Goal: Information Seeking & Learning: Compare options

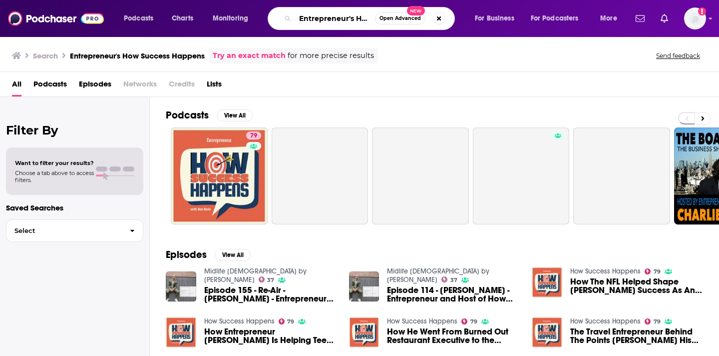
click at [357, 21] on input "Entrepreneur's How Success Happens" at bounding box center [335, 18] width 80 height 16
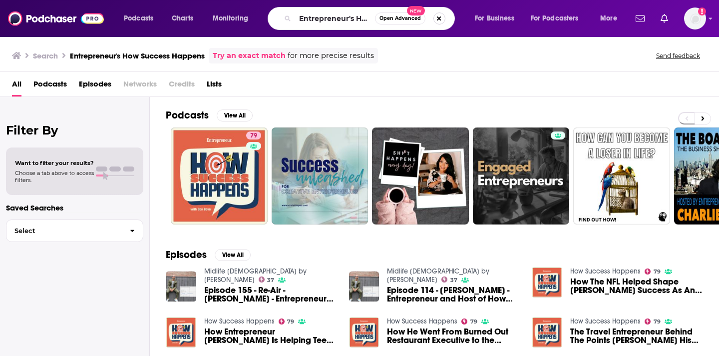
click at [437, 14] on button "Search podcasts, credits, & more..." at bounding box center [440, 18] width 12 height 12
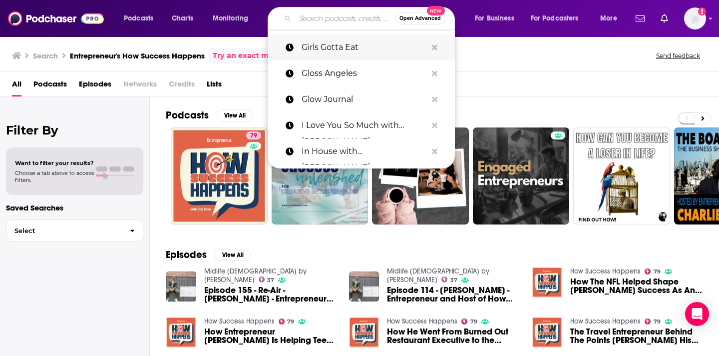
paste input "The [PERSON_NAME] Show"
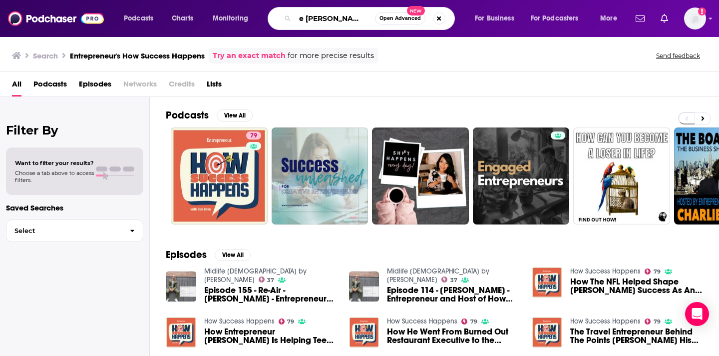
type input "The Kara Goldin Show"
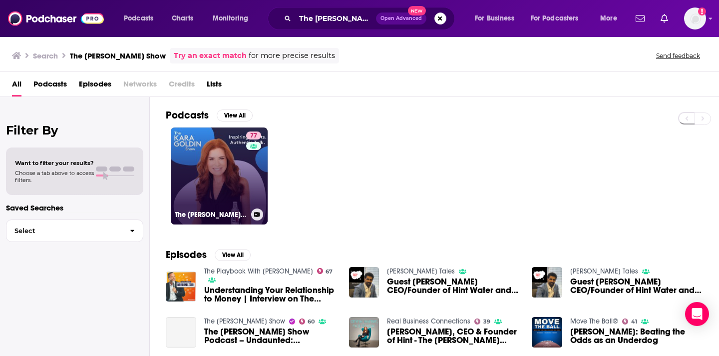
click at [246, 132] on div "77" at bounding box center [254, 169] width 17 height 77
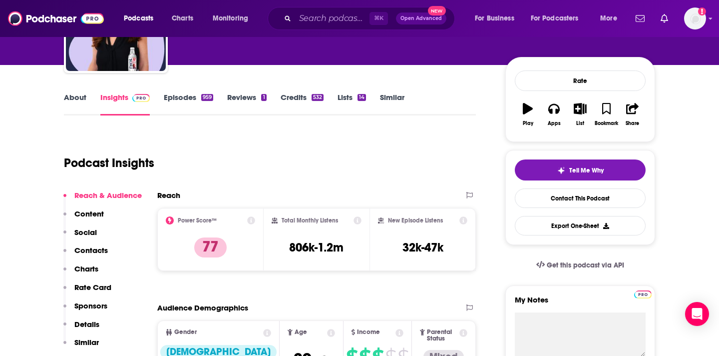
scroll to position [101, 0]
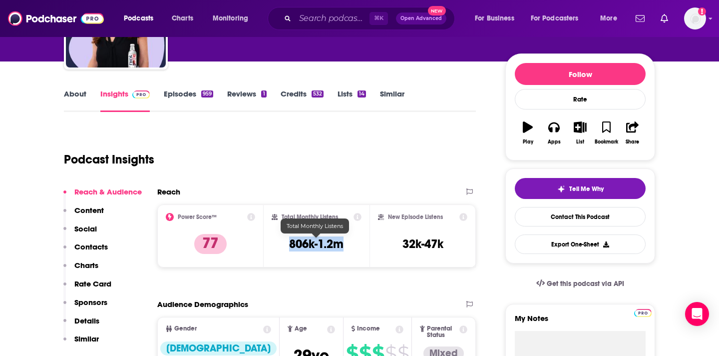
drag, startPoint x: 350, startPoint y: 246, endPoint x: 286, endPoint y: 246, distance: 64.4
click at [286, 246] on div "Total Monthly Listens 806k-1.2m" at bounding box center [317, 236] width 90 height 46
copy h3 "806k-1.2m"
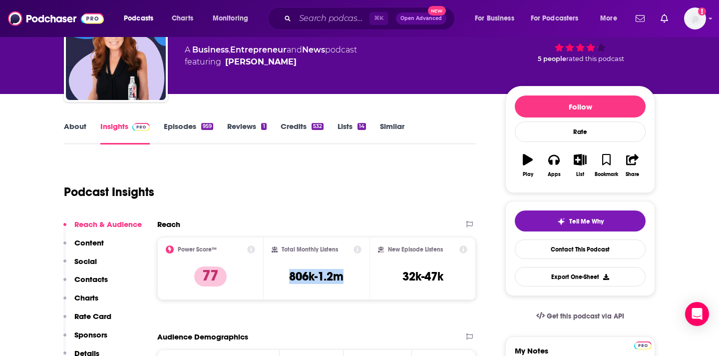
click at [177, 131] on link "Episodes 959" at bounding box center [188, 132] width 49 height 23
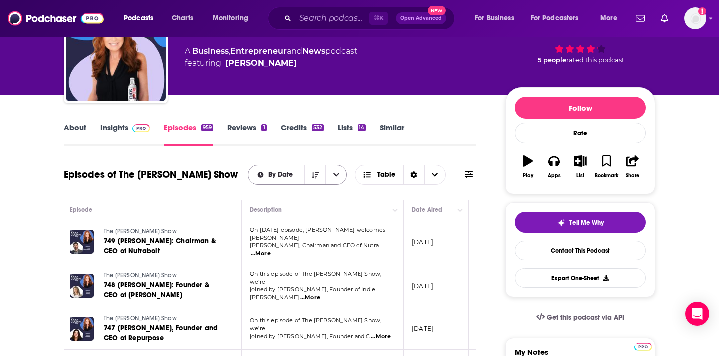
scroll to position [65, 0]
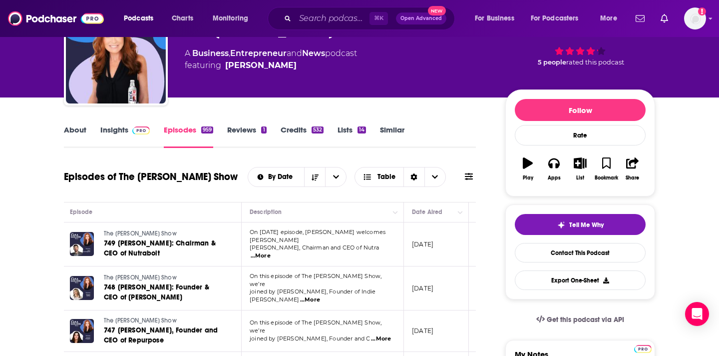
click at [138, 129] on img at bounding box center [140, 130] width 17 height 8
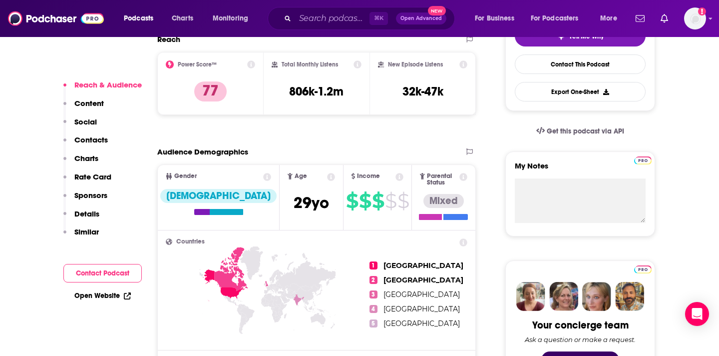
scroll to position [284, 0]
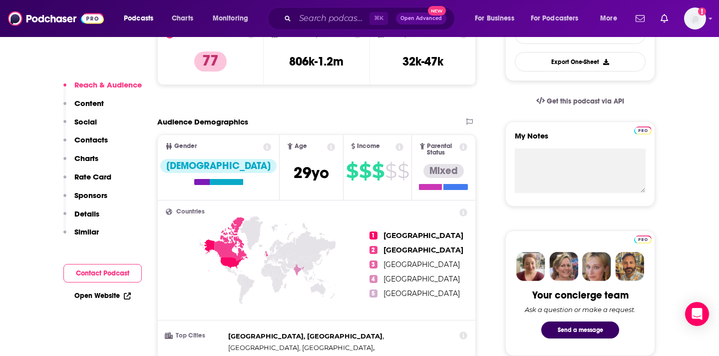
click at [98, 143] on p "Contacts" at bounding box center [90, 139] width 33 height 9
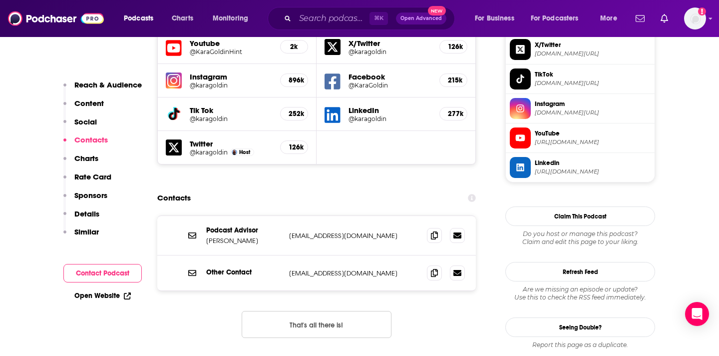
scroll to position [902, 0]
drag, startPoint x: 242, startPoint y: 191, endPoint x: 207, endPoint y: 192, distance: 35.0
click at [207, 236] on p "Hala Taha" at bounding box center [243, 240] width 75 height 8
copy p "Hala Taha"
click at [436, 230] on icon at bounding box center [434, 234] width 7 height 8
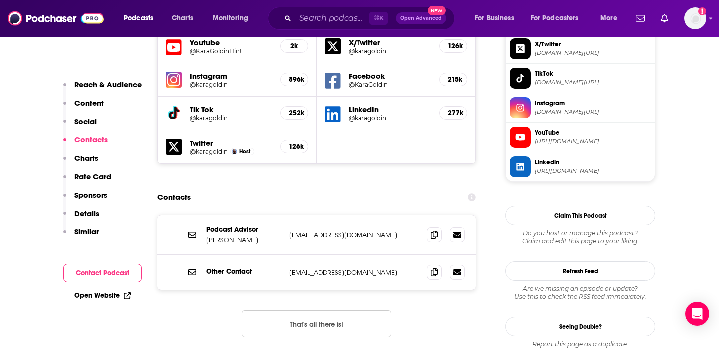
click at [320, 8] on div "⌘ K Open Advanced New" at bounding box center [361, 18] width 187 height 23
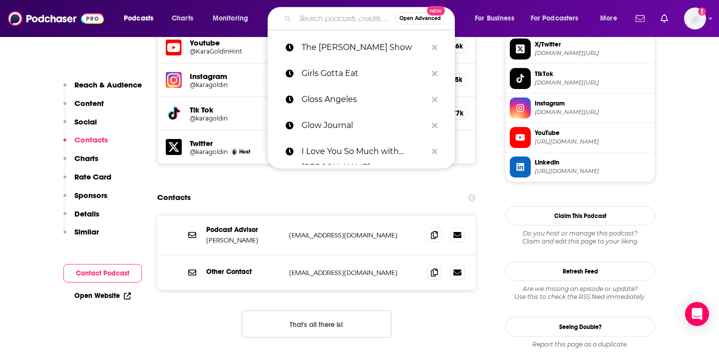
click at [316, 17] on input "Search podcasts, credits, & more..." at bounding box center [345, 18] width 100 height 16
paste input "The Laughing Couple"
type input "The Laughing Couple"
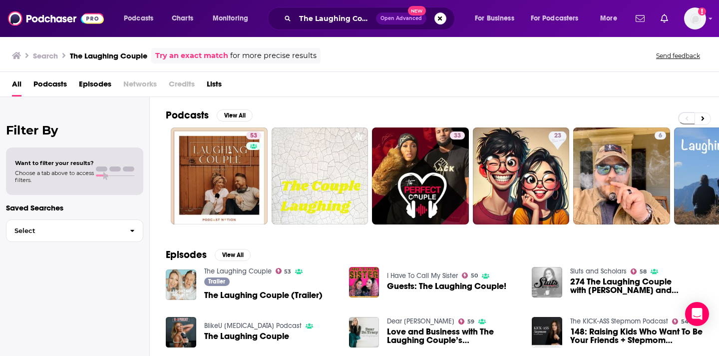
click at [239, 335] on span "The Laughing Couple" at bounding box center [246, 336] width 85 height 8
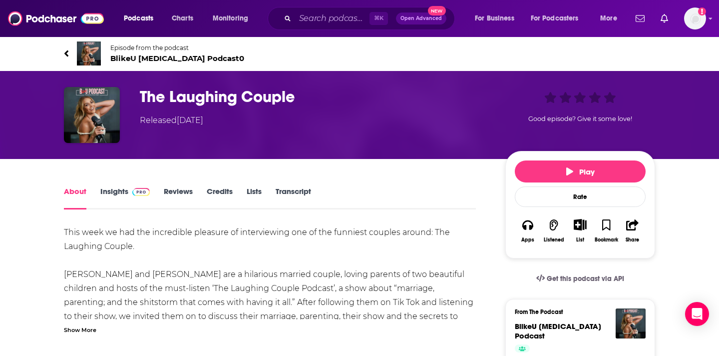
click at [121, 186] on link "Insights" at bounding box center [124, 197] width 49 height 23
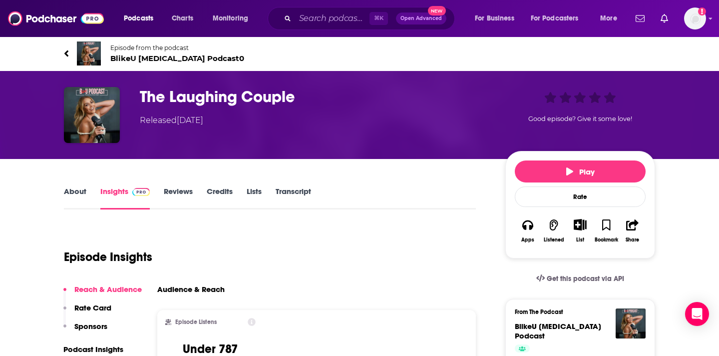
click at [85, 202] on link "About" at bounding box center [75, 197] width 22 height 23
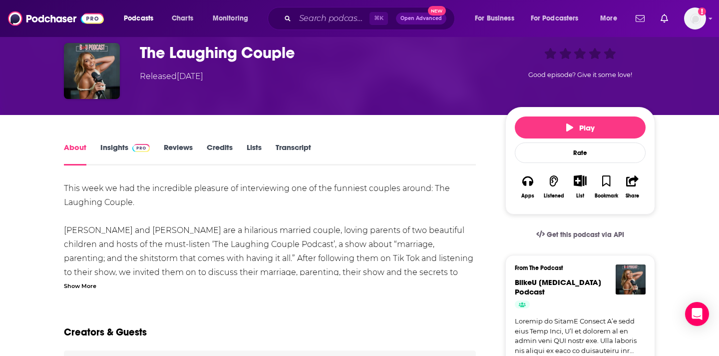
scroll to position [48, 0]
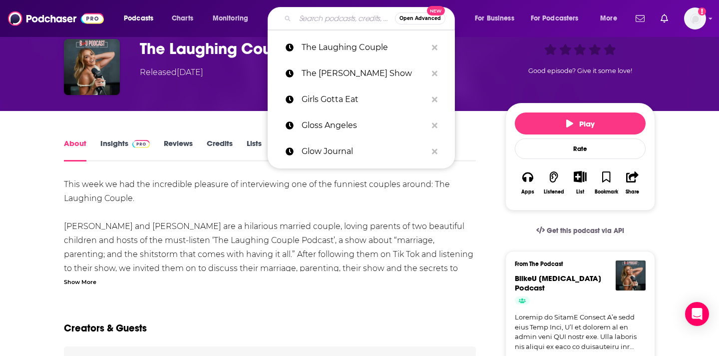
click at [322, 17] on input "Search podcasts, credits, & more..." at bounding box center [345, 18] width 100 height 16
paste input "The Lo Life"
type input "The Lo Life"
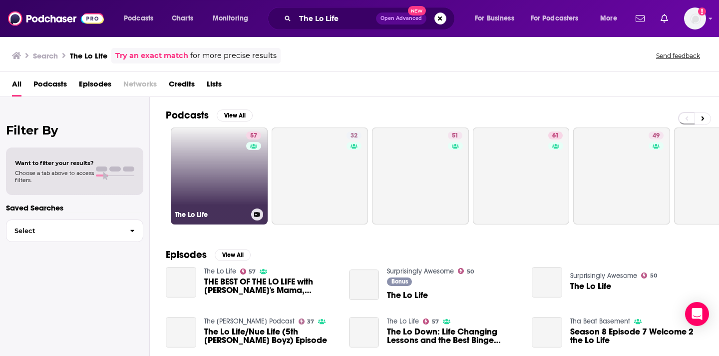
click at [208, 172] on link "57 The Lo Life" at bounding box center [219, 175] width 97 height 97
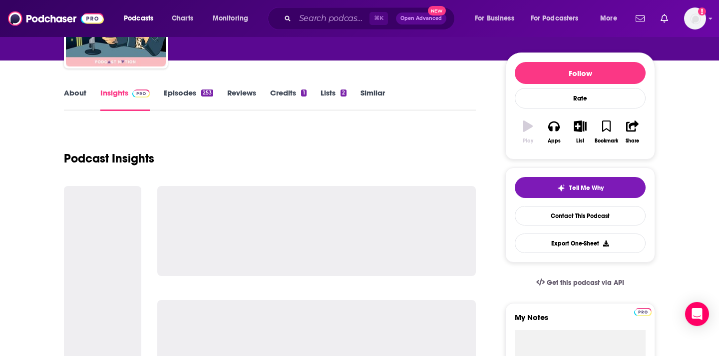
scroll to position [103, 0]
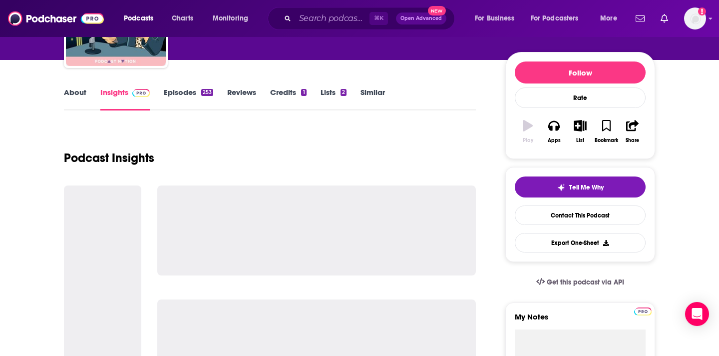
click at [168, 94] on link "Episodes 253" at bounding box center [188, 98] width 49 height 23
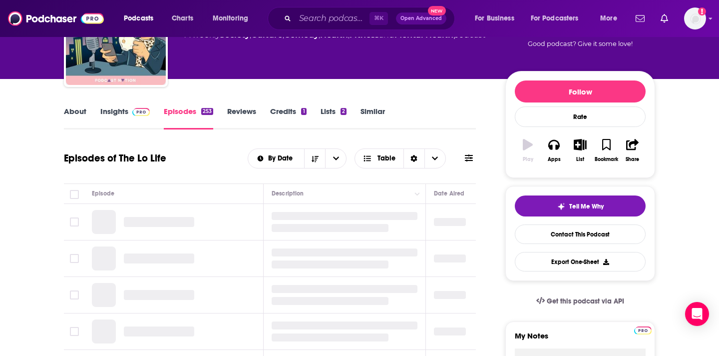
scroll to position [86, 0]
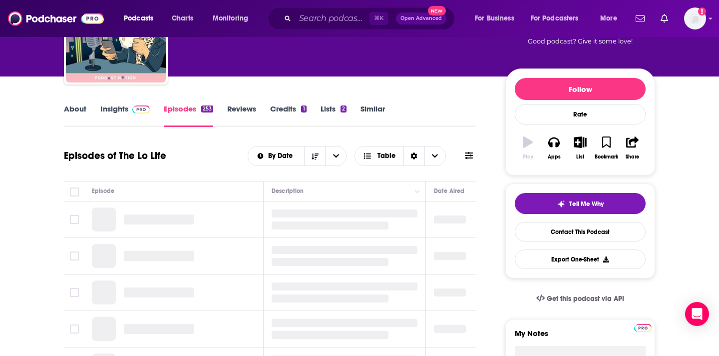
click at [110, 113] on link "Insights" at bounding box center [124, 115] width 49 height 23
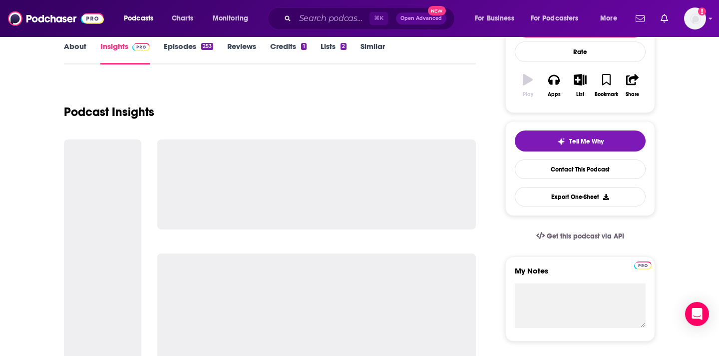
scroll to position [153, 0]
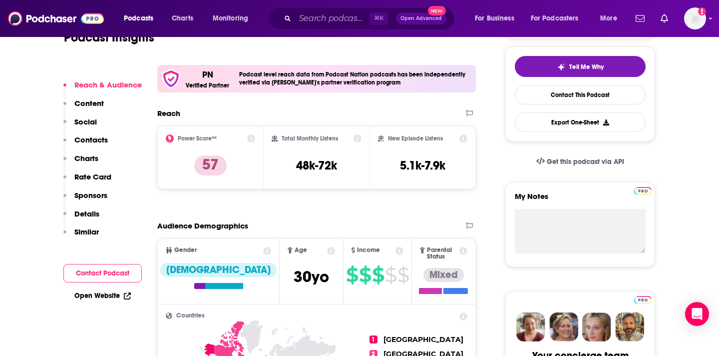
scroll to position [229, 0]
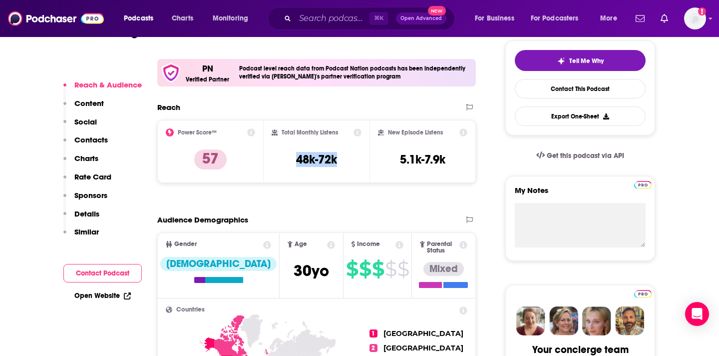
drag, startPoint x: 343, startPoint y: 161, endPoint x: 293, endPoint y: 161, distance: 50.4
click at [293, 162] on div "Total Monthly Listens 48k-72k" at bounding box center [317, 151] width 90 height 46
copy h3 "48k-72k"
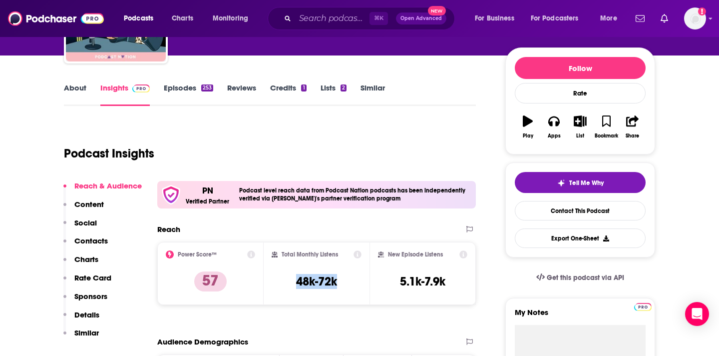
scroll to position [96, 0]
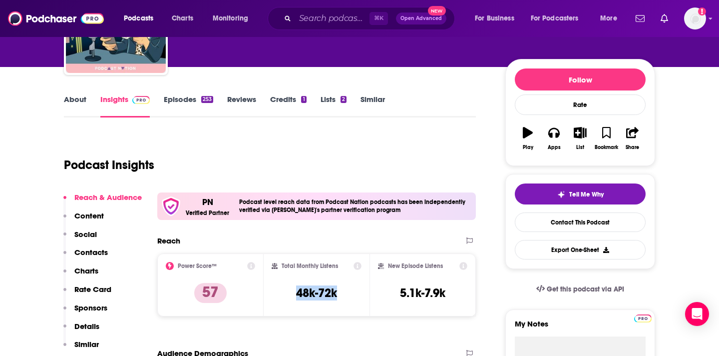
click at [101, 255] on p "Contacts" at bounding box center [90, 251] width 33 height 9
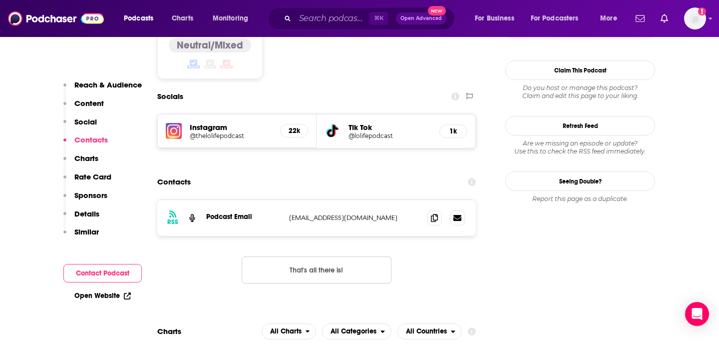
scroll to position [856, 0]
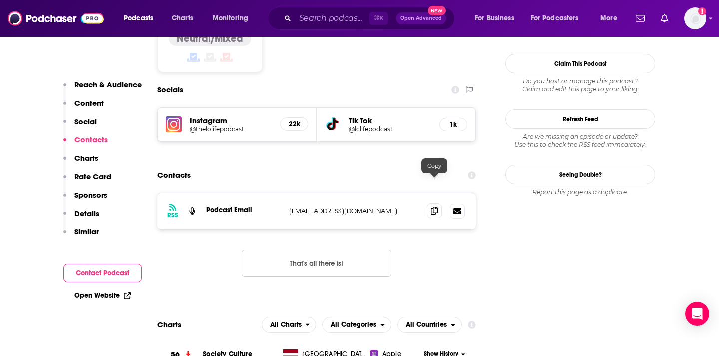
click at [434, 203] on span at bounding box center [434, 210] width 15 height 15
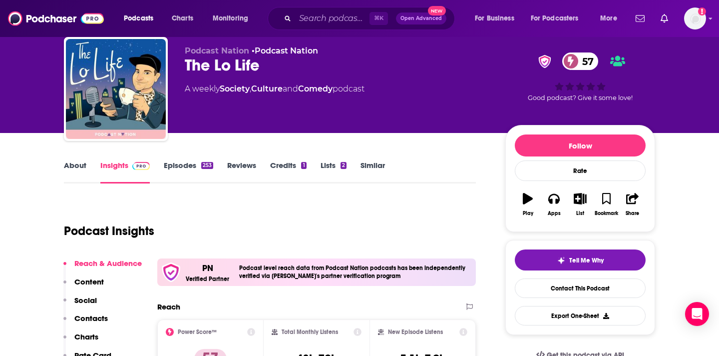
scroll to position [37, 0]
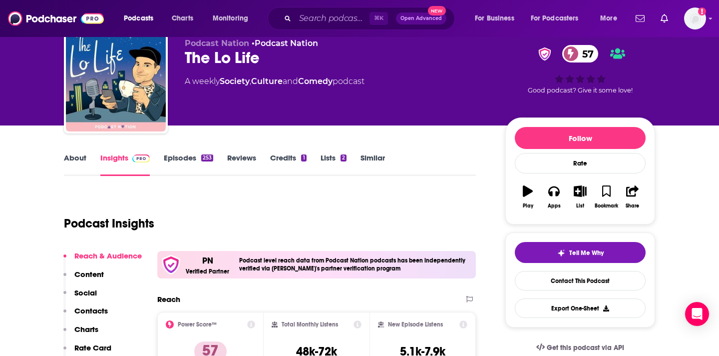
click at [202, 163] on link "Episodes 253" at bounding box center [188, 164] width 49 height 23
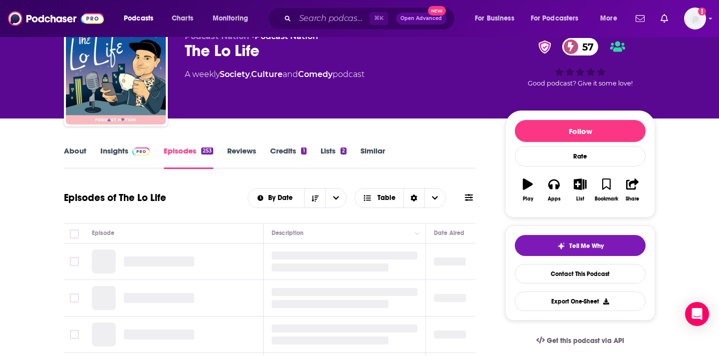
scroll to position [104, 0]
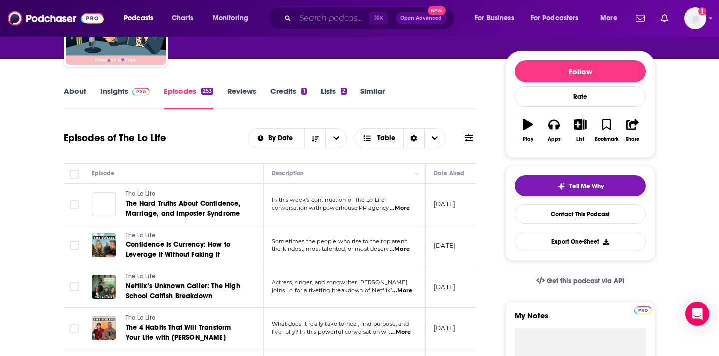
click at [344, 19] on input "Search podcasts, credits, & more..." at bounding box center [332, 18] width 74 height 16
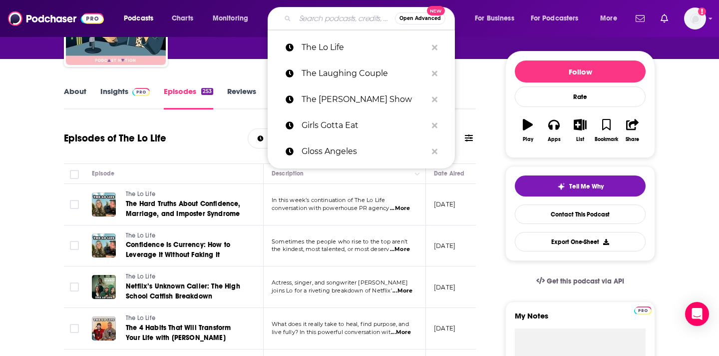
paste input "The mindbodygreen Podcast"
type input "The mindbodygreen Podcast"
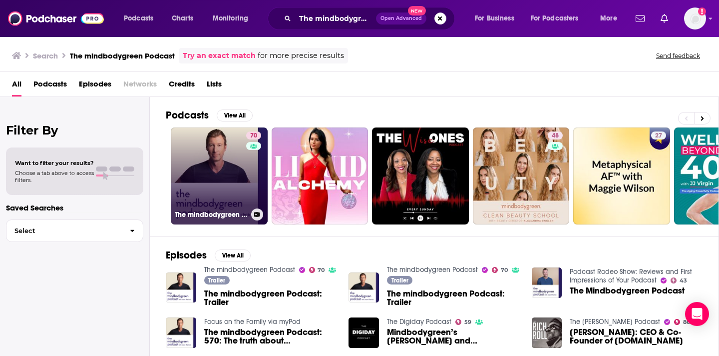
click at [223, 181] on link "70 The mindbodygreen Podcast" at bounding box center [219, 175] width 97 height 97
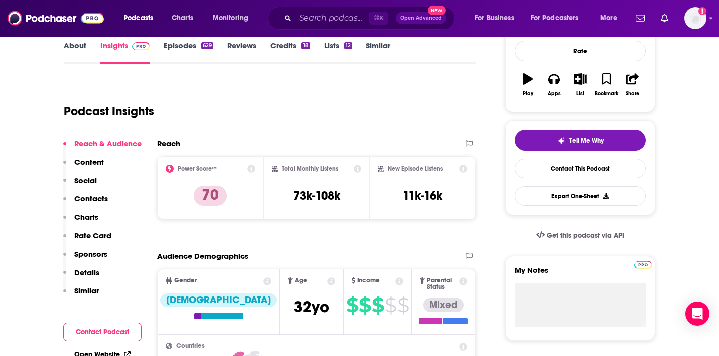
scroll to position [151, 0]
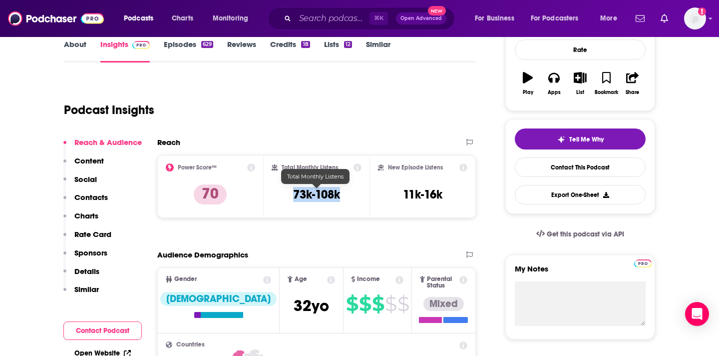
drag, startPoint x: 346, startPoint y: 195, endPoint x: 293, endPoint y: 194, distance: 52.4
click at [293, 194] on div "Total Monthly Listens 73k-108k" at bounding box center [317, 186] width 90 height 46
copy h3 "73k-108k"
click at [196, 42] on link "Episodes 629" at bounding box center [188, 50] width 49 height 23
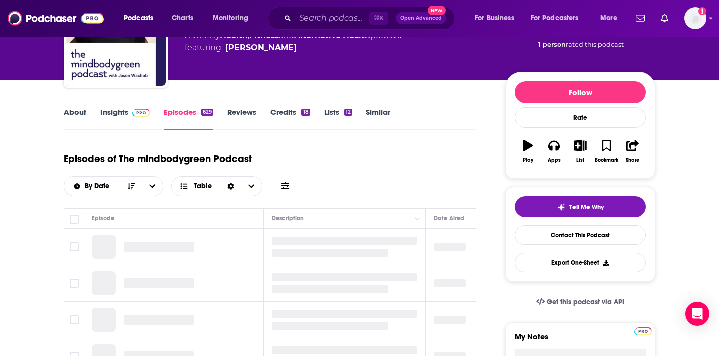
scroll to position [76, 0]
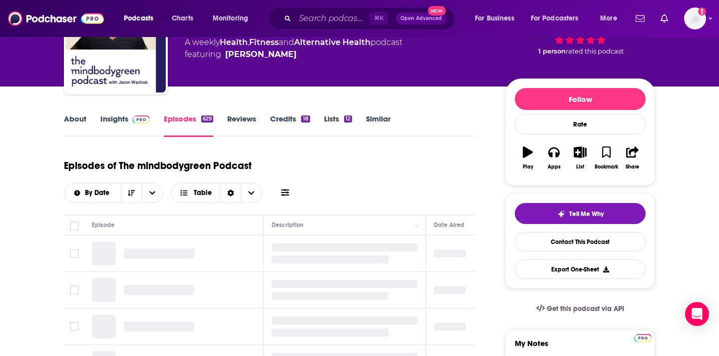
click at [133, 117] on img at bounding box center [140, 119] width 17 height 8
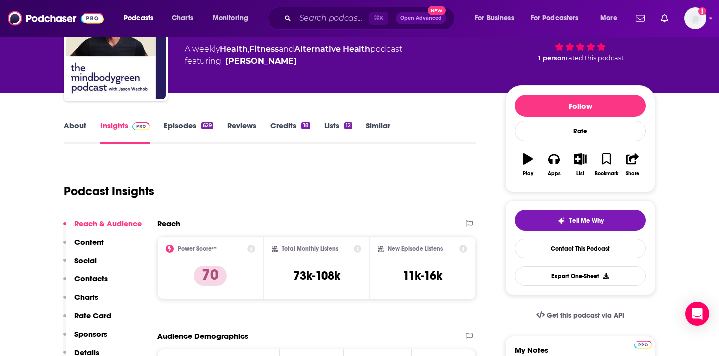
click at [106, 280] on p "Contacts" at bounding box center [90, 278] width 33 height 9
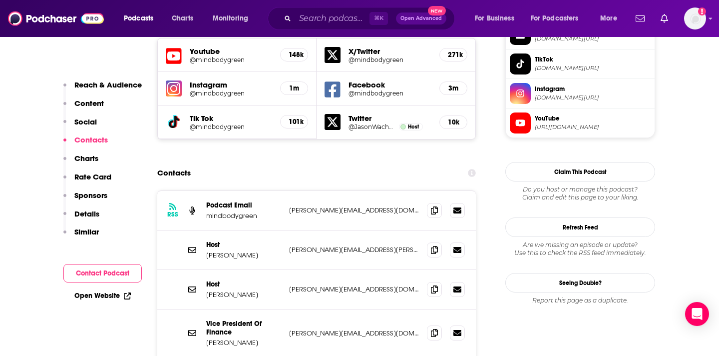
scroll to position [919, 0]
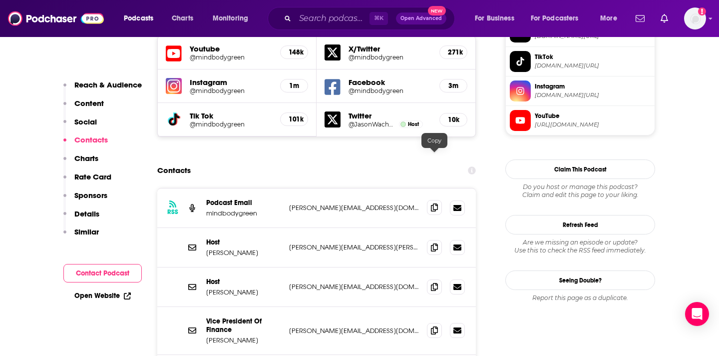
click at [434, 203] on icon at bounding box center [434, 207] width 7 height 8
click at [435, 243] on icon at bounding box center [434, 247] width 7 height 8
click at [337, 7] on div "⌘ K Open Advanced New" at bounding box center [361, 18] width 187 height 23
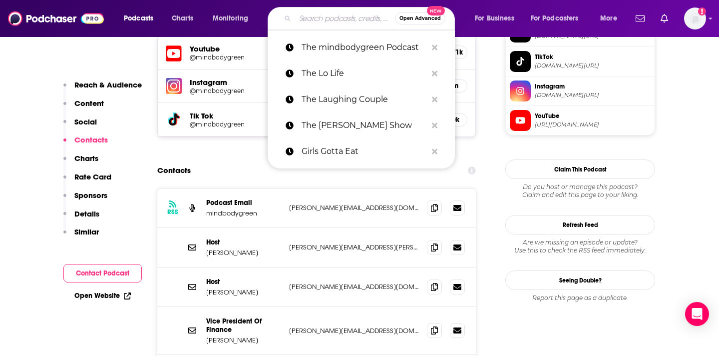
click at [327, 17] on input "Search podcasts, credits, & more..." at bounding box center [345, 18] width 100 height 16
paste input "The Mom Room"
type input "The Mom Room"
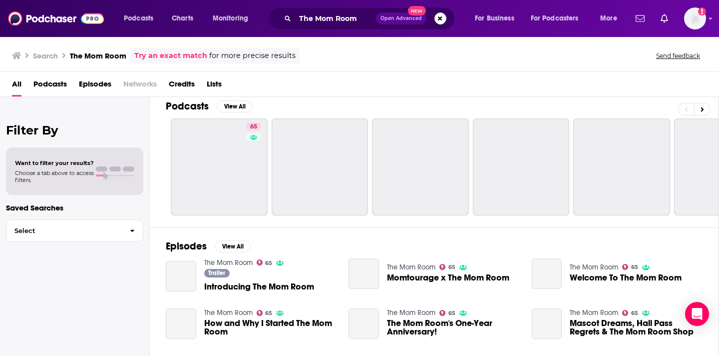
scroll to position [13, 0]
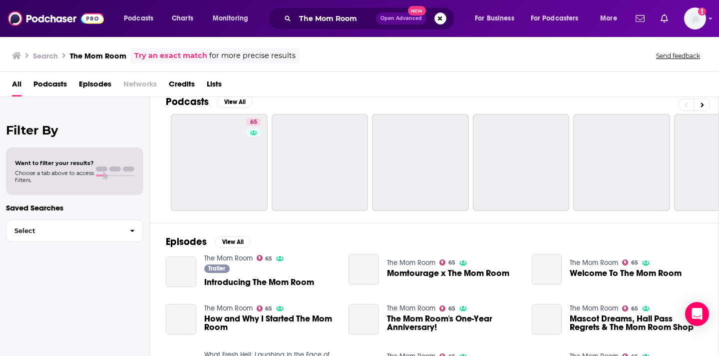
click at [271, 281] on span "Introducing The Mom Room" at bounding box center [259, 282] width 110 height 8
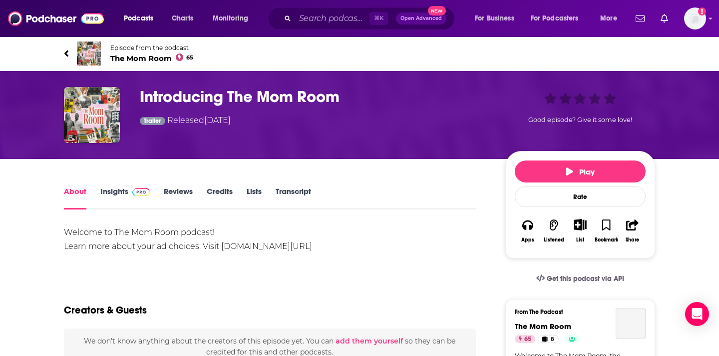
click at [132, 195] on img at bounding box center [140, 192] width 17 height 8
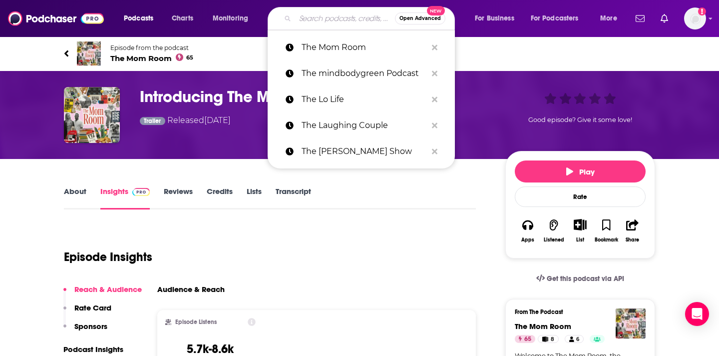
click at [313, 18] on input "Search podcasts, credits, & more..." at bounding box center [345, 18] width 100 height 16
paste input "The Mom Room"
type input "The Mom Room"
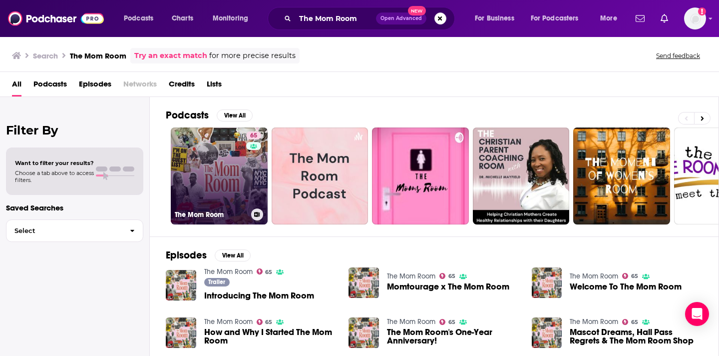
click at [244, 173] on link "65 The Mom Room" at bounding box center [219, 175] width 97 height 97
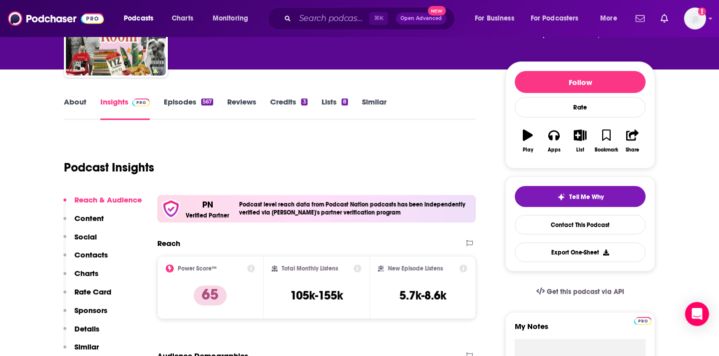
scroll to position [54, 0]
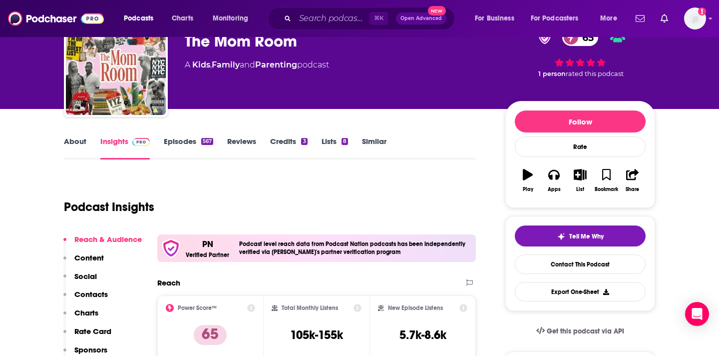
click at [83, 143] on link "About" at bounding box center [75, 147] width 22 height 23
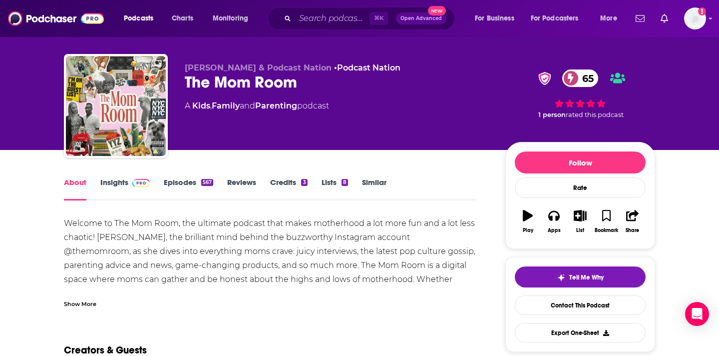
scroll to position [14, 0]
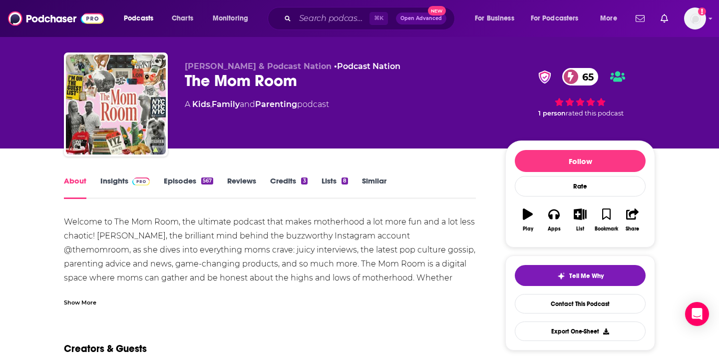
click at [179, 184] on link "Episodes 567" at bounding box center [188, 187] width 49 height 23
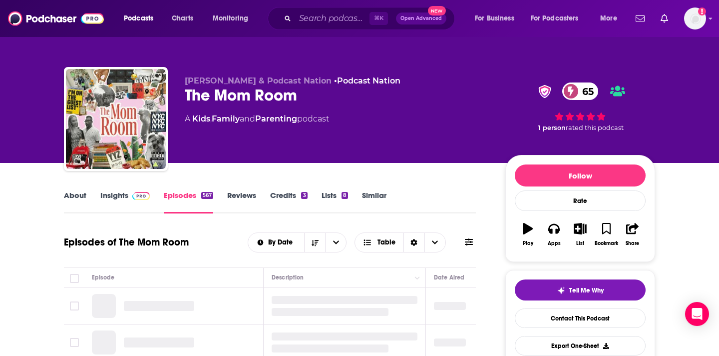
scroll to position [147, 0]
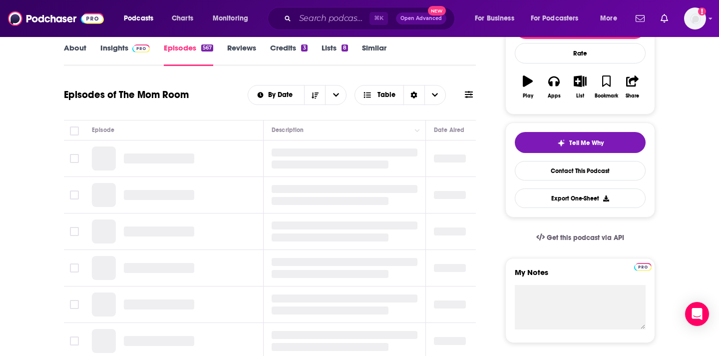
click at [146, 63] on link "Insights" at bounding box center [124, 54] width 49 height 23
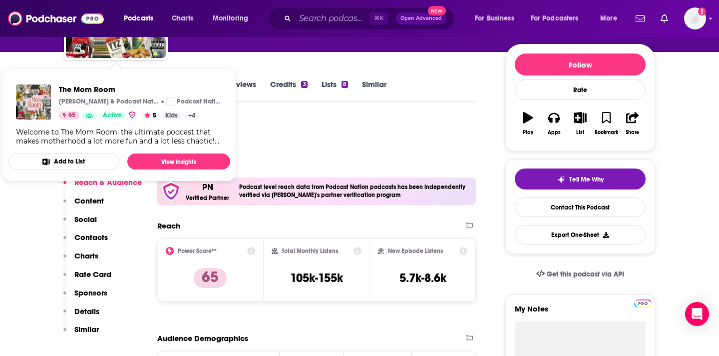
scroll to position [183, 0]
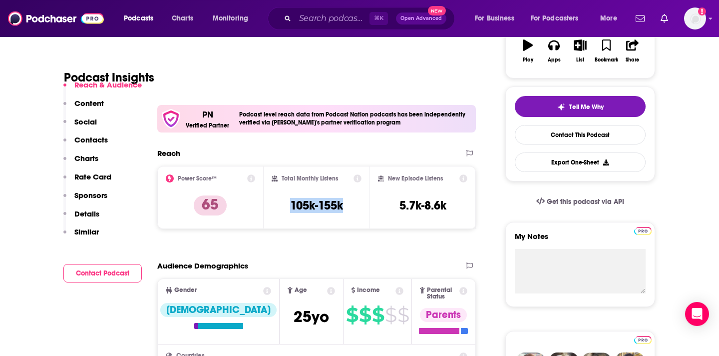
drag, startPoint x: 353, startPoint y: 197, endPoint x: 345, endPoint y: 212, distance: 16.3
click at [345, 212] on div "Total Monthly Listens 105k-155k" at bounding box center [317, 197] width 90 height 46
copy h3 "105k-155k"
click at [101, 141] on p "Contacts" at bounding box center [90, 139] width 33 height 9
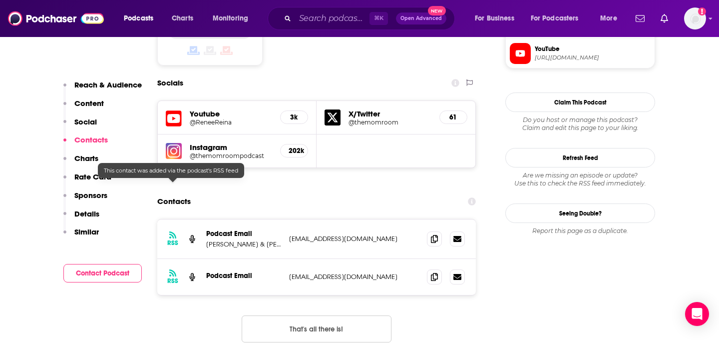
scroll to position [901, 0]
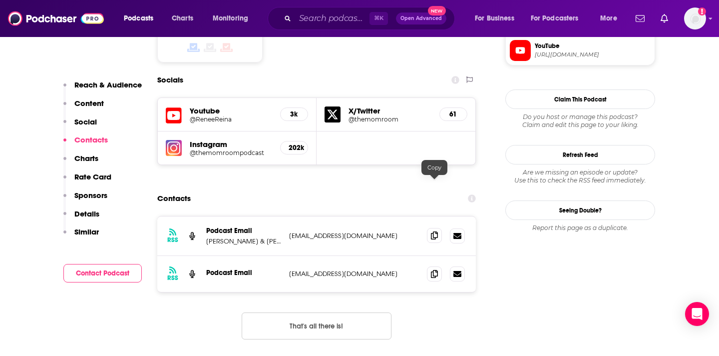
click at [435, 231] on icon at bounding box center [434, 235] width 7 height 8
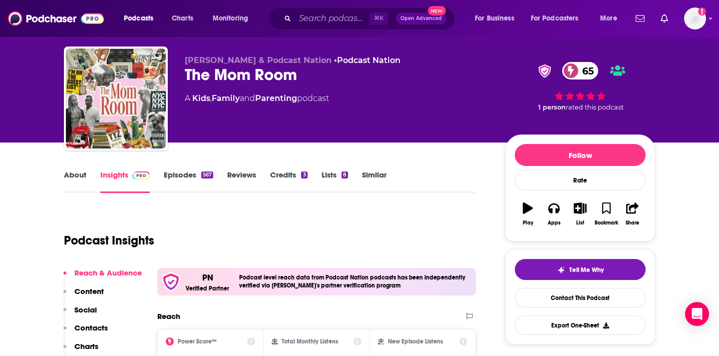
scroll to position [0, 0]
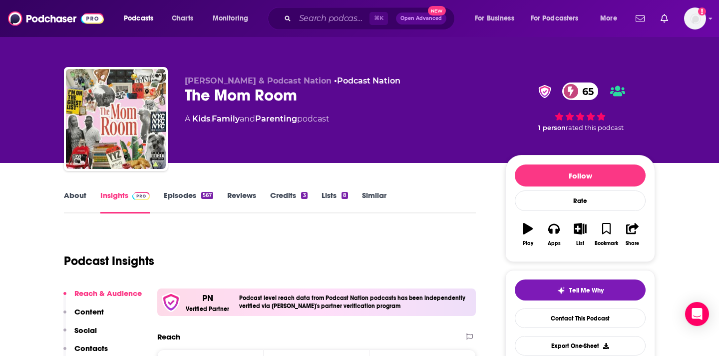
click at [200, 197] on link "Episodes 567" at bounding box center [188, 201] width 49 height 23
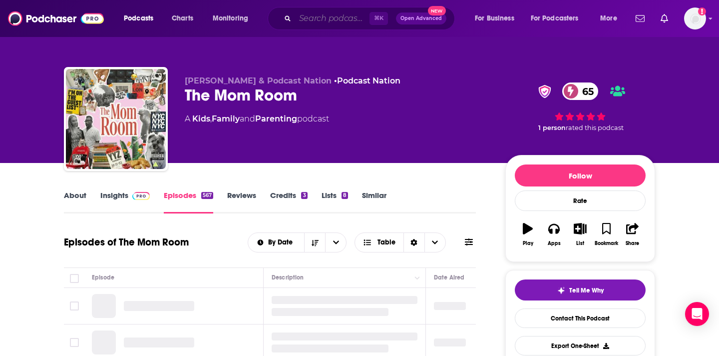
click at [315, 23] on input "Search podcasts, credits, & more..." at bounding box center [332, 18] width 74 height 16
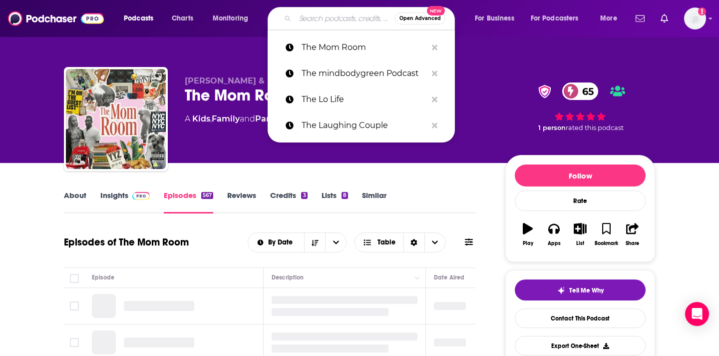
paste input "The Morning Toast"
type input "The Morning Toast"
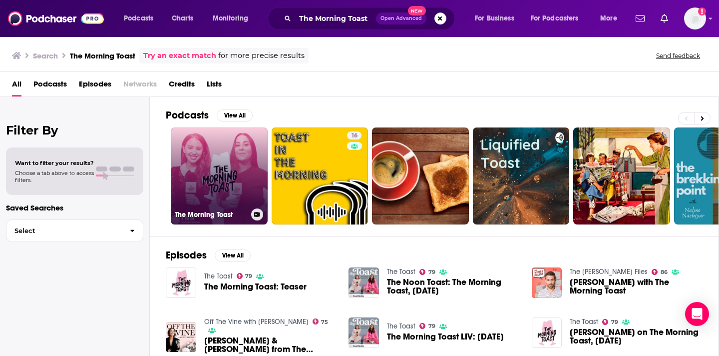
click at [241, 172] on link "The Morning Toast" at bounding box center [219, 175] width 97 height 97
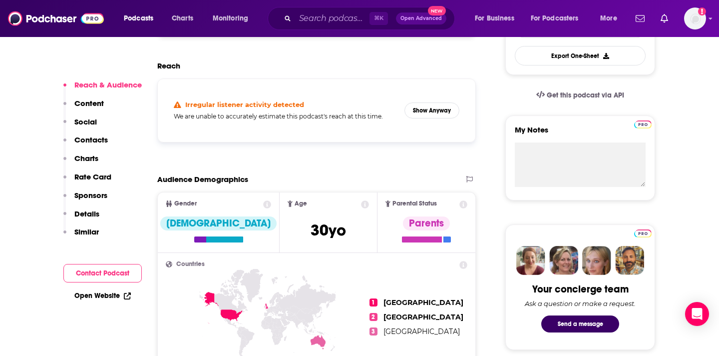
scroll to position [234, 0]
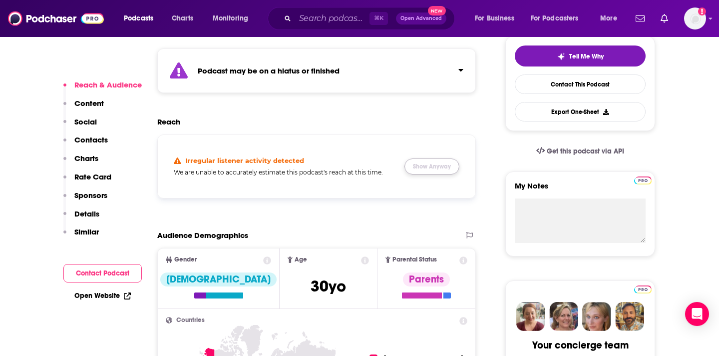
click at [421, 172] on button "Show Anyway" at bounding box center [432, 166] width 55 height 16
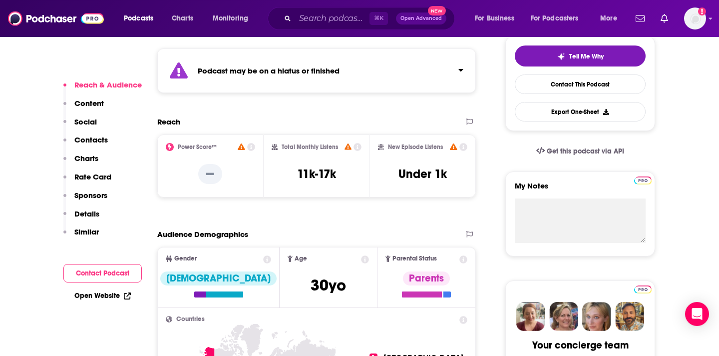
click at [87, 137] on p "Contacts" at bounding box center [90, 139] width 33 height 9
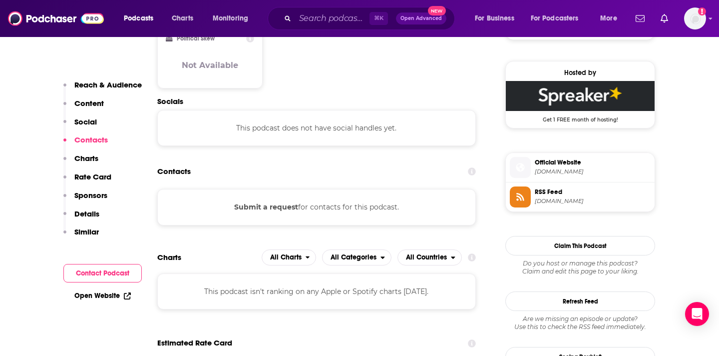
scroll to position [731, 0]
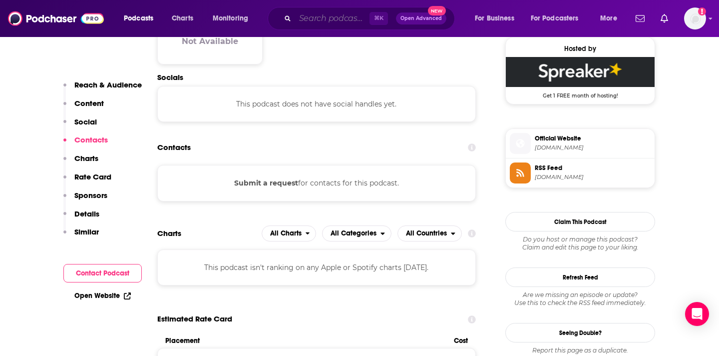
click at [329, 11] on input "Search podcasts, credits, & more..." at bounding box center [332, 18] width 74 height 16
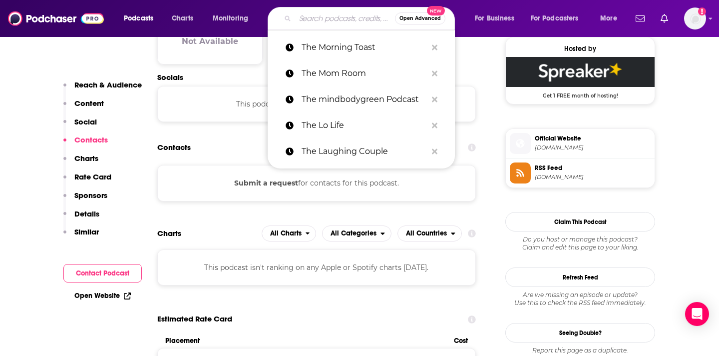
paste input "The Real Reel"
type input "The Real Reel"
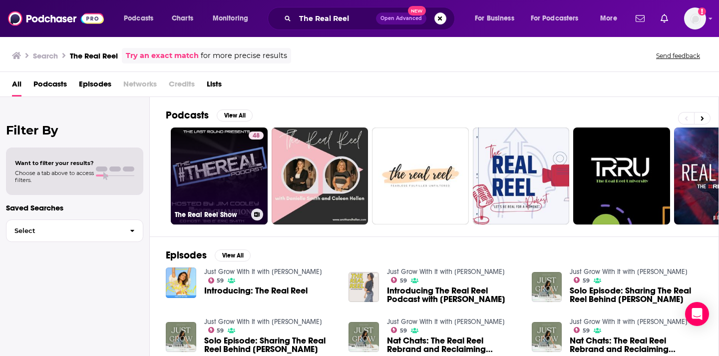
click at [221, 157] on link "48 The Real Reel Show" at bounding box center [219, 175] width 97 height 97
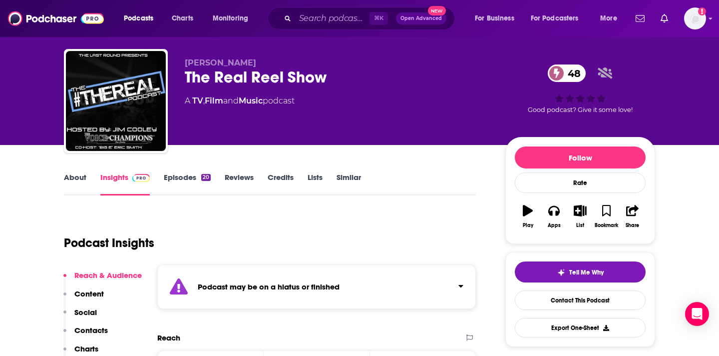
scroll to position [7, 0]
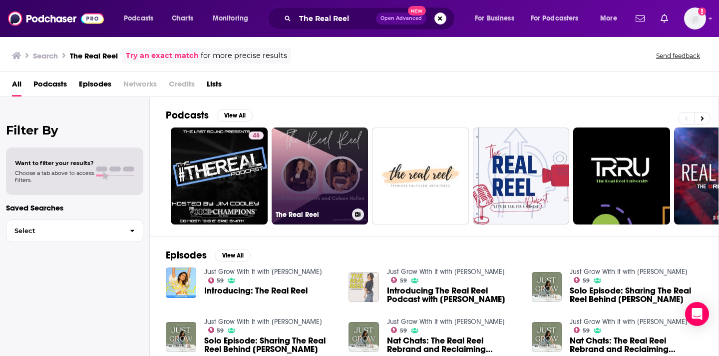
click at [304, 154] on link "The Real Reel" at bounding box center [320, 175] width 97 height 97
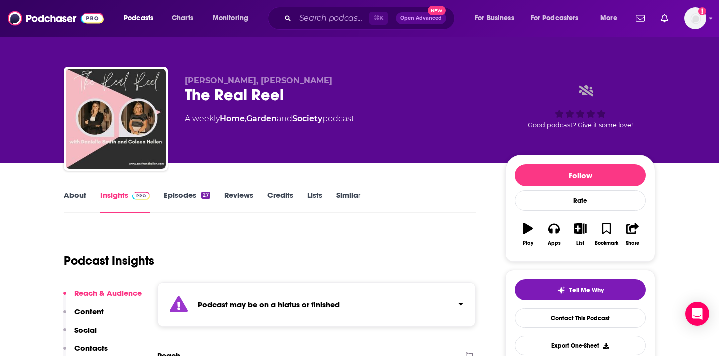
click at [79, 194] on link "About" at bounding box center [75, 201] width 22 height 23
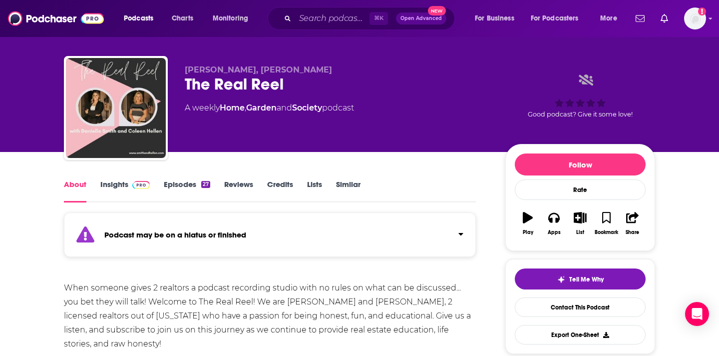
scroll to position [9, 0]
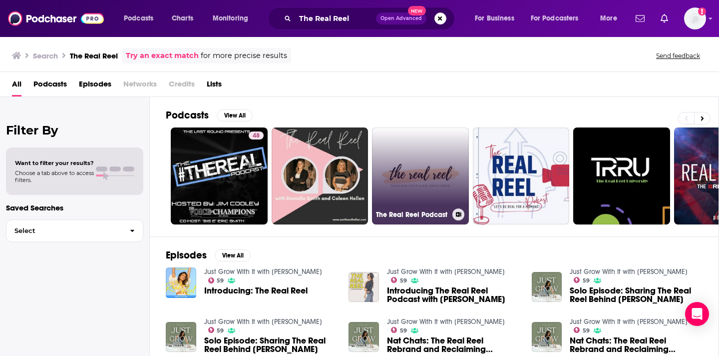
click at [428, 185] on link "The Real Reel Podcast" at bounding box center [420, 175] width 97 height 97
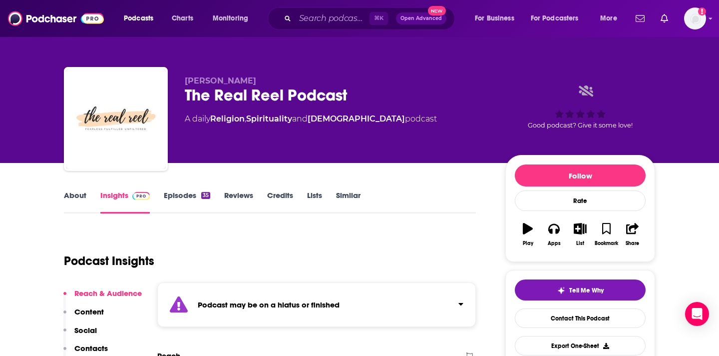
click at [78, 192] on link "About" at bounding box center [75, 201] width 22 height 23
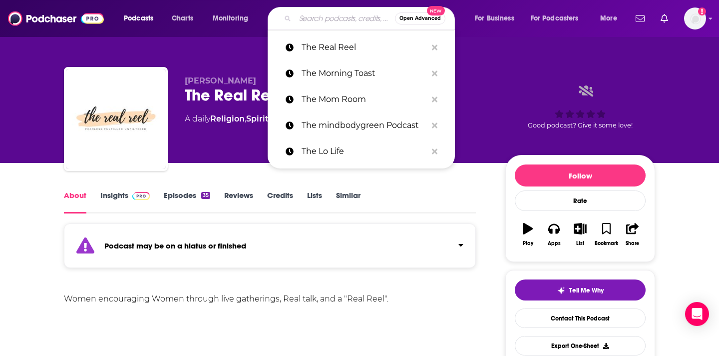
click at [320, 19] on input "Search podcasts, credits, & more..." at bounding box center [345, 18] width 100 height 16
paste input "Natalie Barbu"
type input "Natalie Barbu"
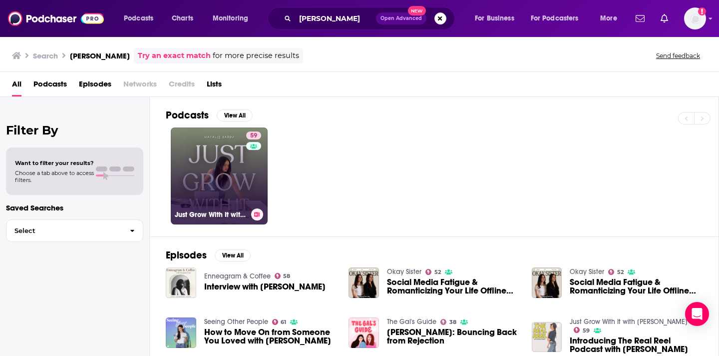
click at [196, 166] on link "59 Just Grow With It with Natalie Barbu" at bounding box center [219, 175] width 97 height 97
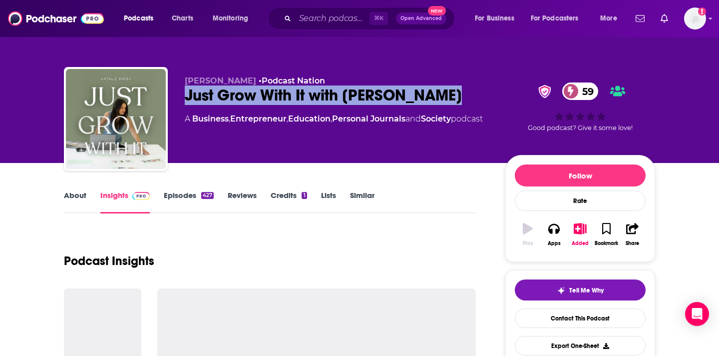
drag, startPoint x: 456, startPoint y: 97, endPoint x: 186, endPoint y: 102, distance: 270.3
click at [186, 102] on div "Just Grow With It with Natalie Barbu 59" at bounding box center [337, 94] width 305 height 19
copy h2 "Just Grow With It with Natalie Barbu"
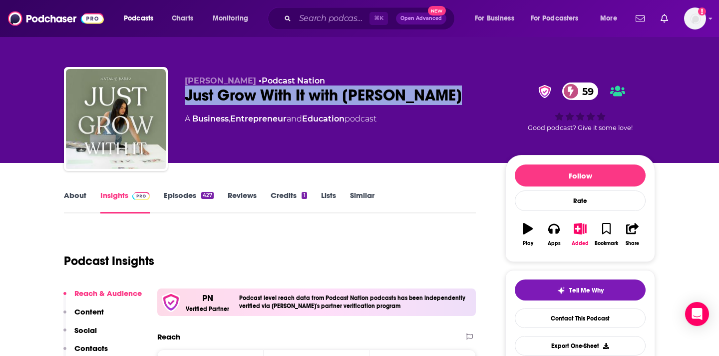
copy h2 "Just Grow With It with Natalie Barbu"
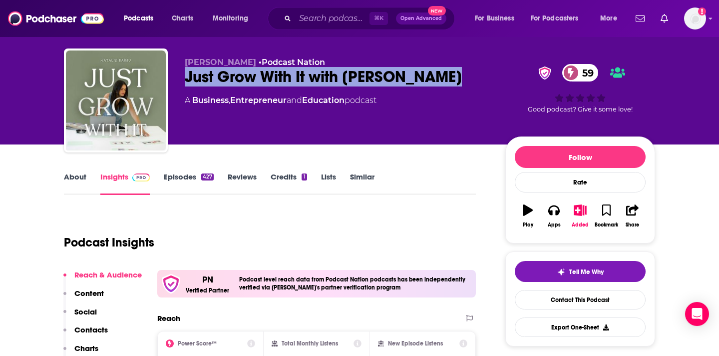
scroll to position [39, 0]
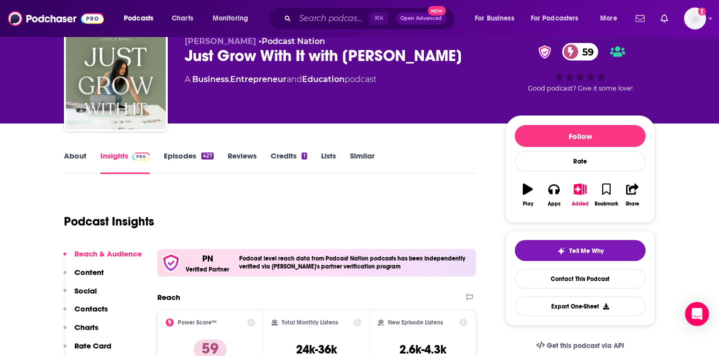
click at [110, 313] on div "Reach & Audience Content Social Contacts Charts Rate Card Sponsors Details Simi…" at bounding box center [102, 331] width 78 height 165
click at [99, 308] on p "Contacts" at bounding box center [90, 308] width 33 height 9
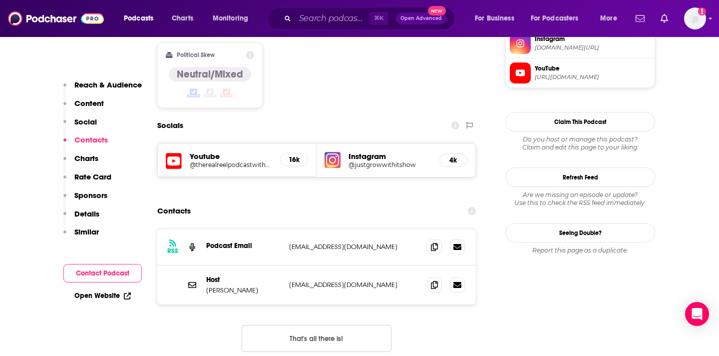
scroll to position [879, 0]
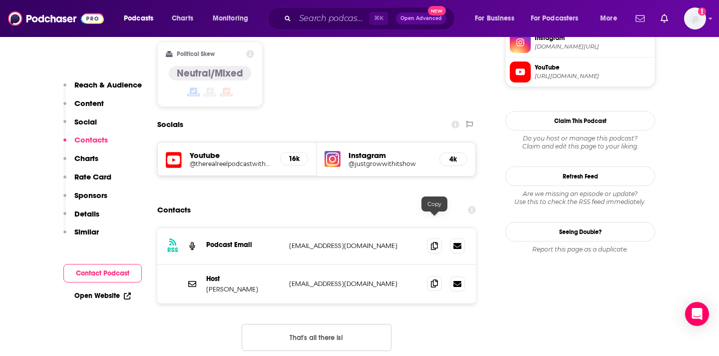
click at [432, 279] on icon at bounding box center [434, 283] width 7 height 8
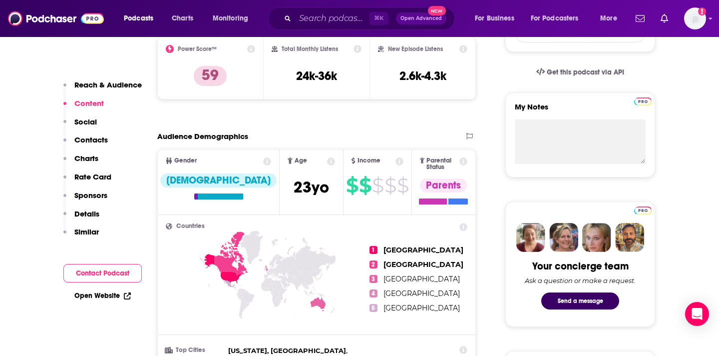
scroll to position [289, 0]
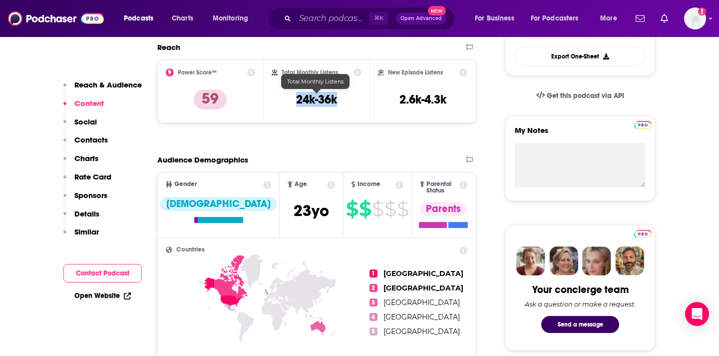
drag, startPoint x: 345, startPoint y: 109, endPoint x: 297, endPoint y: 100, distance: 49.3
click at [297, 100] on div "Total Monthly Listens 24k-36k" at bounding box center [317, 91] width 90 height 46
copy h3 "24k-36k"
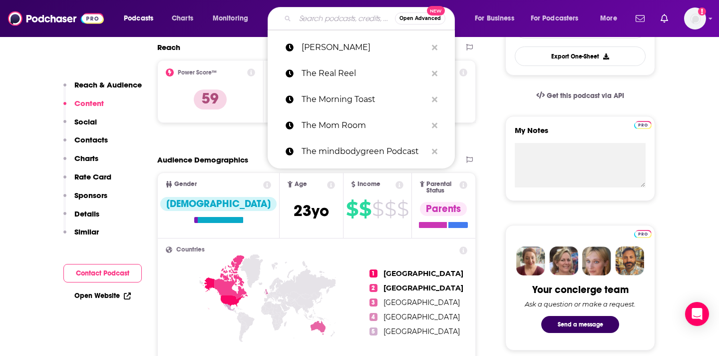
click at [310, 23] on input "Search podcasts, credits, & more..." at bounding box center [345, 18] width 100 height 16
paste input "The Root of the Science Podcasts"
type input "The Root of the Science Podcasts"
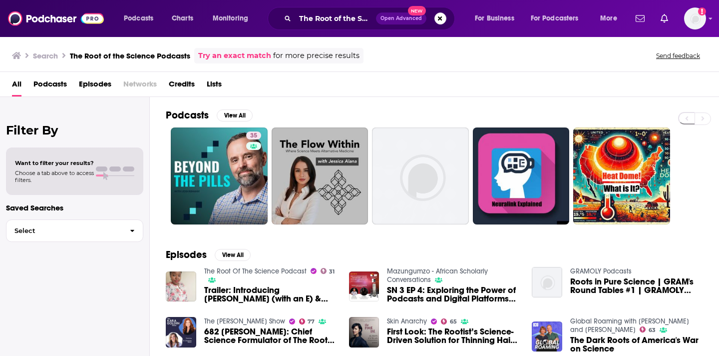
click at [251, 275] on link "The Root Of The Science Podcast" at bounding box center [255, 271] width 102 height 8
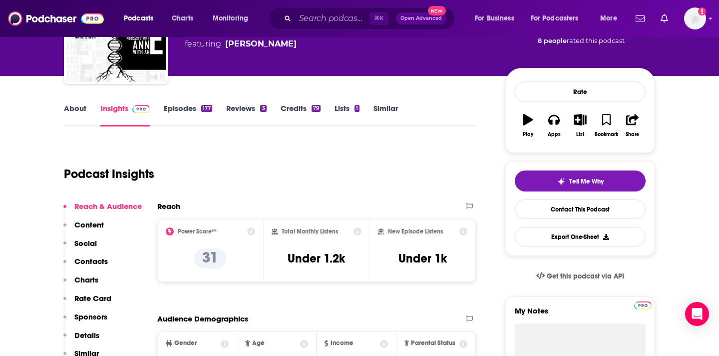
scroll to position [93, 0]
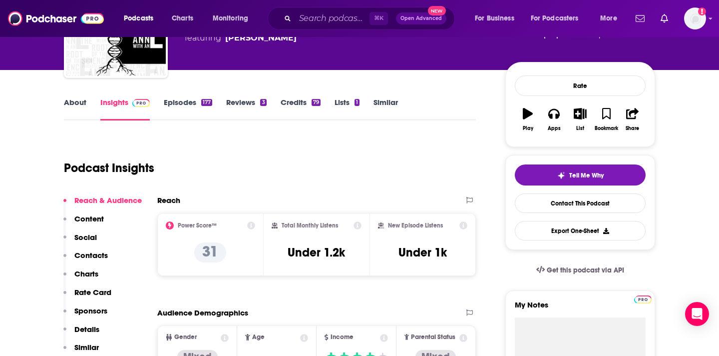
click at [207, 100] on div "177" at bounding box center [206, 102] width 11 height 7
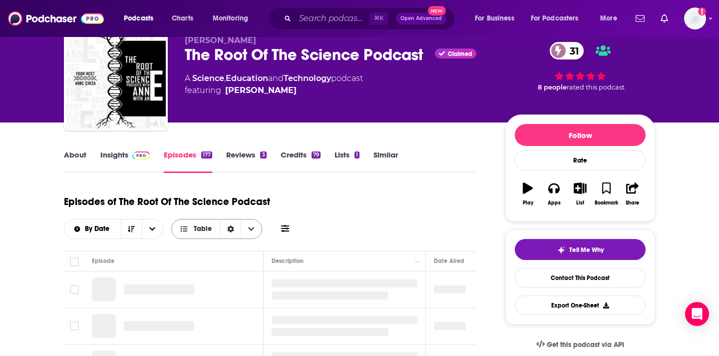
scroll to position [113, 0]
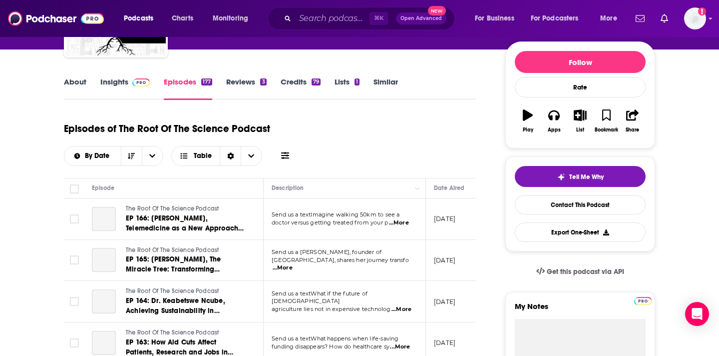
click at [137, 88] on link "Insights" at bounding box center [124, 88] width 49 height 23
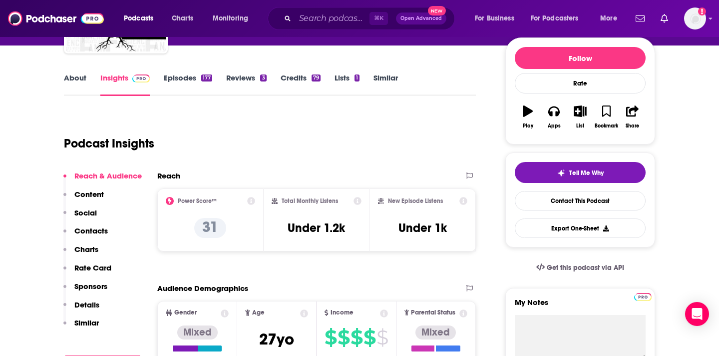
scroll to position [144, 0]
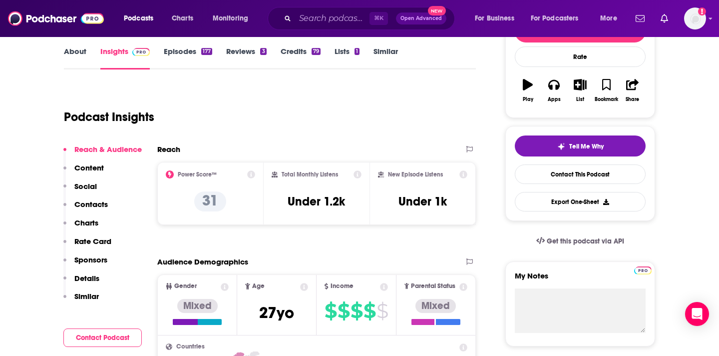
drag, startPoint x: 360, startPoint y: 200, endPoint x: 354, endPoint y: 206, distance: 8.5
click at [354, 206] on div "Total Monthly Listens Under 1.2k" at bounding box center [317, 193] width 90 height 46
click at [109, 206] on div "Reach & Audience Content Social Contacts Charts Rate Card Sponsors Details Simi…" at bounding box center [102, 226] width 78 height 165
click at [100, 206] on p "Contacts" at bounding box center [90, 203] width 33 height 9
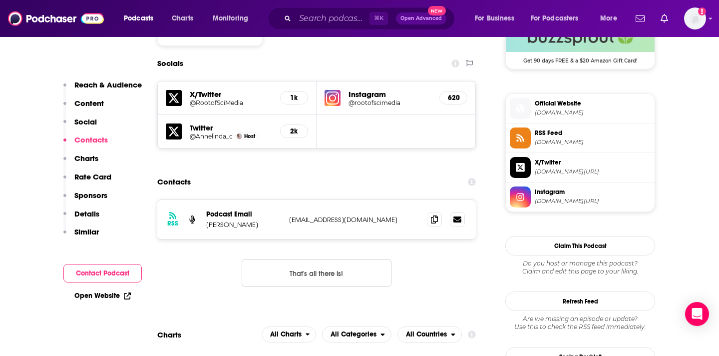
scroll to position [847, 0]
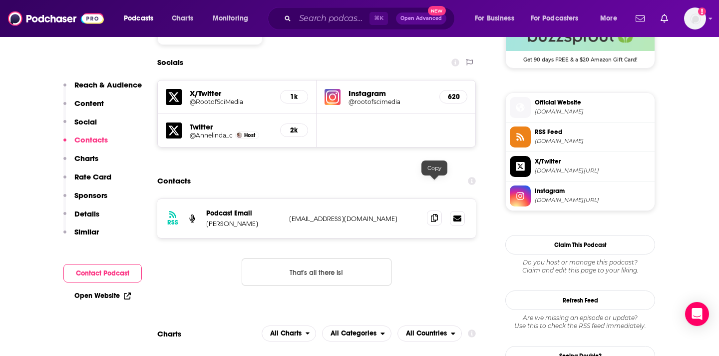
click at [434, 210] on span at bounding box center [434, 217] width 15 height 15
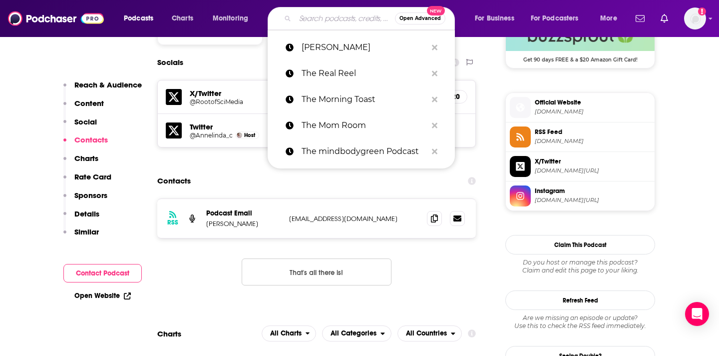
click at [314, 22] on input "Search podcasts, credits, & more..." at bounding box center [345, 18] width 100 height 16
paste input "The Skeptics' Guide to the Universe"
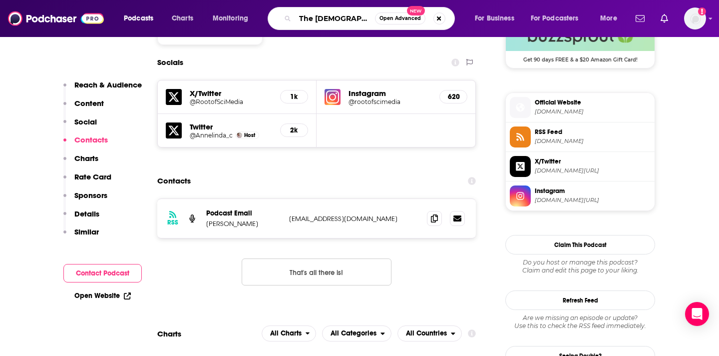
type input "The Skeptics' Guide to the Universe"
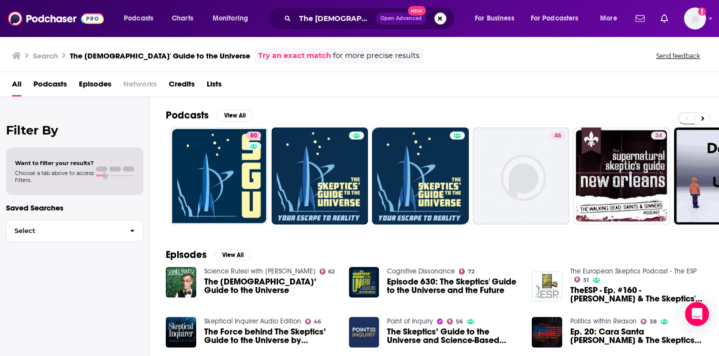
click at [215, 282] on span "The Skeptics’ Guide to the Universe" at bounding box center [270, 285] width 133 height 17
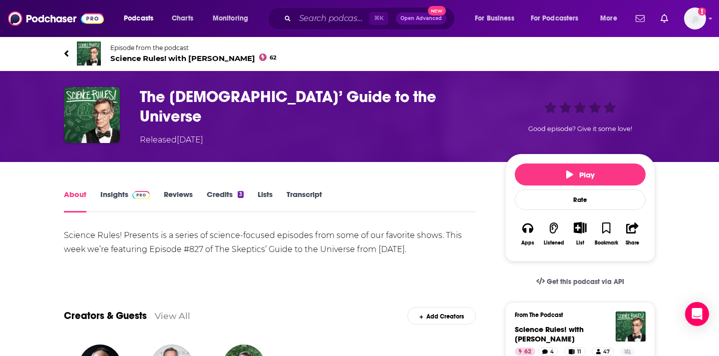
click at [120, 189] on link "Insights" at bounding box center [124, 200] width 49 height 23
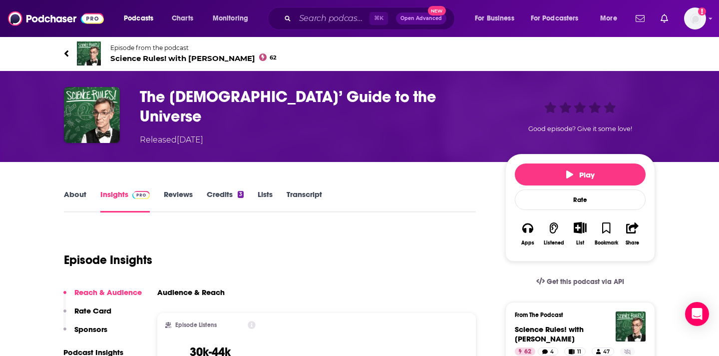
click at [73, 50] on link "Episode from the podcast Science Rules! with Bill Nye 62" at bounding box center [359, 53] width 591 height 24
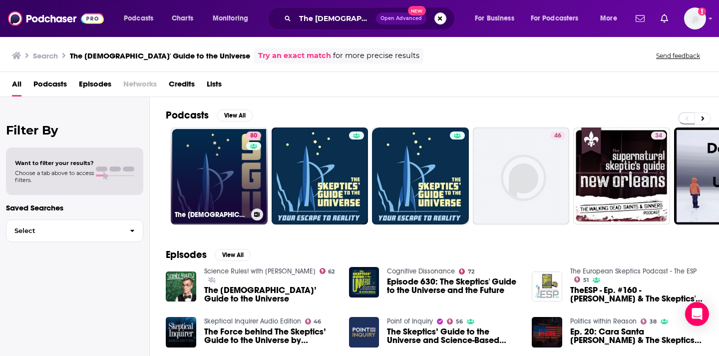
click at [220, 159] on link "80 The Skeptics' Guide to the Universe" at bounding box center [219, 175] width 97 height 97
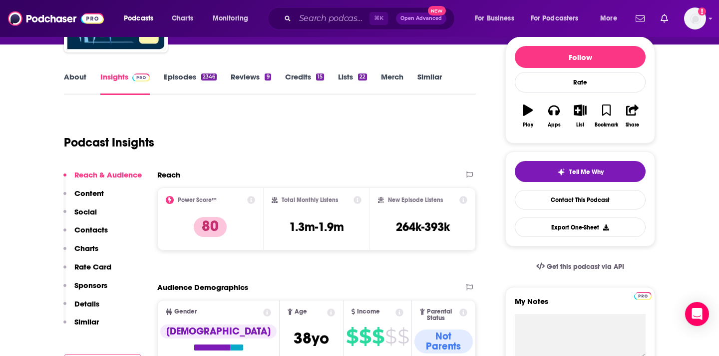
scroll to position [120, 0]
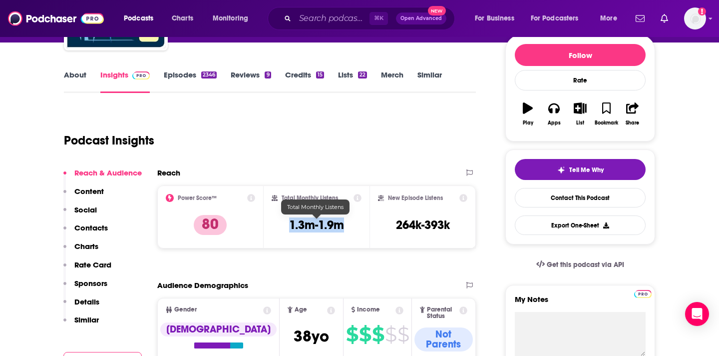
drag, startPoint x: 350, startPoint y: 223, endPoint x: 291, endPoint y: 226, distance: 59.5
click at [291, 226] on div "Total Monthly Listens 1.3m-1.9m" at bounding box center [317, 217] width 90 height 46
copy h3 "1.3m-1.9m"
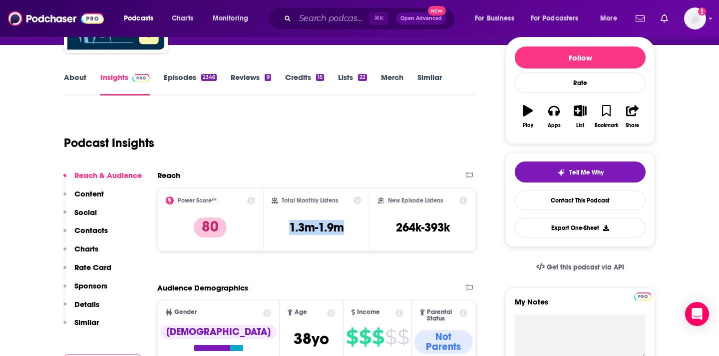
scroll to position [0, 0]
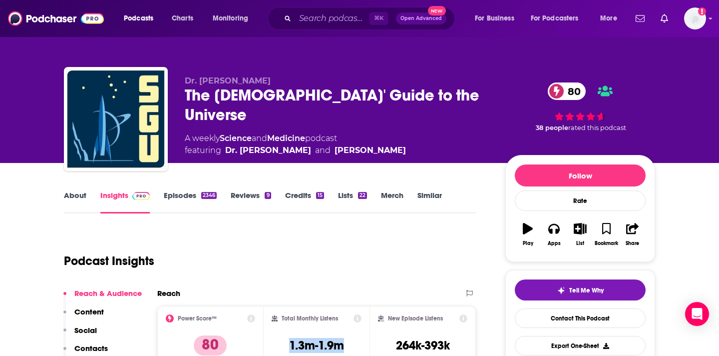
click at [103, 316] on button "Content" at bounding box center [83, 316] width 40 height 18
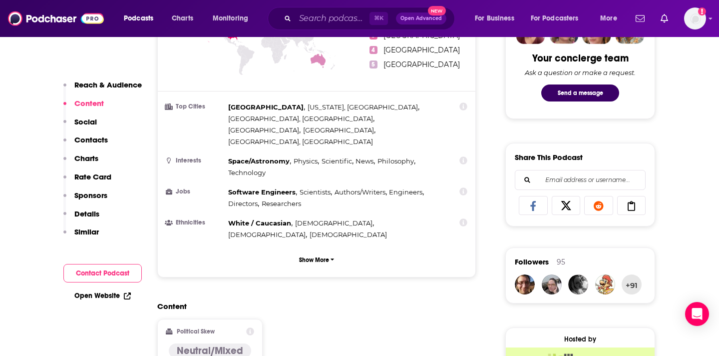
scroll to position [520, 0]
click at [88, 135] on p "Contacts" at bounding box center [90, 139] width 33 height 9
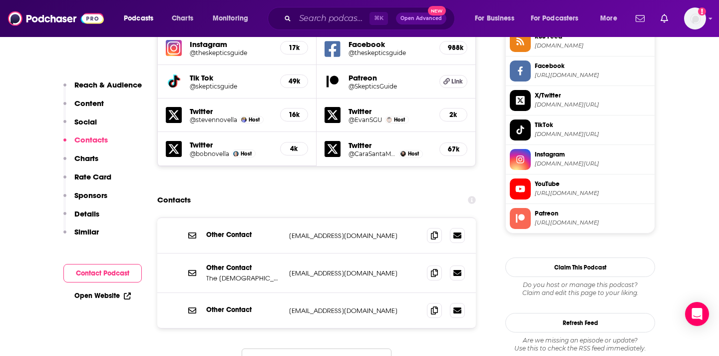
scroll to position [949, 0]
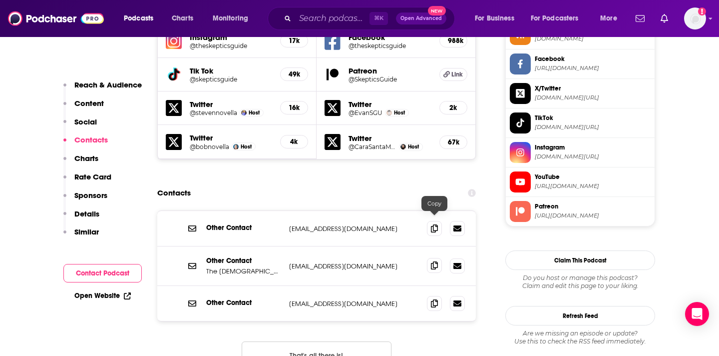
click at [434, 261] on icon at bounding box center [434, 265] width 7 height 8
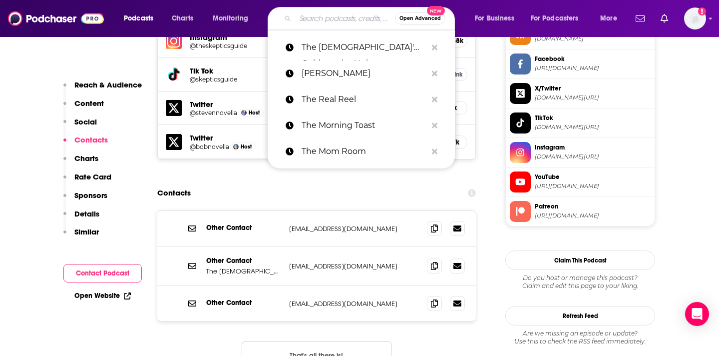
click at [303, 16] on input "Search podcasts, credits, & more..." at bounding box center [345, 18] width 100 height 16
paste input "The Skinny Confidential Him & Her Podcast"
type input "The Skinny Confidential Him & Her Podcast"
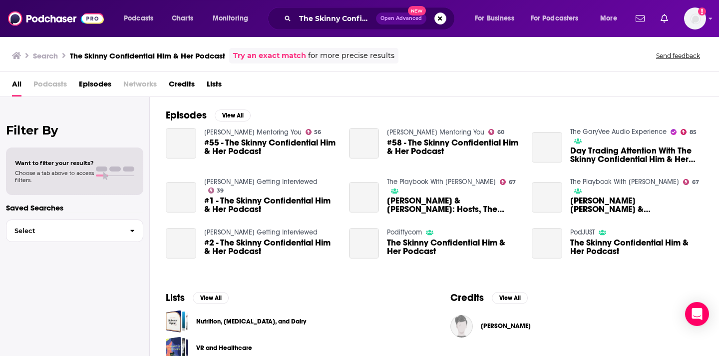
click at [244, 151] on span "#55 - The Skinny Confidential Him & Her Podcast" at bounding box center [270, 146] width 133 height 17
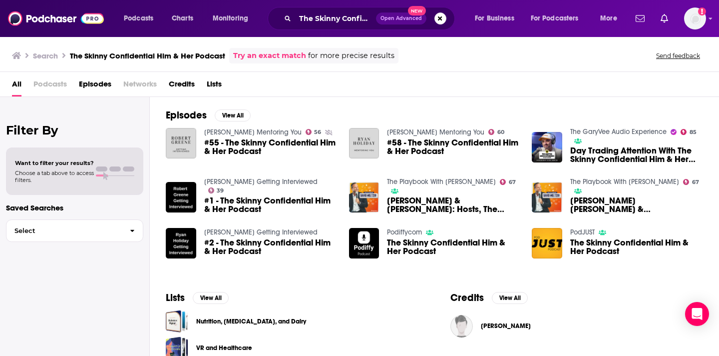
click at [49, 84] on span "Podcasts" at bounding box center [49, 86] width 33 height 20
click at [53, 84] on span "Podcasts" at bounding box center [49, 86] width 33 height 20
click at [322, 16] on input "The Skinny Confidential Him & Her Podcast" at bounding box center [335, 18] width 81 height 16
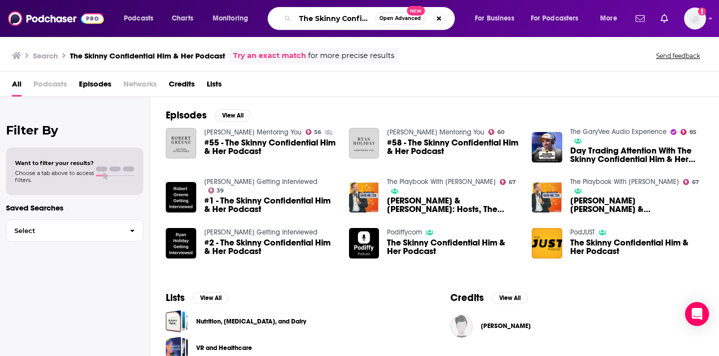
click at [372, 17] on input "The Skinny Confidential Him & Her Podcast" at bounding box center [335, 18] width 80 height 16
click at [360, 20] on input "The Skinny Confidential Him & Her Podcast" at bounding box center [335, 18] width 80 height 16
drag, startPoint x: 356, startPoint y: 18, endPoint x: 389, endPoint y: 22, distance: 33.1
click at [389, 22] on div "The Skinny Confidential Him & Her Podcast Open Advanced New" at bounding box center [361, 18] width 187 height 23
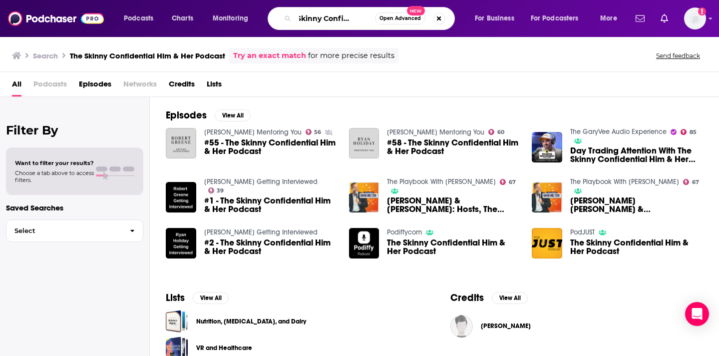
scroll to position [0, 19]
type input "The Skinny Confidential"
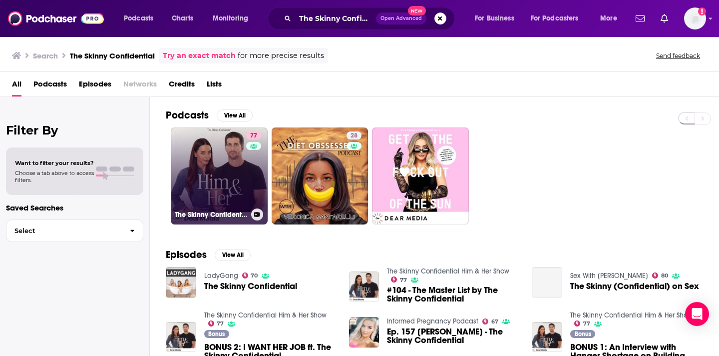
click at [226, 145] on link "77 The Skinny Confidential Him & Her Show" at bounding box center [219, 175] width 97 height 97
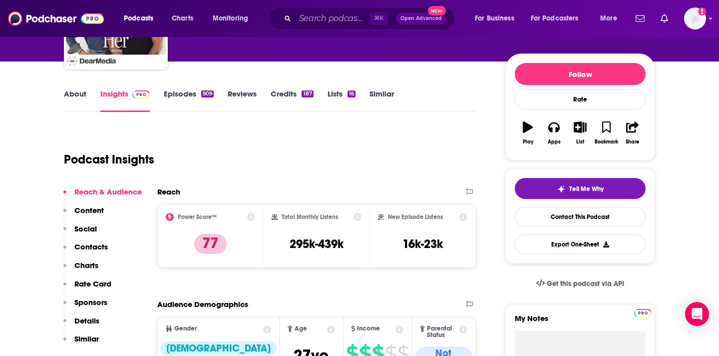
scroll to position [102, 0]
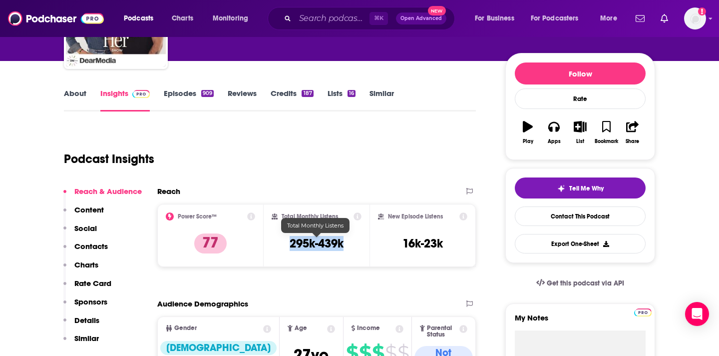
drag, startPoint x: 350, startPoint y: 240, endPoint x: 288, endPoint y: 239, distance: 62.0
click at [288, 239] on div "Total Monthly Listens 295k-439k" at bounding box center [317, 235] width 90 height 46
copy h3 "295k-439k"
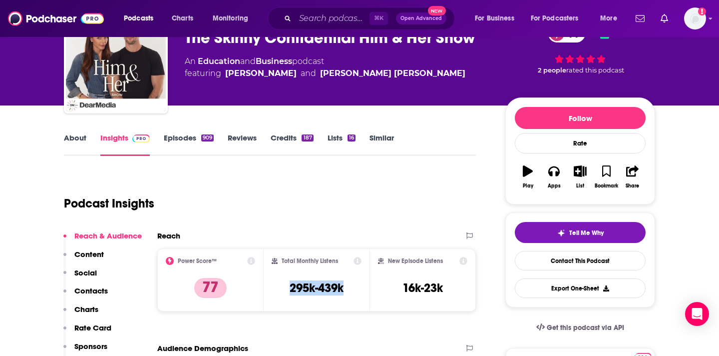
scroll to position [0, 0]
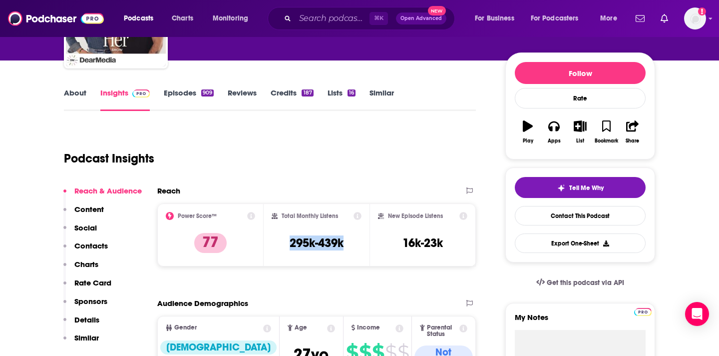
click at [103, 248] on p "Contacts" at bounding box center [90, 245] width 33 height 9
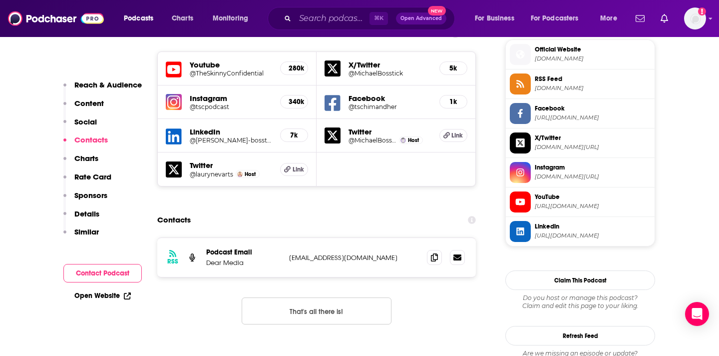
scroll to position [904, 0]
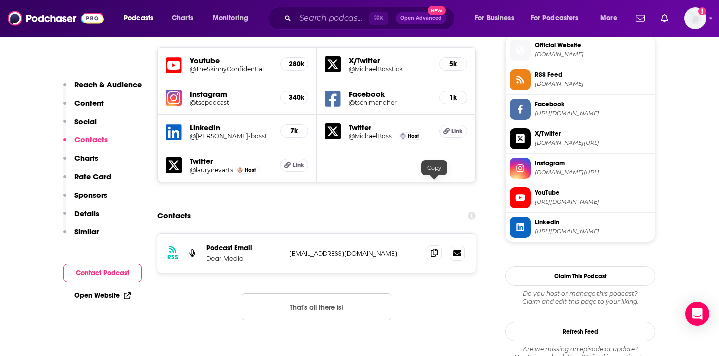
click at [433, 249] on icon at bounding box center [434, 253] width 7 height 8
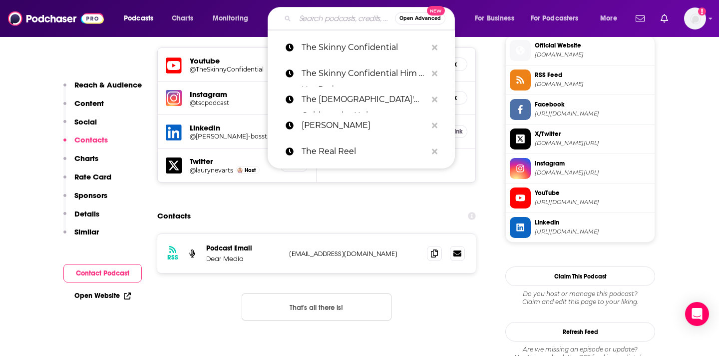
click at [319, 25] on input "Search podcasts, credits, & more..." at bounding box center [345, 18] width 100 height 16
paste input "The Trip That Changed Me"
type input "The Trip That Changed Me"
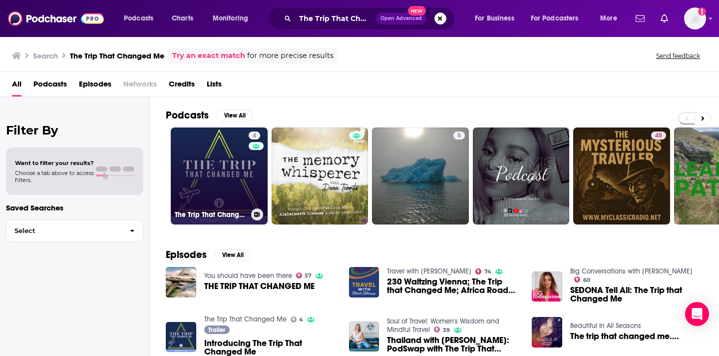
click at [227, 189] on link "4 The Trip That Changed Me" at bounding box center [219, 175] width 97 height 97
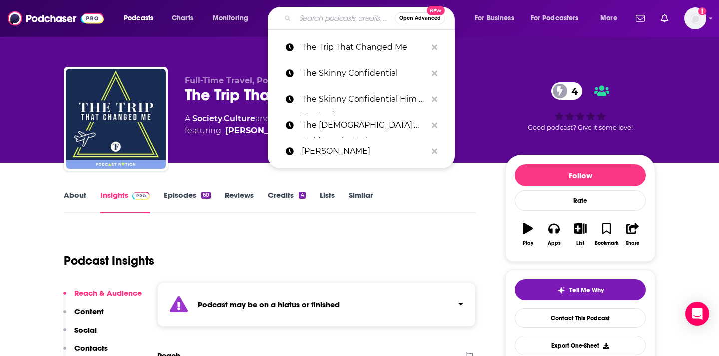
click at [356, 11] on input "Search podcasts, credits, & more..." at bounding box center [345, 18] width 100 height 16
paste input "The Viall Files"
type input "The Viall Files"
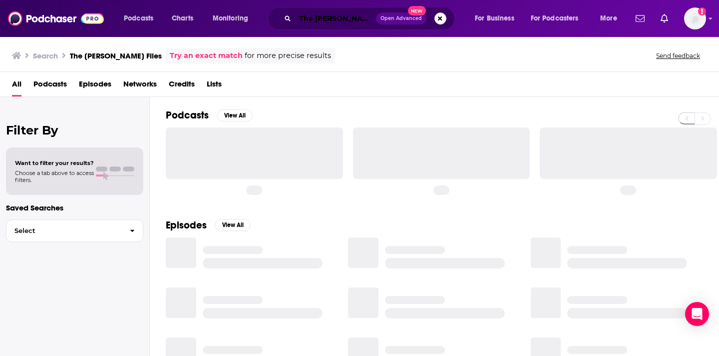
click at [336, 22] on input "The Viall Files" at bounding box center [335, 18] width 81 height 16
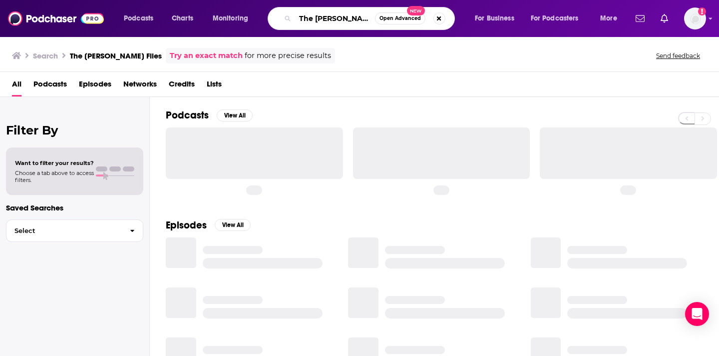
drag, startPoint x: 356, startPoint y: 16, endPoint x: 291, endPoint y: 15, distance: 64.4
click at [291, 15] on div "The Viall Files Open Advanced New" at bounding box center [361, 18] width 187 height 23
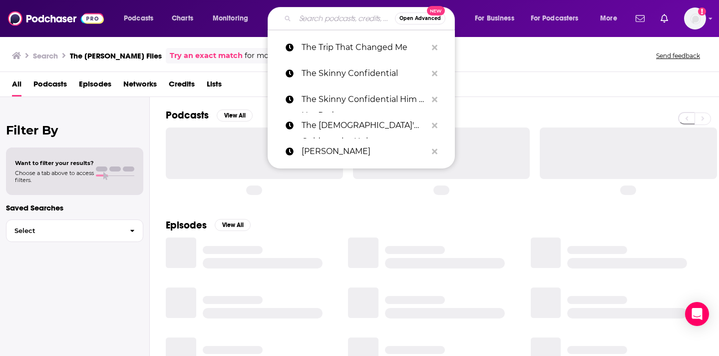
paste input "The WoMed"
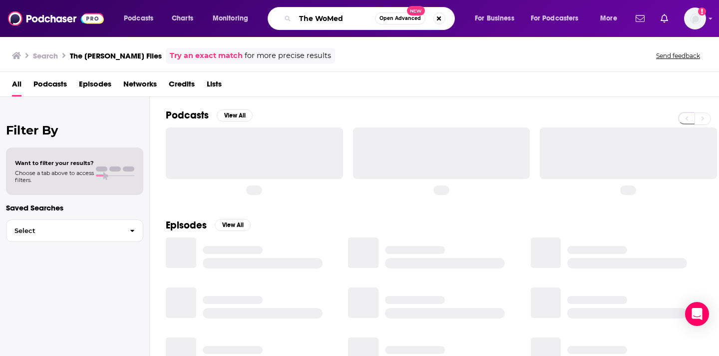
type input "The WoMed"
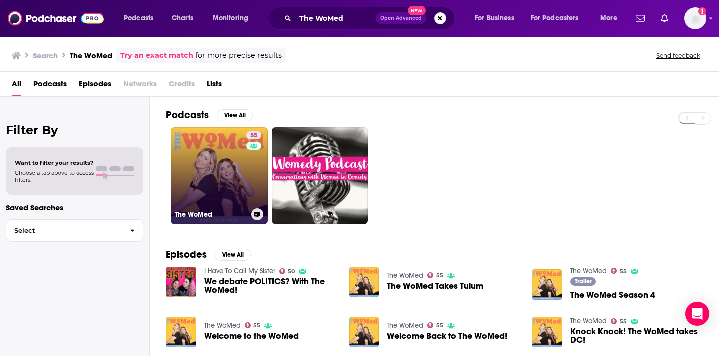
click at [241, 175] on link "55 The WoMed" at bounding box center [219, 175] width 97 height 97
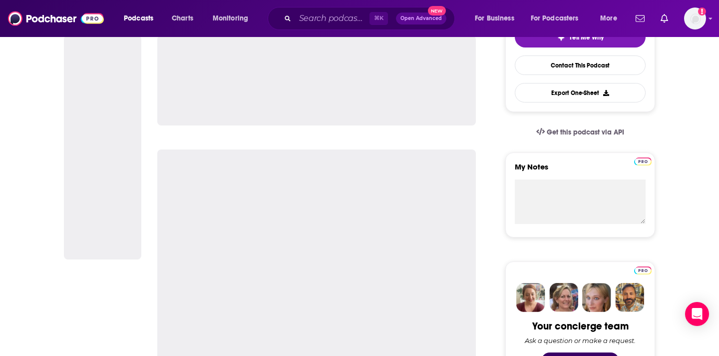
scroll to position [287, 0]
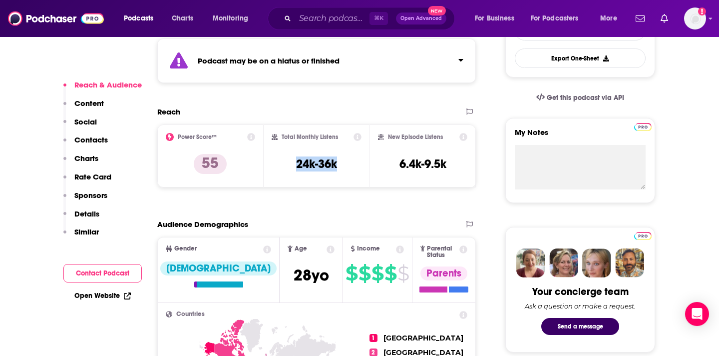
drag, startPoint x: 342, startPoint y: 163, endPoint x: 294, endPoint y: 162, distance: 48.0
click at [294, 162] on div "Total Monthly Listens 24k-36k" at bounding box center [317, 156] width 90 height 46
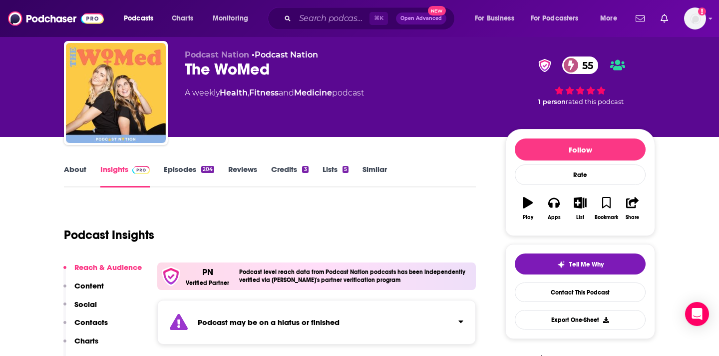
scroll to position [24, 0]
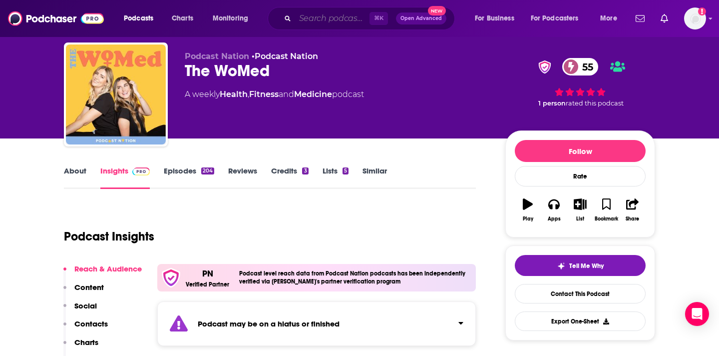
click at [312, 23] on input "Search podcasts, credits, & more..." at bounding box center [332, 18] width 74 height 16
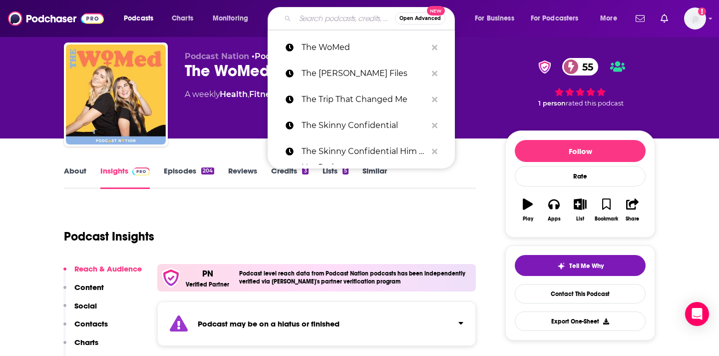
paste input "Under the Influence with Jo Piazza"
type input "Under the Influence with Jo Piazza"
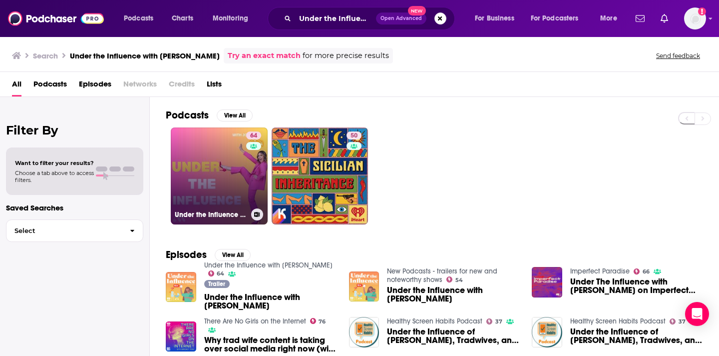
click at [220, 148] on link "64 Under the Influence with Jo Piazza" at bounding box center [219, 175] width 97 height 97
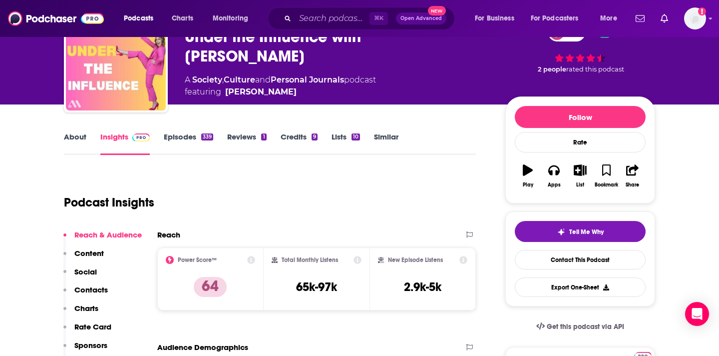
scroll to position [100, 0]
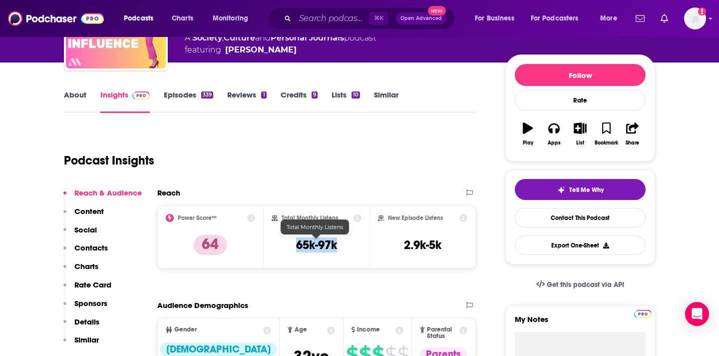
drag, startPoint x: 349, startPoint y: 251, endPoint x: 293, endPoint y: 250, distance: 55.9
click at [293, 250] on div "Total Monthly Listens 65k-97k" at bounding box center [317, 237] width 90 height 46
copy h3 "65k-97k"
click at [100, 245] on p "Contacts" at bounding box center [90, 247] width 33 height 9
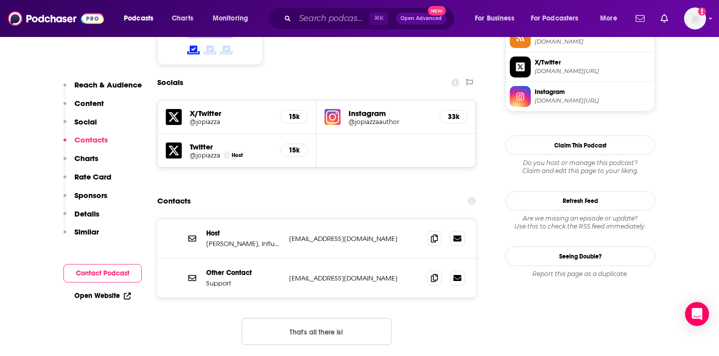
scroll to position [858, 0]
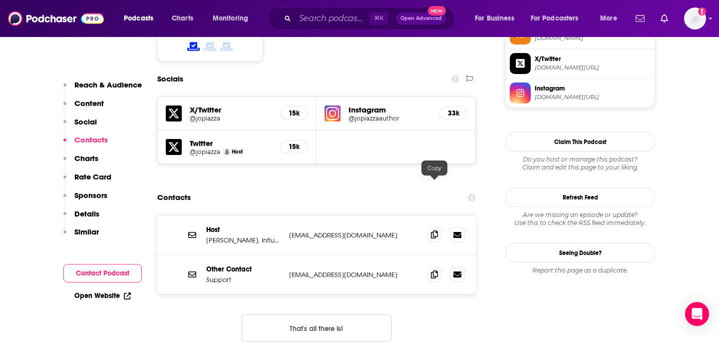
click at [433, 230] on icon at bounding box center [434, 234] width 7 height 8
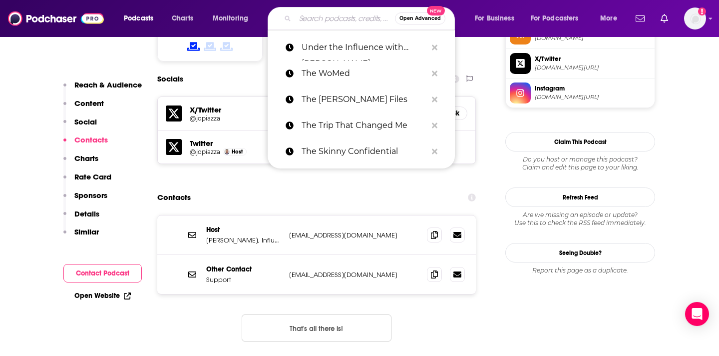
click at [344, 23] on input "Search podcasts, credits, & more..." at bounding box center [345, 18] width 100 height 16
paste input "Universe Today"
type input "Universe Today"
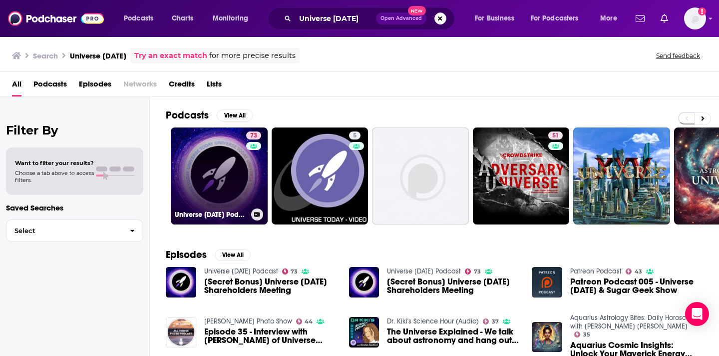
click at [211, 192] on link "73 Universe Today Podcast" at bounding box center [219, 175] width 97 height 97
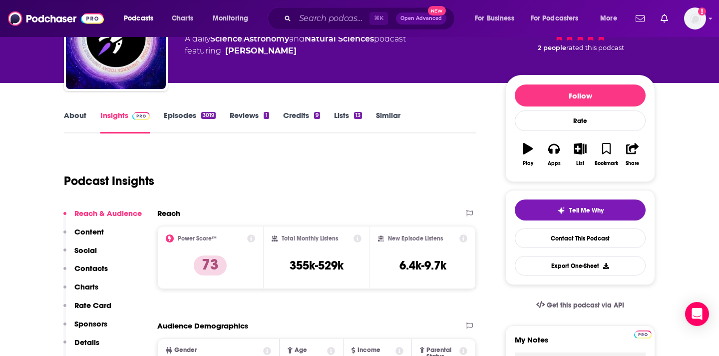
scroll to position [85, 0]
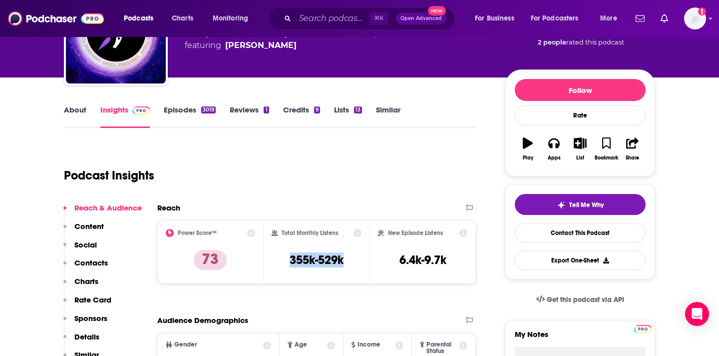
drag, startPoint x: 350, startPoint y: 256, endPoint x: 284, endPoint y: 261, distance: 66.2
click at [284, 261] on div "Total Monthly Listens 355k-529k" at bounding box center [317, 252] width 90 height 46
copy h3 "355k-529k"
click at [94, 266] on p "Contacts" at bounding box center [90, 262] width 33 height 9
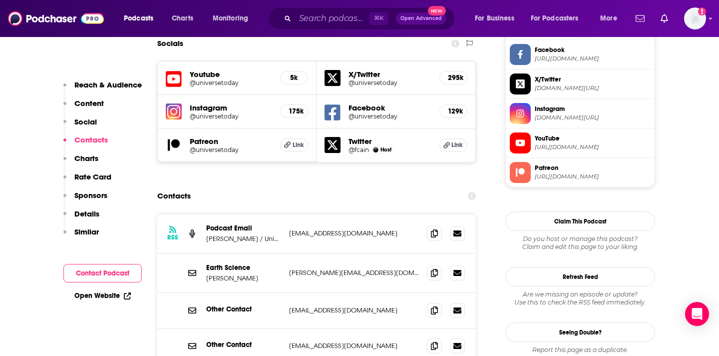
scroll to position [869, 0]
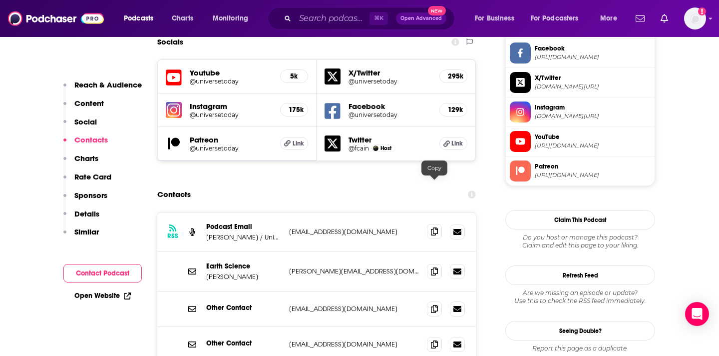
click at [437, 227] on icon at bounding box center [434, 231] width 7 height 8
click at [437, 267] on icon at bounding box center [434, 271] width 7 height 8
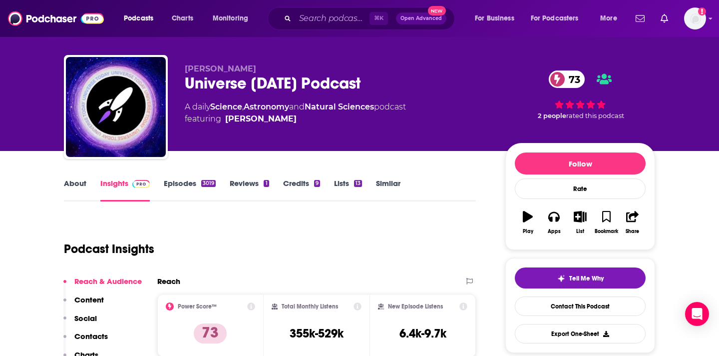
scroll to position [9, 0]
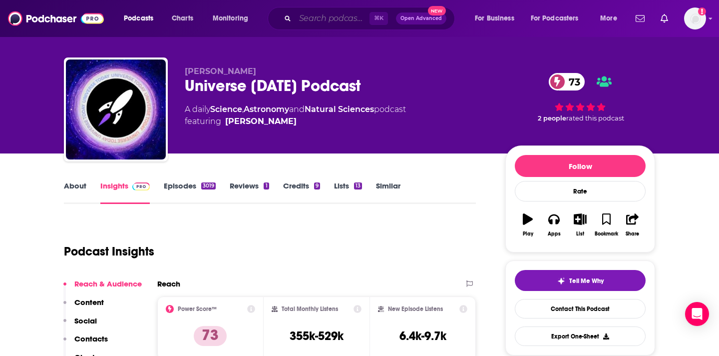
click at [322, 16] on input "Search podcasts, credits, & more..." at bounding box center [332, 18] width 74 height 16
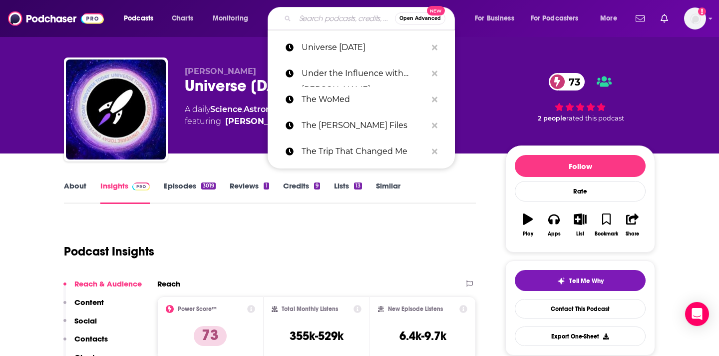
paste input "Velvet's Edge with Kelly Henderson"
type input "Velvet's Edge with Kelly Henderson"
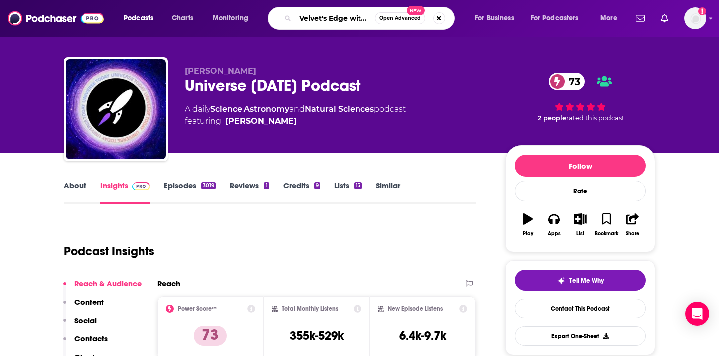
scroll to position [0, 58]
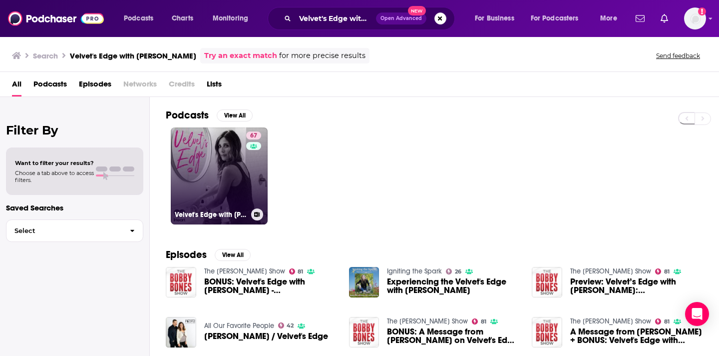
click at [213, 192] on link "67 Velvet's Edge with Kelly Henderson" at bounding box center [219, 175] width 97 height 97
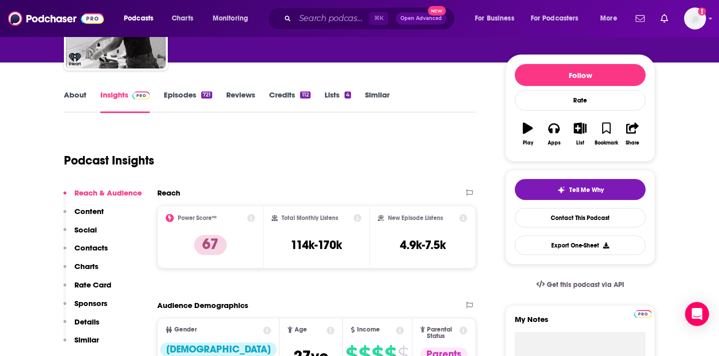
scroll to position [133, 0]
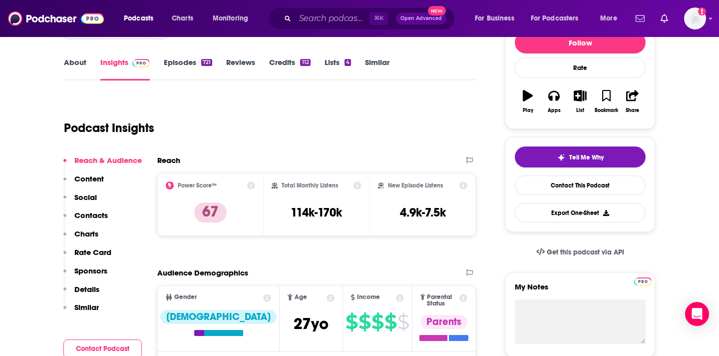
drag, startPoint x: 346, startPoint y: 220, endPoint x: 282, endPoint y: 220, distance: 63.4
click at [282, 220] on div "Total Monthly Listens 114k-170k" at bounding box center [317, 204] width 90 height 46
drag, startPoint x: 285, startPoint y: 215, endPoint x: 344, endPoint y: 213, distance: 59.5
click at [344, 213] on div "Total Monthly Listens 114k-170k" at bounding box center [317, 204] width 90 height 46
copy h3 "114k-170k"
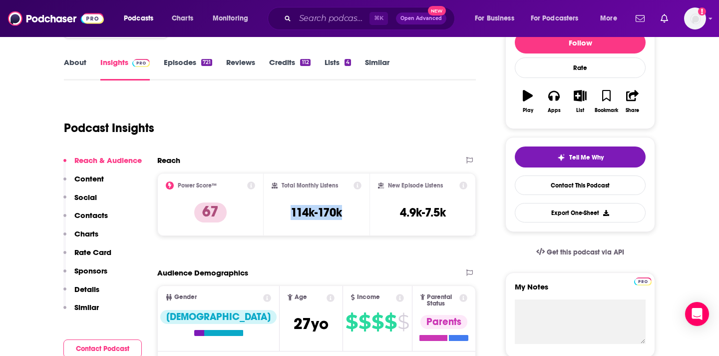
click at [103, 216] on p "Contacts" at bounding box center [90, 214] width 33 height 9
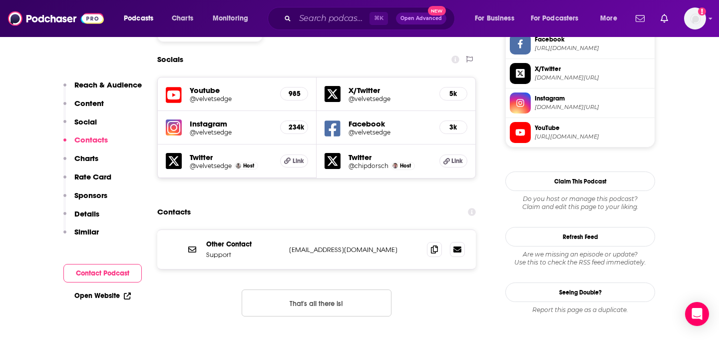
scroll to position [881, 0]
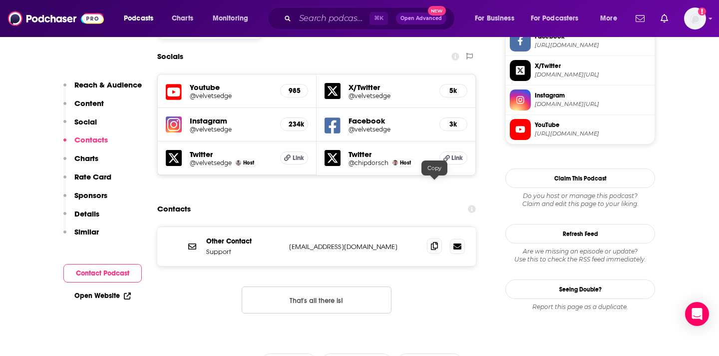
click at [434, 242] on icon at bounding box center [434, 246] width 7 height 8
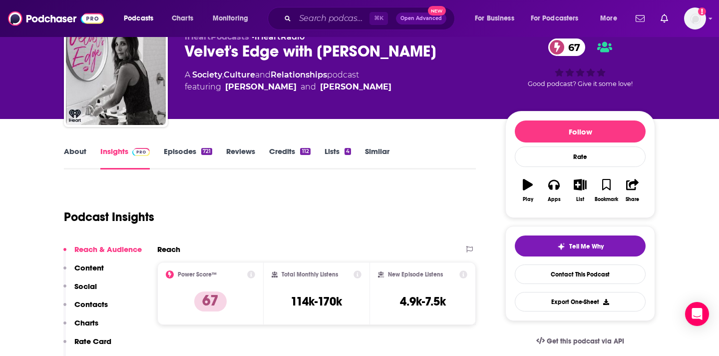
scroll to position [0, 0]
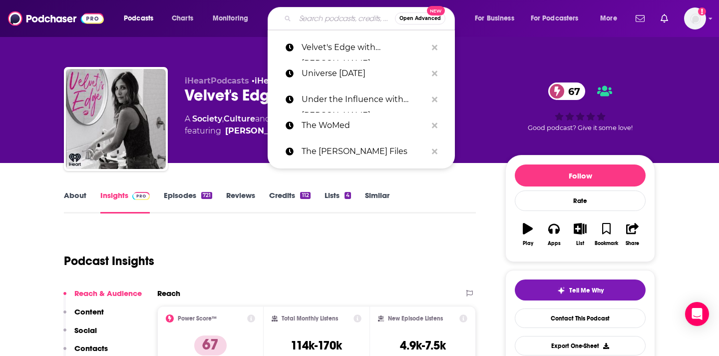
click at [320, 22] on input "Search podcasts, credits, & more..." at bounding box center [345, 18] width 100 height 16
paste input "We Can Do Hard Things with Glennon Doyle"
type input "We Can Do Hard Things with Glennon Doyle"
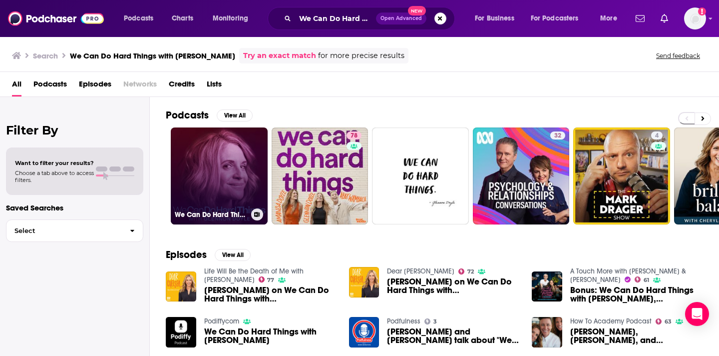
click at [213, 151] on link "We Can Do Hard Things with Glennon Doyle" at bounding box center [219, 175] width 97 height 97
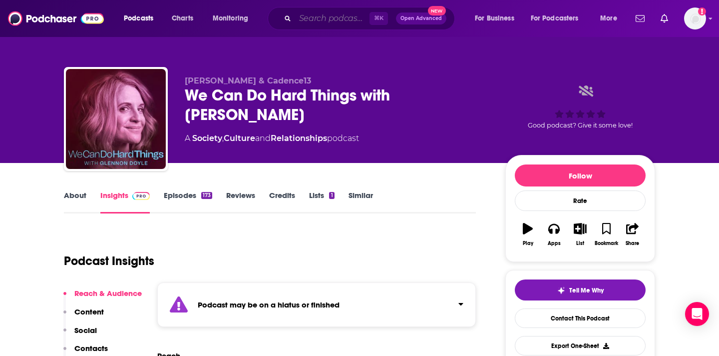
click at [348, 15] on input "Search podcasts, credits, & more..." at bounding box center [332, 18] width 74 height 16
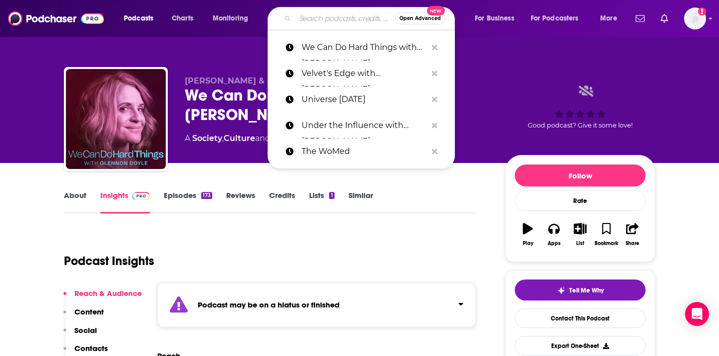
paste input "Wellness: Fact vs. Fiction"
type input "Wellness: Fact vs. Fiction"
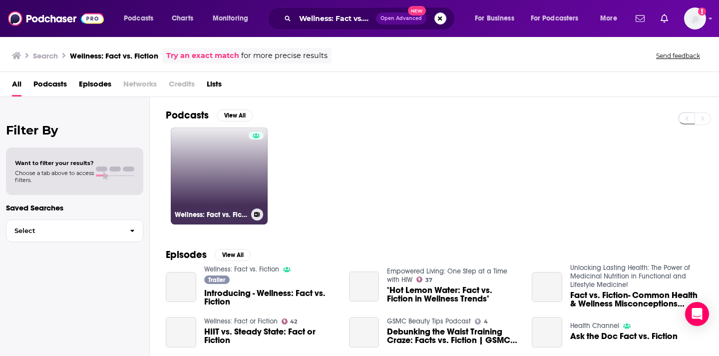
click at [234, 172] on link "Wellness: Fact vs. Fiction" at bounding box center [219, 175] width 97 height 97
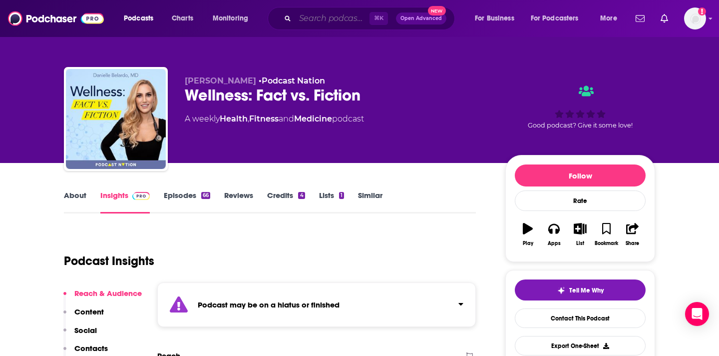
click at [313, 23] on input "Search podcasts, credits, & more..." at bounding box center [332, 18] width 74 height 16
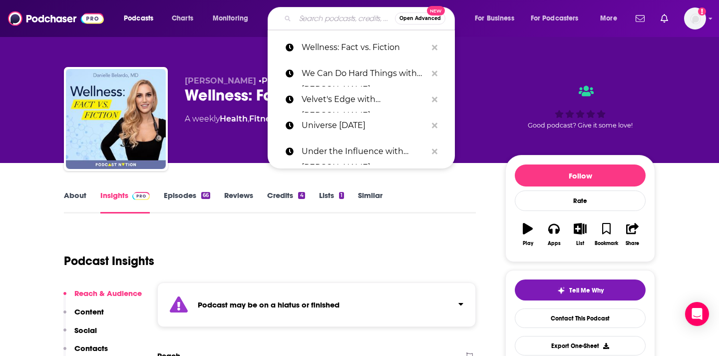
paste input "What Day Is It?"
type input "What Day Is It?"
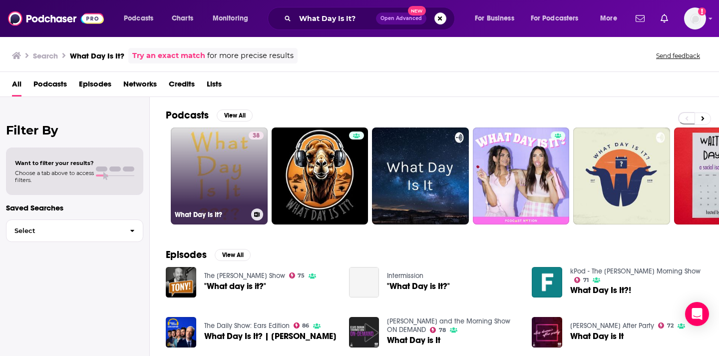
click at [207, 150] on link "38 What Day Is It?" at bounding box center [219, 175] width 97 height 97
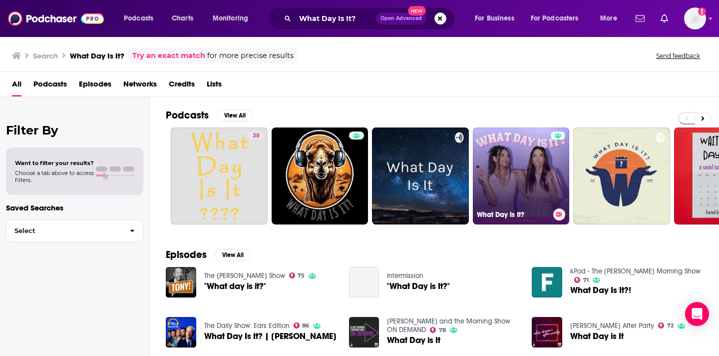
click at [504, 163] on link "What Day Is It?" at bounding box center [521, 175] width 97 height 97
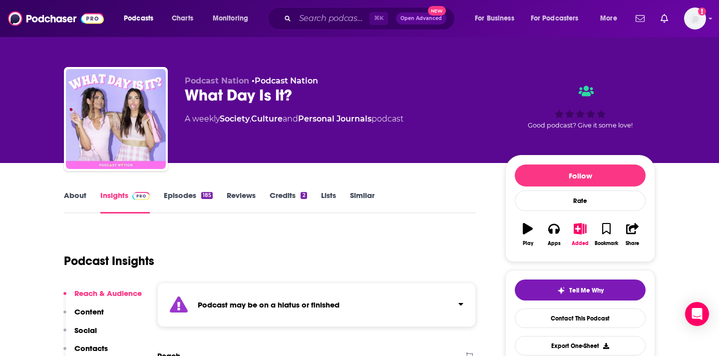
click at [79, 198] on link "About" at bounding box center [75, 201] width 22 height 23
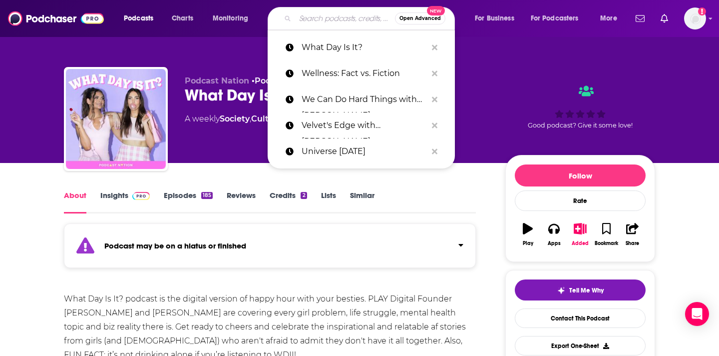
click at [322, 22] on input "Search podcasts, credits, & more..." at bounding box center [345, 18] width 100 height 16
paste input "What We Said"
type input "What We Said"
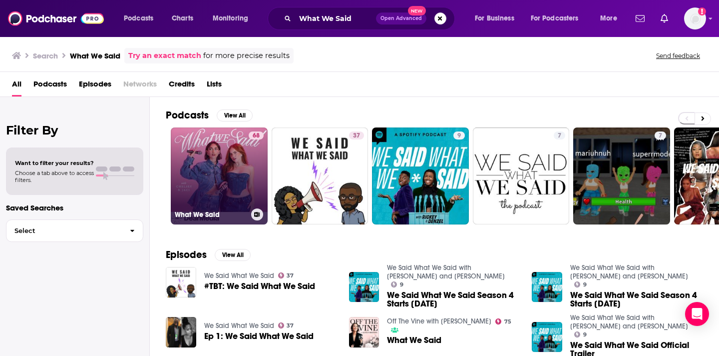
click at [217, 159] on link "68 What We Said" at bounding box center [219, 175] width 97 height 97
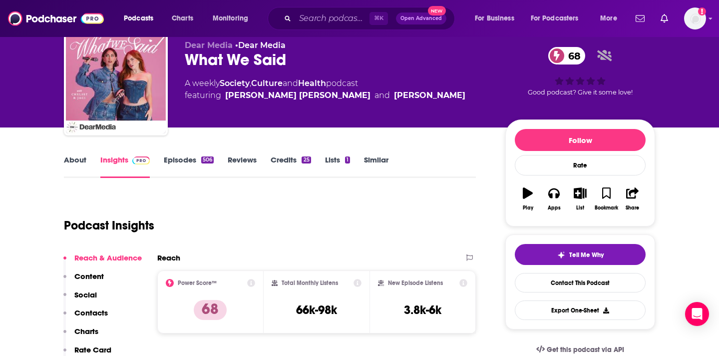
scroll to position [65, 0]
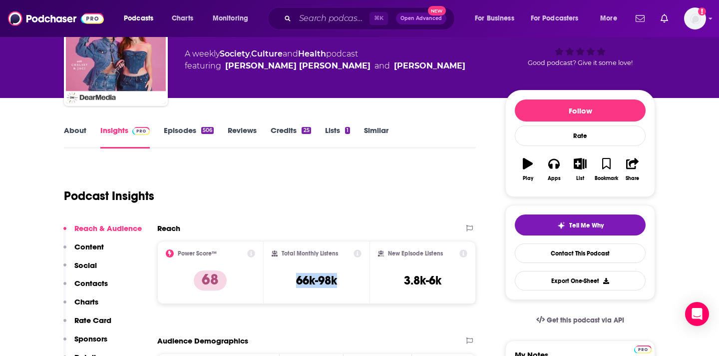
drag, startPoint x: 344, startPoint y: 276, endPoint x: 292, endPoint y: 277, distance: 52.5
click at [292, 277] on div "Total Monthly Listens 66k-98k" at bounding box center [317, 272] width 90 height 46
copy h3 "66k-98k"
click at [99, 288] on button "Contacts" at bounding box center [85, 287] width 44 height 18
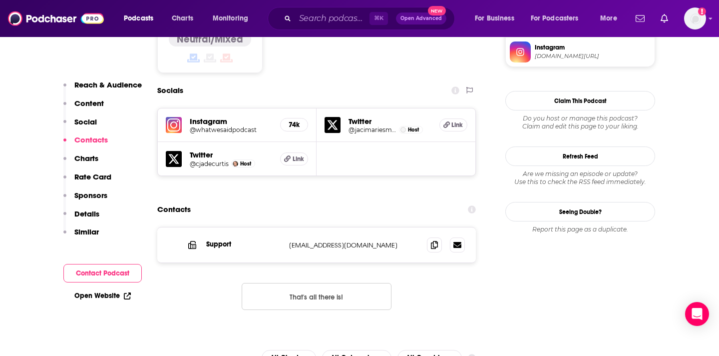
scroll to position [871, 0]
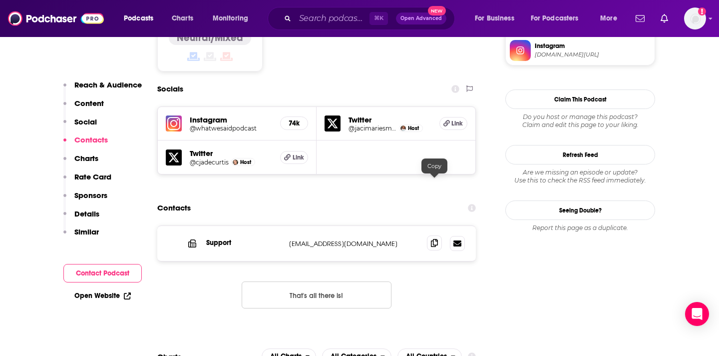
click at [431, 239] on icon at bounding box center [434, 243] width 7 height 8
click at [330, 15] on input "Search podcasts, credits, & more..." at bounding box center [332, 18] width 74 height 16
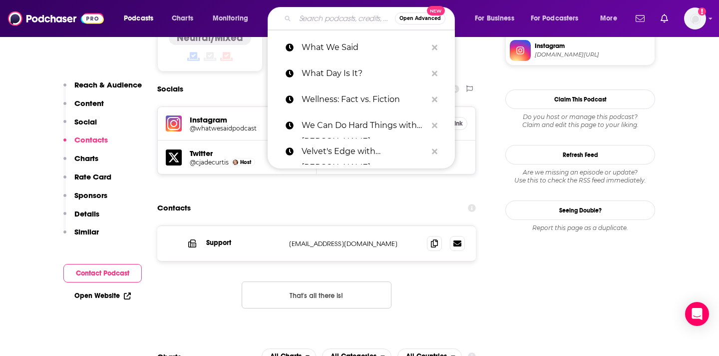
paste input "When Science Speaks"
type input "When Science Speaks"
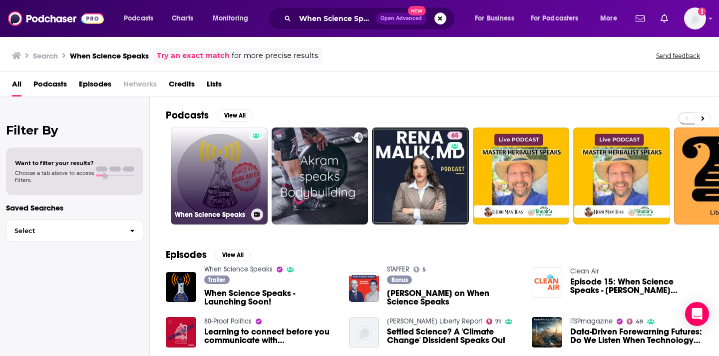
click at [235, 187] on link "When Science Speaks" at bounding box center [219, 175] width 97 height 97
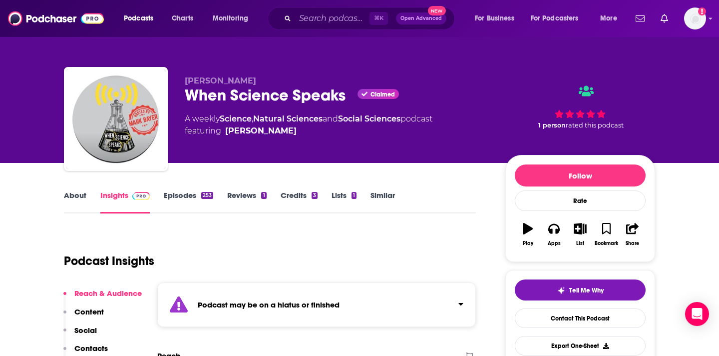
click at [81, 196] on link "About" at bounding box center [75, 201] width 22 height 23
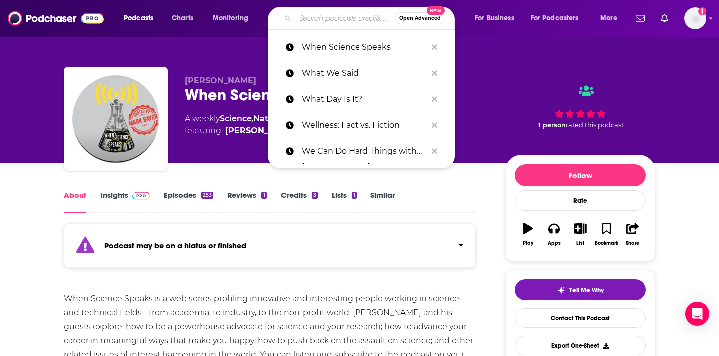
click at [316, 18] on input "Search podcasts, credits, & more..." at bounding box center [345, 18] width 100 height 16
paste input "Where Brains Meet Beauty"
type input "Where Brains Meet Beauty"
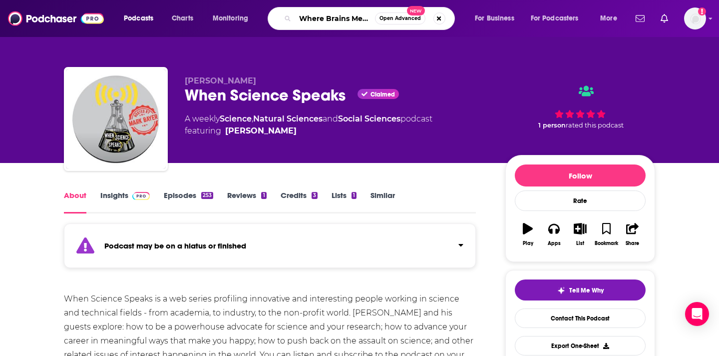
scroll to position [0, 27]
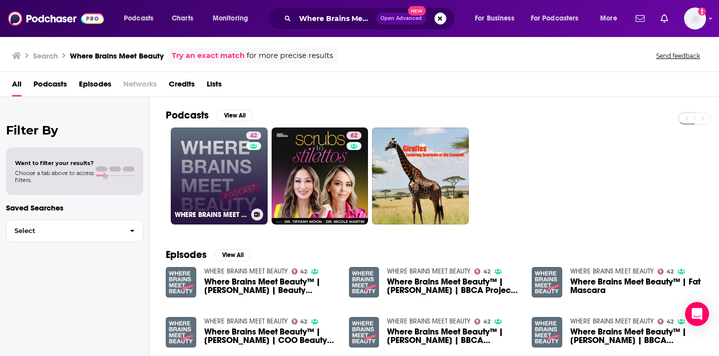
click at [224, 169] on link "42 WHERE BRAINS MEET BEAUTY" at bounding box center [219, 175] width 97 height 97
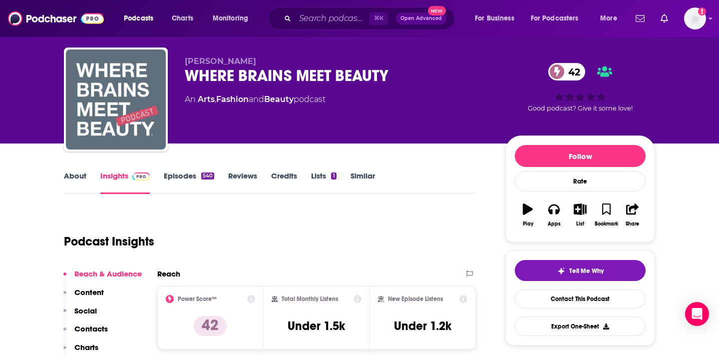
scroll to position [51, 0]
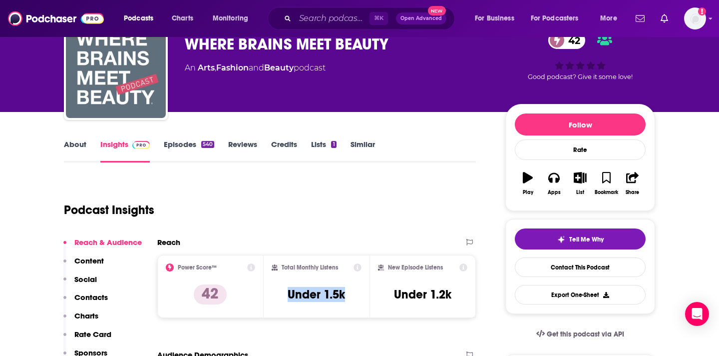
drag, startPoint x: 347, startPoint y: 295, endPoint x: 290, endPoint y: 286, distance: 58.1
click at [290, 286] on div "Total Monthly Listens Under 1.5k" at bounding box center [317, 286] width 90 height 46
copy h3 "Under 1.5k"
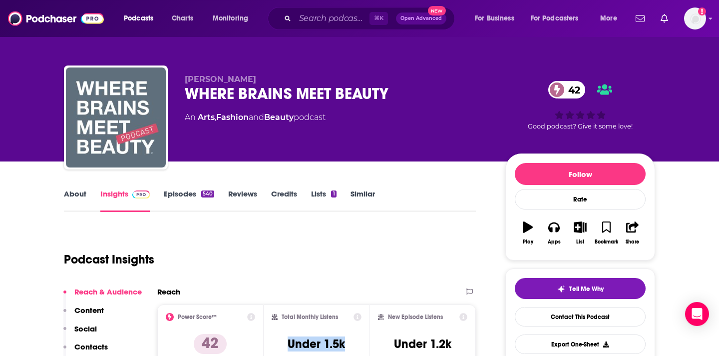
scroll to position [0, 0]
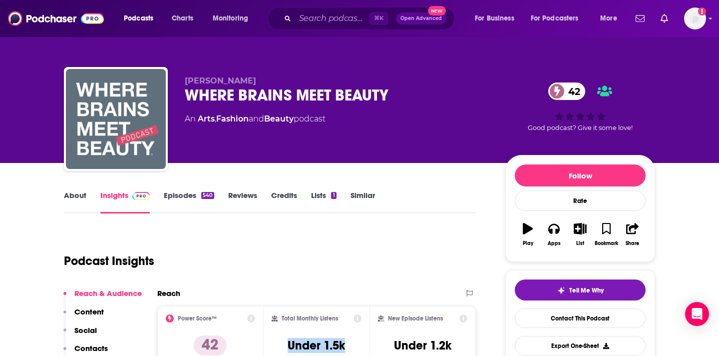
click at [83, 347] on p "Contacts" at bounding box center [90, 347] width 33 height 9
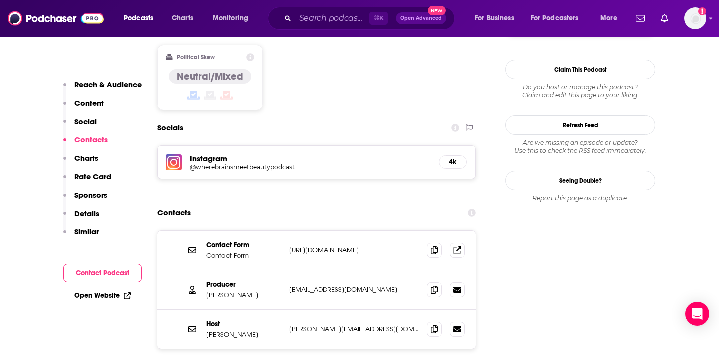
scroll to position [824, 0]
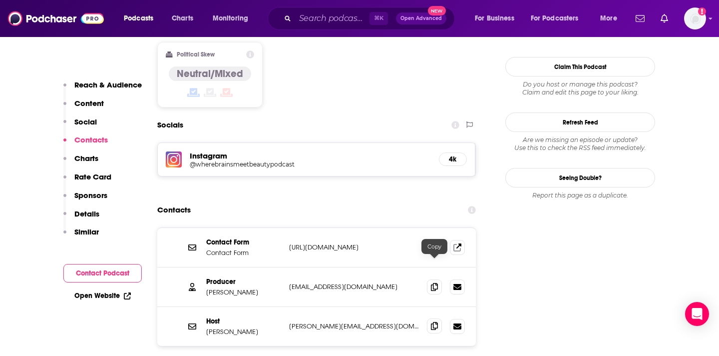
click at [438, 318] on span at bounding box center [434, 325] width 15 height 15
click at [346, 21] on input "Search podcasts, credits, & more..." at bounding box center [332, 18] width 74 height 16
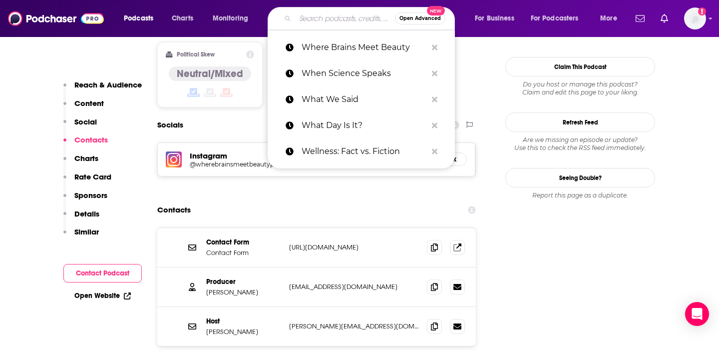
paste input "Whine Down with Jana Kramer"
type input "Whine Down with Jana Kramer"
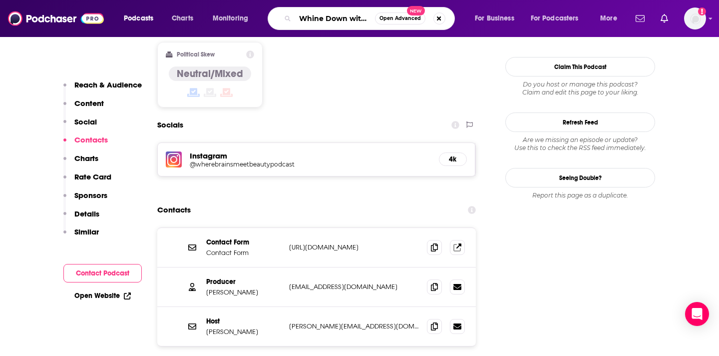
scroll to position [0, 44]
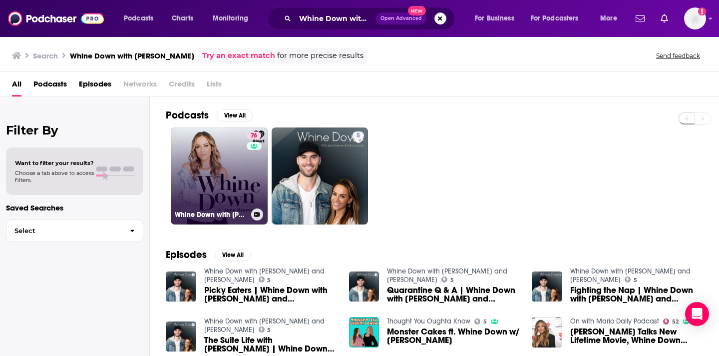
click at [253, 157] on div "76" at bounding box center [255, 169] width 17 height 77
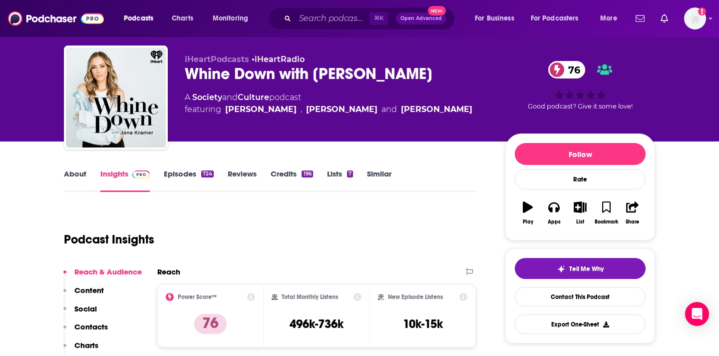
scroll to position [22, 0]
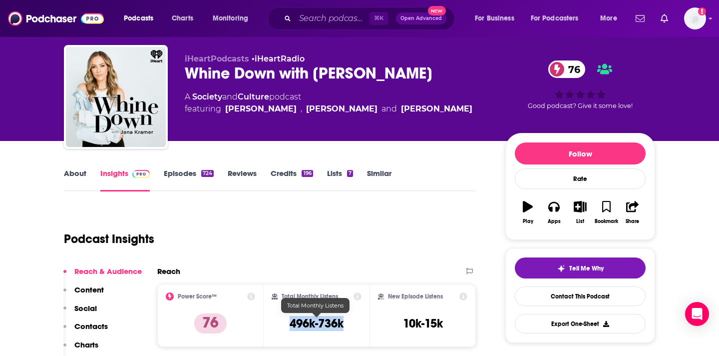
drag, startPoint x: 349, startPoint y: 324, endPoint x: 289, endPoint y: 318, distance: 59.8
click at [289, 318] on div "Total Monthly Listens 496k-736k" at bounding box center [317, 315] width 90 height 46
copy h3 "496k-736k"
click at [88, 332] on button "Contacts" at bounding box center [85, 330] width 44 height 18
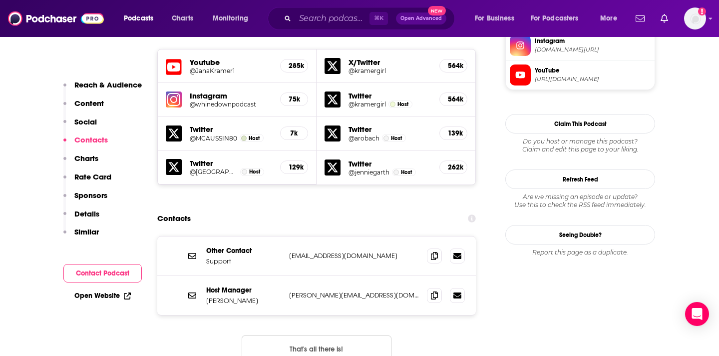
scroll to position [917, 0]
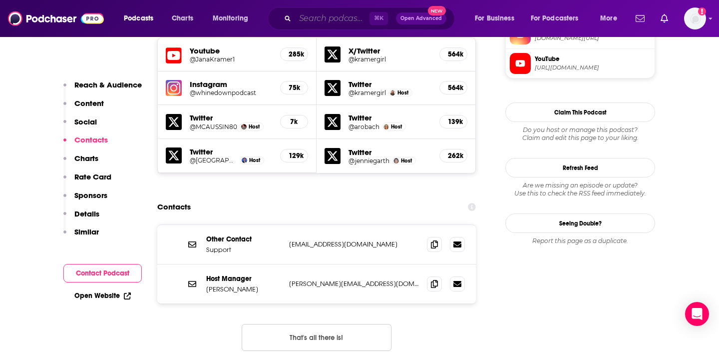
click at [320, 10] on input "Search podcasts, credits, & more..." at bounding box center [332, 18] width 74 height 16
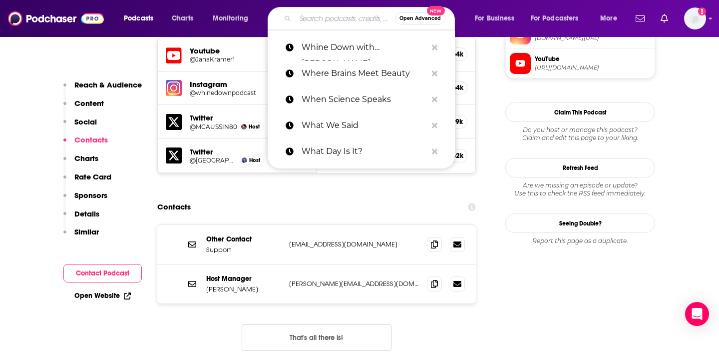
paste input "White Coat White Collar"
type input "White Coat White Collar"
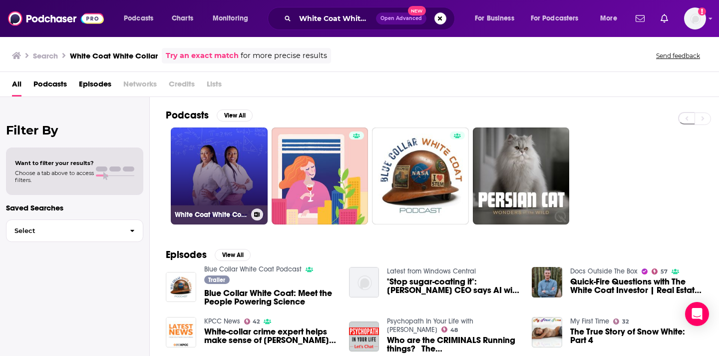
click at [222, 150] on link "White Coat White Collar ®" at bounding box center [219, 175] width 97 height 97
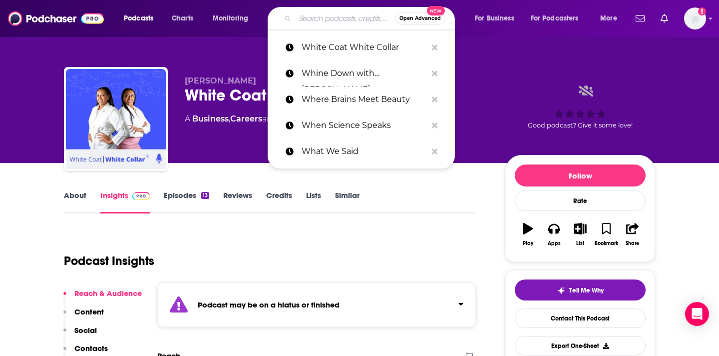
click at [309, 21] on input "Search podcasts, credits, & more..." at bounding box center [345, 18] width 100 height 16
paste input "Who What Wear with Hillary Kerr"
type input "Who What Wear with Hillary Kerr"
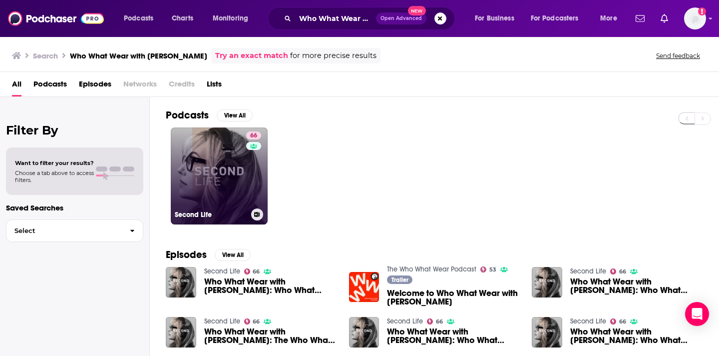
click at [204, 150] on link "66 Second Life" at bounding box center [219, 175] width 97 height 97
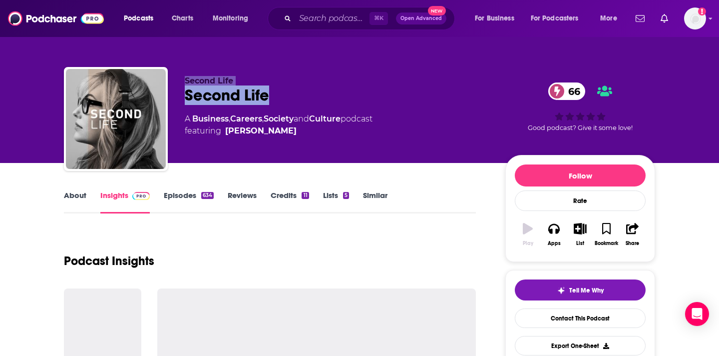
drag, startPoint x: 283, startPoint y: 95, endPoint x: 165, endPoint y: 94, distance: 117.9
click at [165, 94] on div "Second Life Second Life 66 A Business , Careers , Society and Culture podcast f…" at bounding box center [359, 121] width 591 height 108
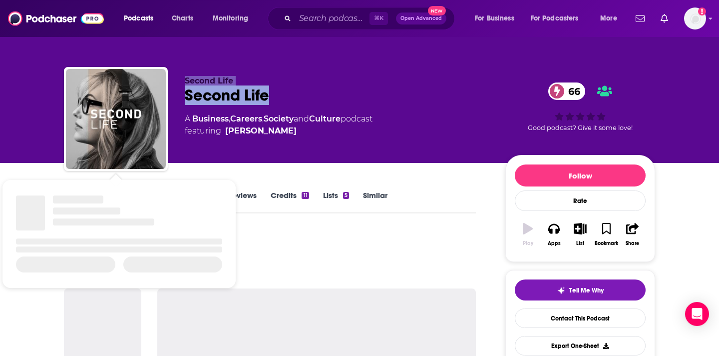
click at [213, 105] on div "Second Life Second Life 66 A Business , Careers , Society and Culture podcast f…" at bounding box center [337, 116] width 305 height 80
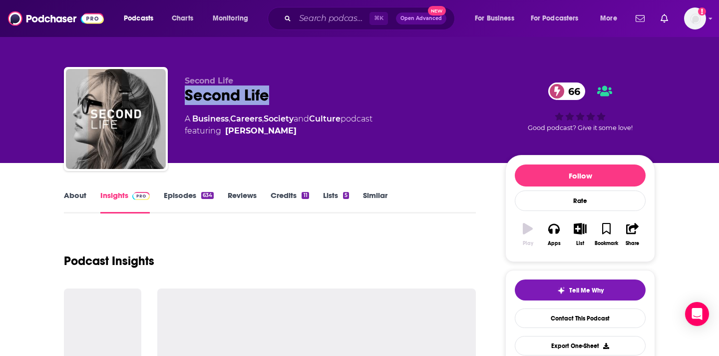
drag, startPoint x: 271, startPoint y: 96, endPoint x: 181, endPoint y: 98, distance: 90.4
click at [181, 98] on div "Second Life Second Life 66 A Business , Careers , Society and Culture podcast f…" at bounding box center [359, 121] width 591 height 108
copy h2 "Second Life"
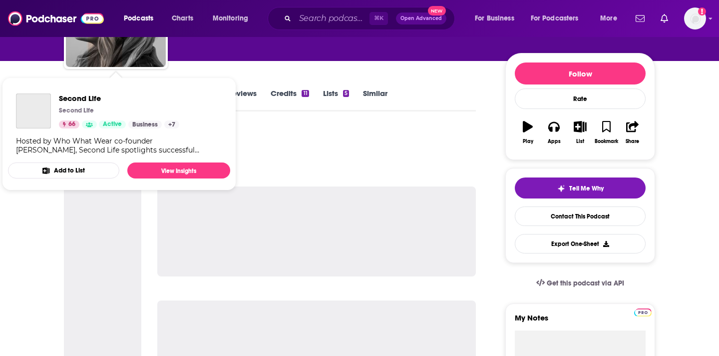
scroll to position [157, 0]
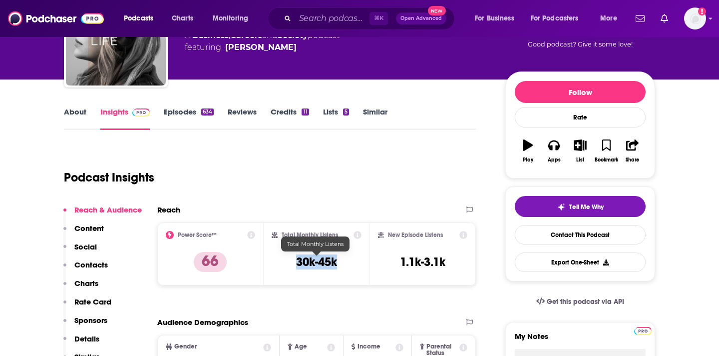
drag, startPoint x: 339, startPoint y: 261, endPoint x: 294, endPoint y: 262, distance: 45.5
click at [294, 262] on div "Total Monthly Listens 30k-45k" at bounding box center [317, 254] width 90 height 46
copy h3 "30k-45k"
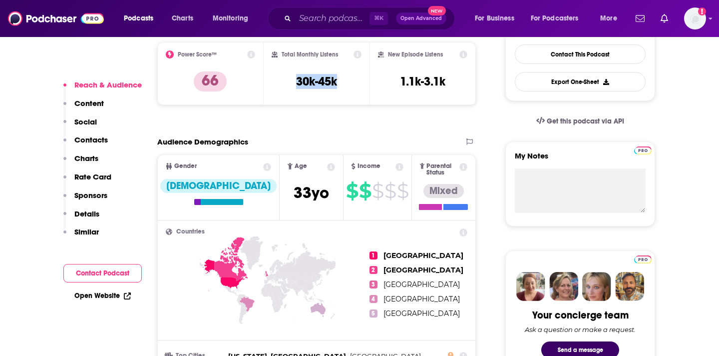
scroll to position [460, 0]
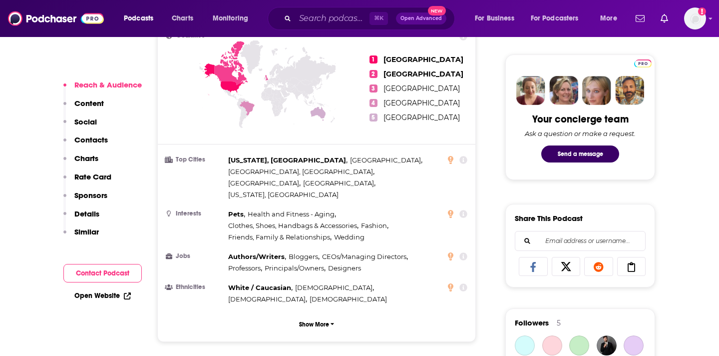
click at [93, 144] on p "Contacts" at bounding box center [90, 139] width 33 height 9
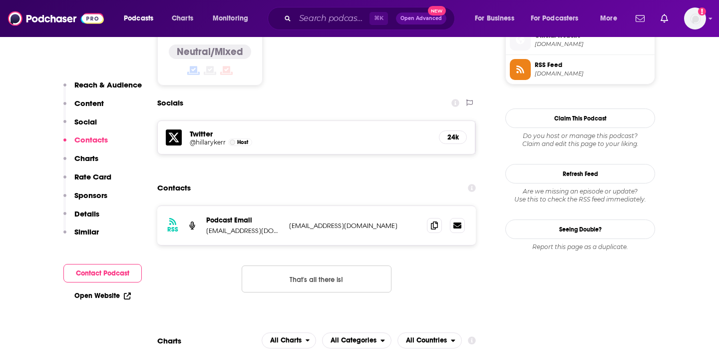
scroll to position [825, 0]
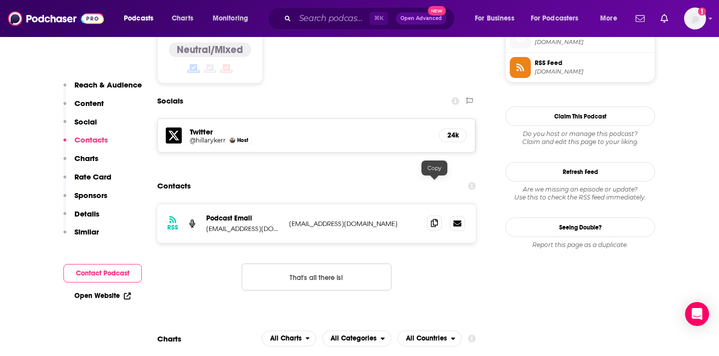
click at [433, 219] on icon at bounding box center [434, 223] width 7 height 8
click at [341, 24] on input "Search podcasts, credits, & more..." at bounding box center [332, 18] width 74 height 16
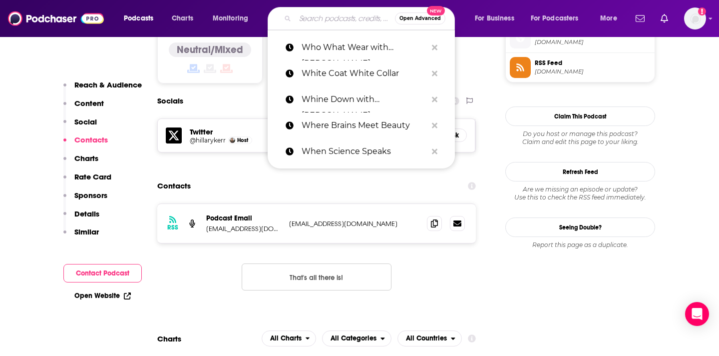
paste input "With Whit"
type input "With Whit"
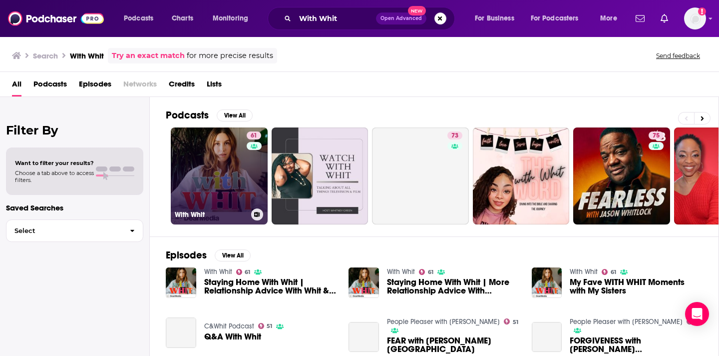
click at [215, 190] on link "61 With Whit" at bounding box center [219, 175] width 97 height 97
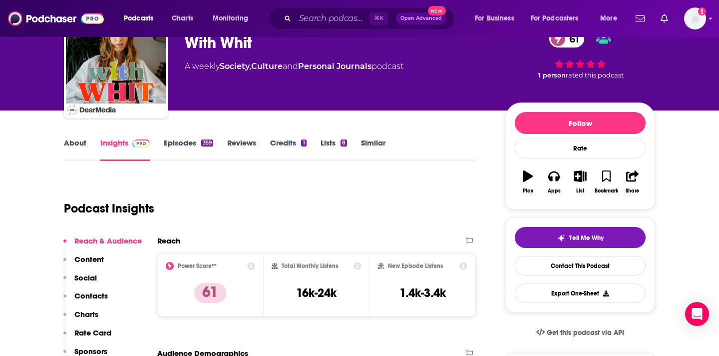
scroll to position [110, 0]
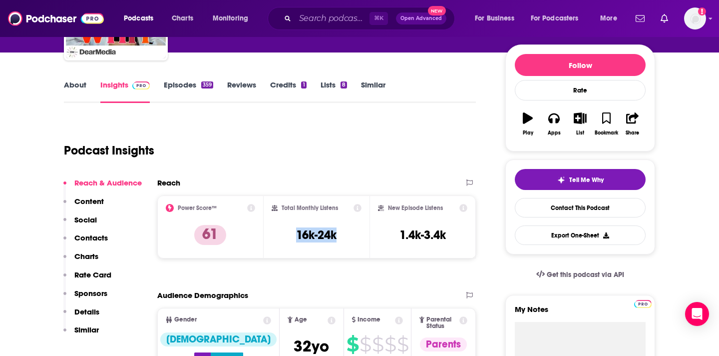
drag, startPoint x: 342, startPoint y: 238, endPoint x: 293, endPoint y: 237, distance: 49.5
click at [293, 237] on div "Total Monthly Listens 16k-24k" at bounding box center [317, 227] width 90 height 46
copy h3 "16k-24k"
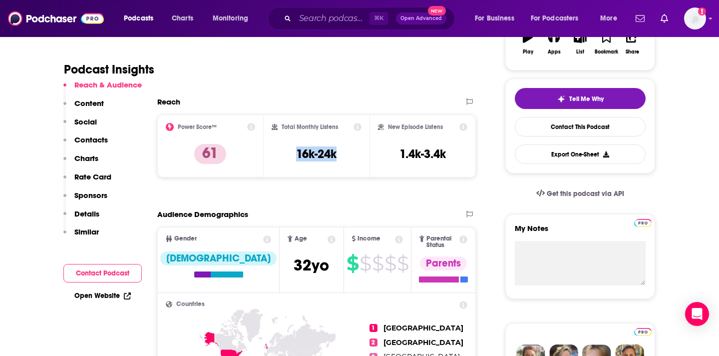
scroll to position [206, 0]
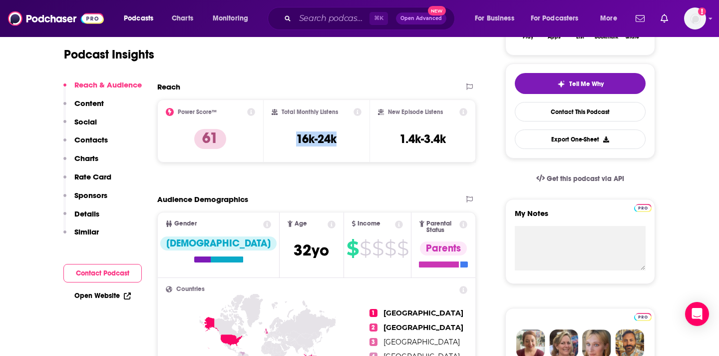
click at [106, 137] on p "Contacts" at bounding box center [90, 139] width 33 height 9
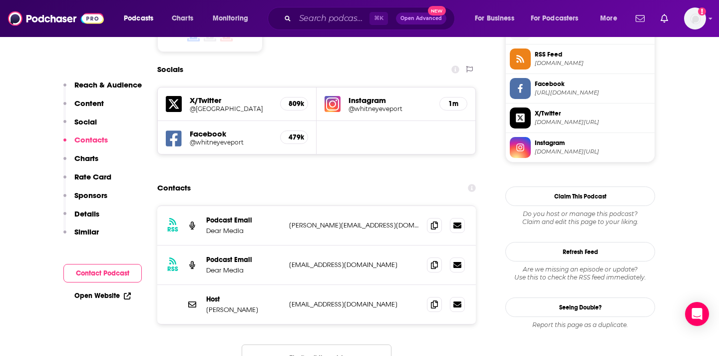
scroll to position [834, 0]
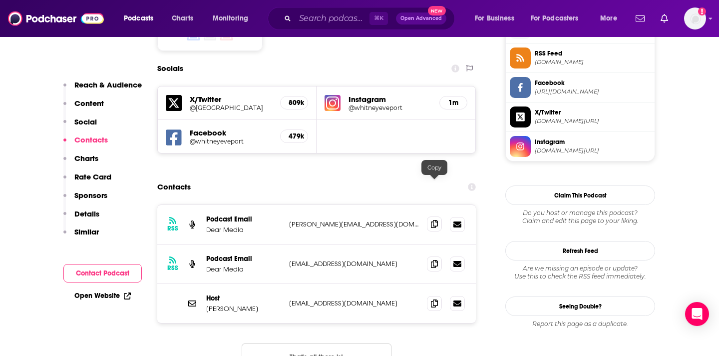
click at [435, 220] on icon at bounding box center [434, 224] width 7 height 8
click at [435, 299] on icon at bounding box center [434, 303] width 7 height 8
click at [311, 16] on input "Search podcasts, credits, & more..." at bounding box center [332, 18] width 74 height 16
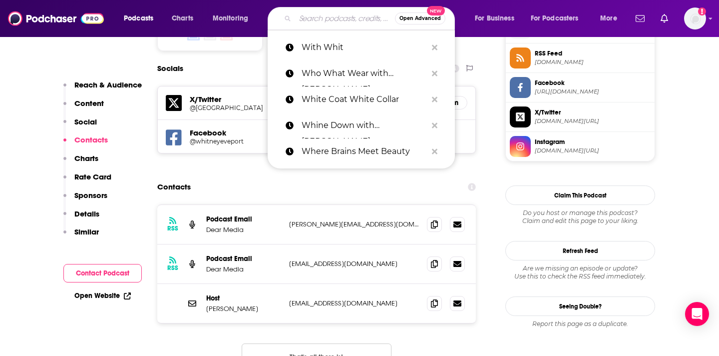
paste input "Women in Tech Podcast, hosted by Espree Devora"
type input "Women in Tech Podcast, hosted by Espree Devora"
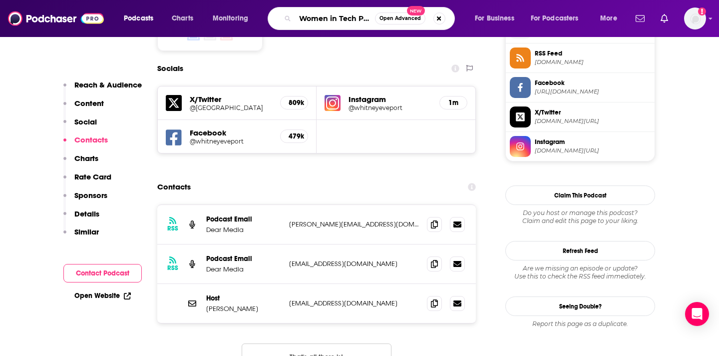
scroll to position [0, 113]
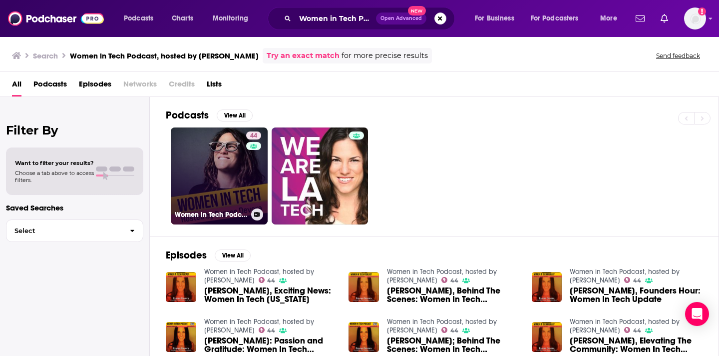
click at [247, 172] on div "44" at bounding box center [254, 169] width 17 height 77
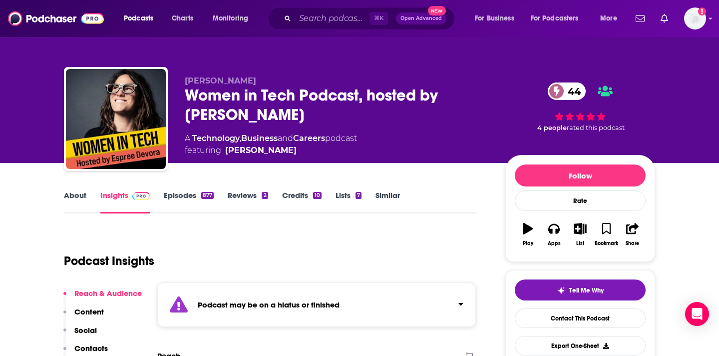
scroll to position [3, 0]
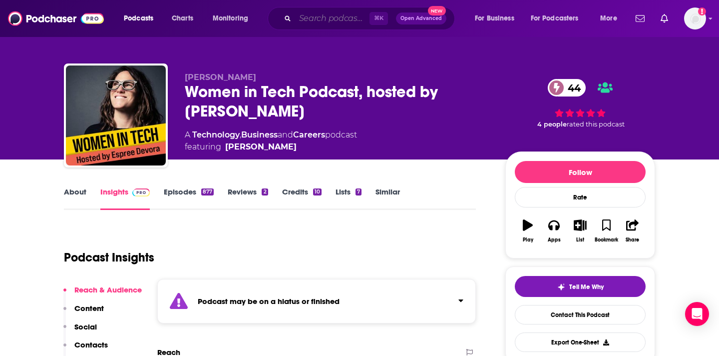
click at [297, 14] on input "Search podcasts, credits, & more..." at bounding box center [332, 18] width 74 height 16
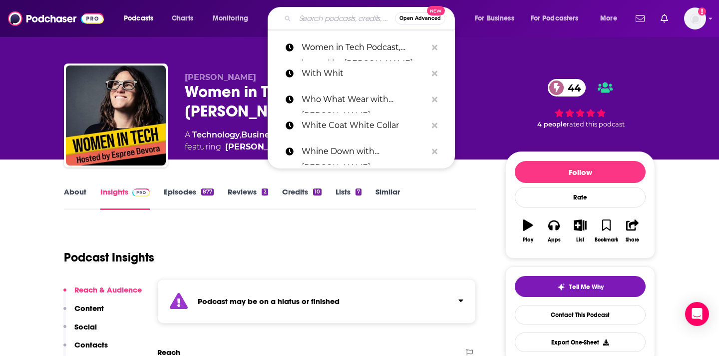
paste input "Your Favorite Thing with [PERSON_NAME] & [PERSON_NAME]"
type input "Your Favorite Thing with [PERSON_NAME] & [PERSON_NAME]"
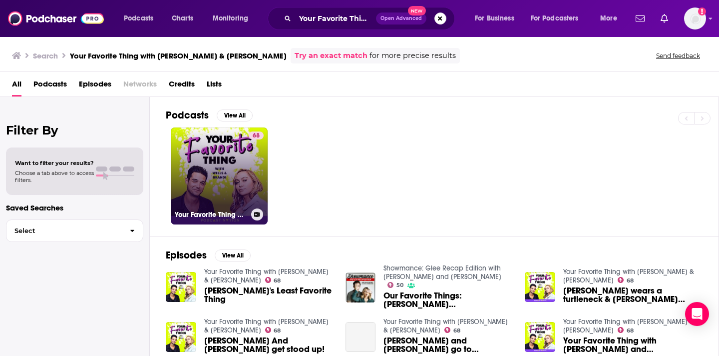
click at [239, 177] on link "68 Your Favorite Thing with Wells & Brandi" at bounding box center [219, 175] width 97 height 97
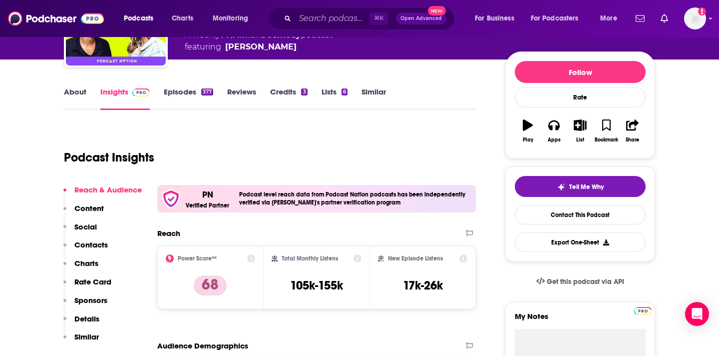
scroll to position [105, 0]
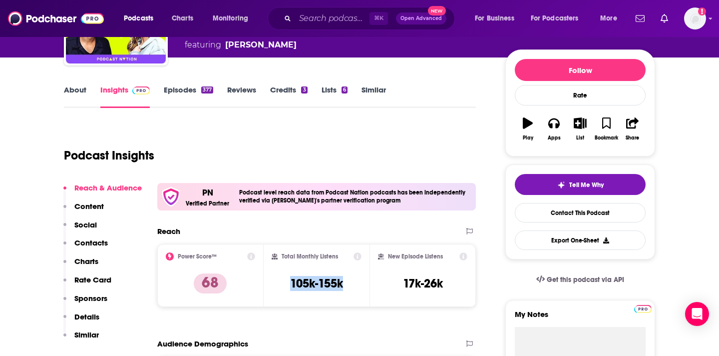
drag, startPoint x: 350, startPoint y: 284, endPoint x: 286, endPoint y: 279, distance: 63.6
click at [286, 279] on div "Total Monthly Listens 105k-155k" at bounding box center [317, 275] width 90 height 46
copy h3 "105k-155k"
click at [96, 243] on p "Contacts" at bounding box center [90, 242] width 33 height 9
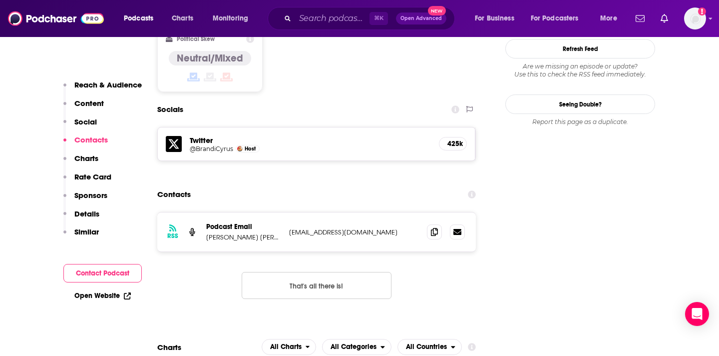
scroll to position [868, 0]
click at [427, 223] on span at bounding box center [434, 230] width 15 height 15
click at [322, 24] on input "Search podcasts, credits, & more..." at bounding box center [332, 18] width 74 height 16
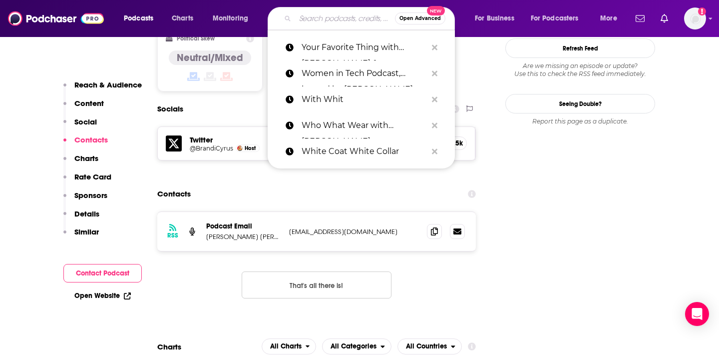
paste input "Campaign Chemistry Podcast"
type input "Campaign Chemistry Podcast"
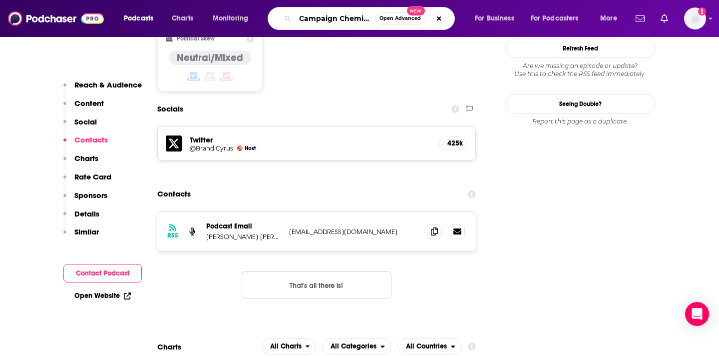
scroll to position [0, 38]
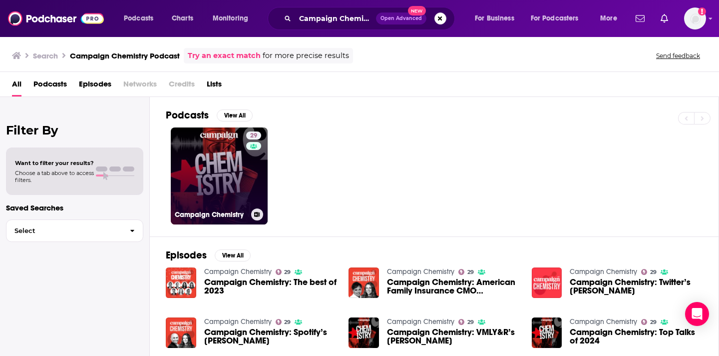
click at [211, 168] on link "29 Campaign Chemistry" at bounding box center [219, 175] width 97 height 97
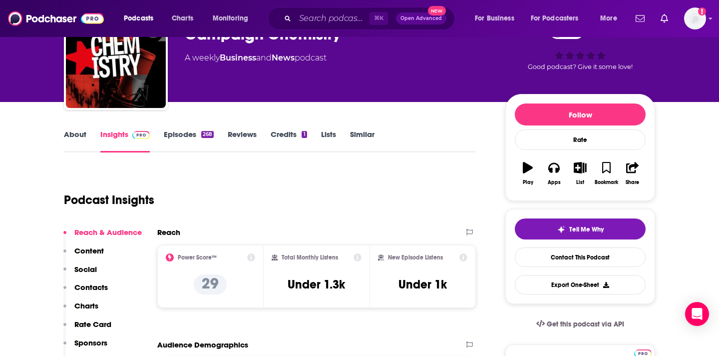
scroll to position [119, 0]
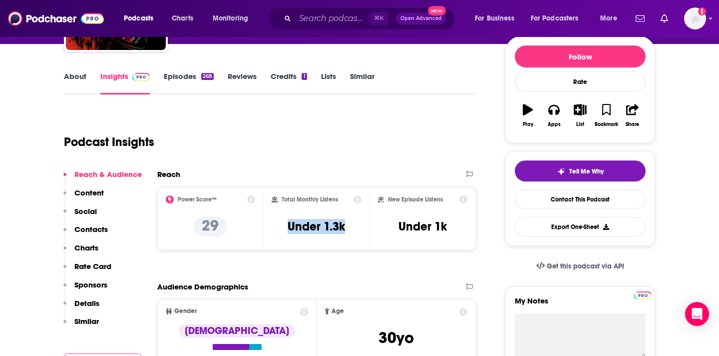
drag, startPoint x: 350, startPoint y: 216, endPoint x: 350, endPoint y: 230, distance: 14.0
click at [350, 230] on div "Total Monthly Listens Under 1.3k" at bounding box center [317, 218] width 90 height 46
copy h3 "Under 1.3k"
click at [99, 231] on p "Contacts" at bounding box center [90, 228] width 33 height 9
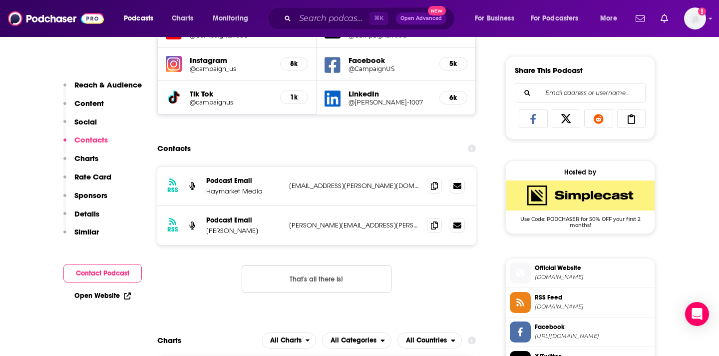
scroll to position [608, 0]
click at [436, 188] on icon at bounding box center [434, 185] width 7 height 8
click at [324, 20] on input "Search podcasts, credits, & more..." at bounding box center [332, 18] width 74 height 16
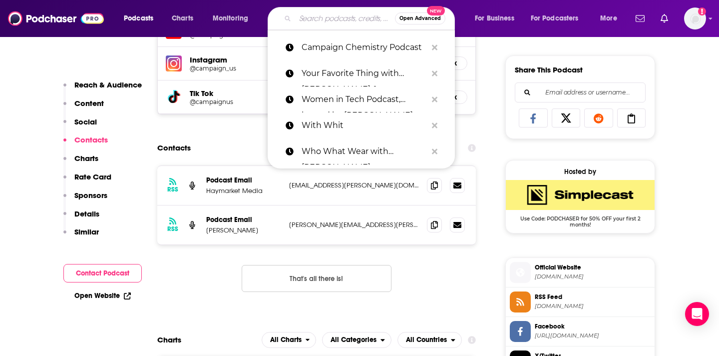
paste input "Duct Tape Marketing Podcast"
type input "Duct Tape Marketing Podcast"
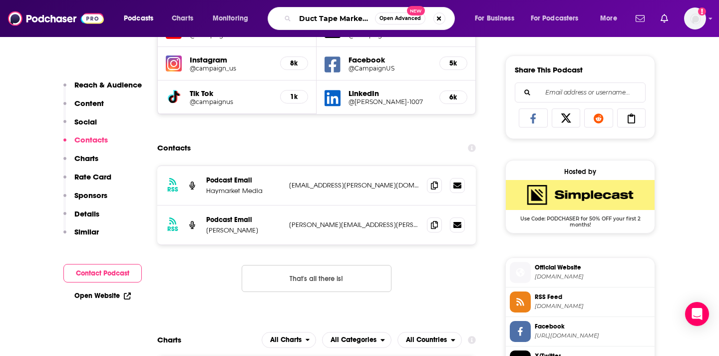
scroll to position [0, 38]
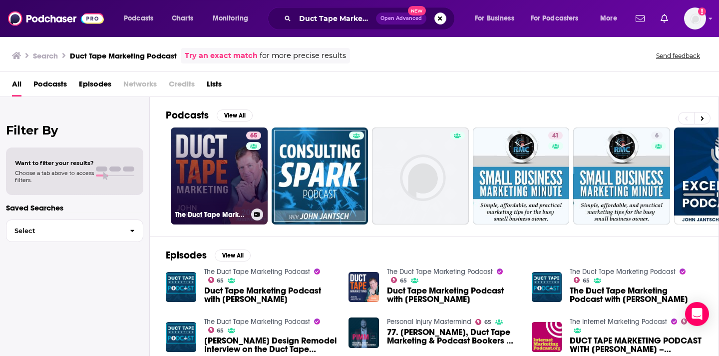
click at [239, 175] on link "65 The Duct Tape Marketing Podcast" at bounding box center [219, 175] width 97 height 97
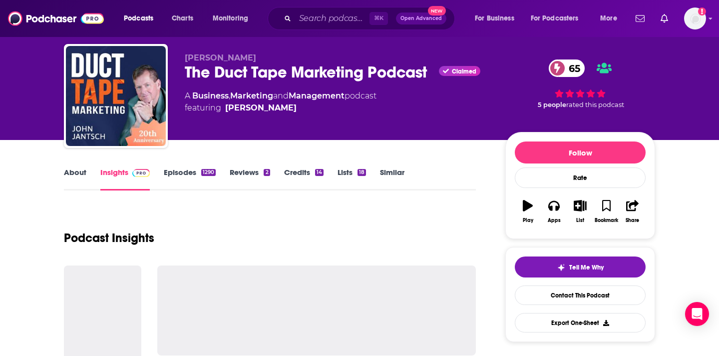
scroll to position [36, 0]
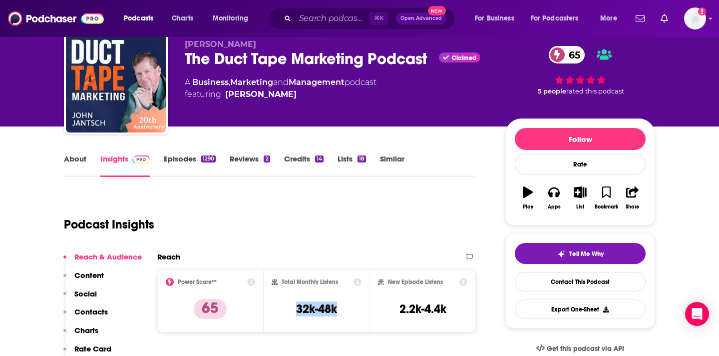
drag, startPoint x: 294, startPoint y: 310, endPoint x: 343, endPoint y: 311, distance: 49.5
click at [343, 311] on div "Total Monthly Listens 32k-48k" at bounding box center [317, 301] width 90 height 46
copy h3 "32k-48k"
drag, startPoint x: 295, startPoint y: 93, endPoint x: 289, endPoint y: 103, distance: 12.1
click at [289, 103] on div "John Jantsch The Duct Tape Marketing Podcast Claimed 65 A Business , Marketing …" at bounding box center [337, 79] width 305 height 80
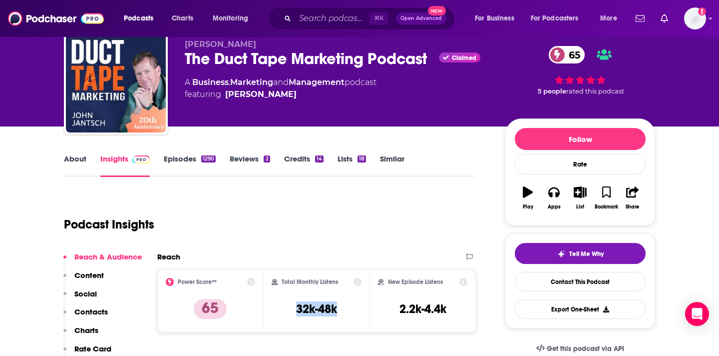
copy span "John Jantsch"
click at [100, 312] on p "Contacts" at bounding box center [90, 311] width 33 height 9
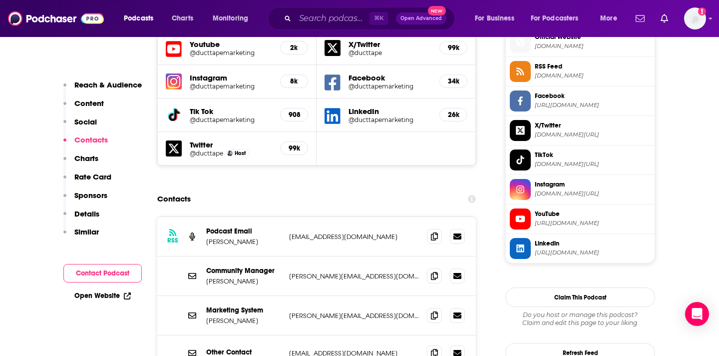
scroll to position [914, 0]
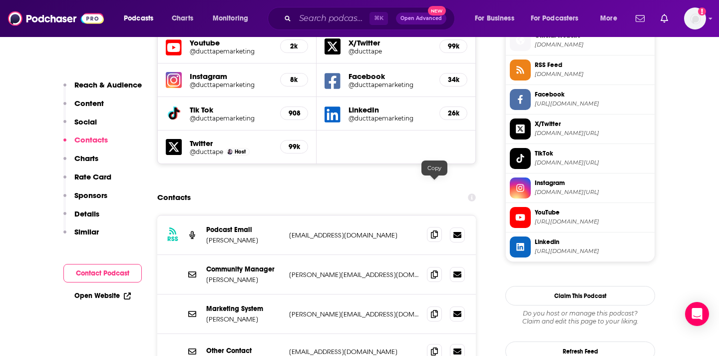
click at [435, 227] on span at bounding box center [434, 234] width 15 height 15
click at [312, 19] on input "Search podcasts, credits, & more..." at bounding box center [332, 18] width 74 height 16
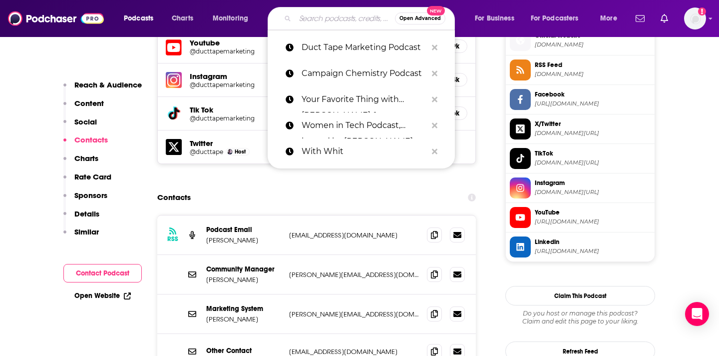
paste input "AdAge Marketer’s Brief Podcast"
type input "AdAge Marketer’s Brief Podcast"
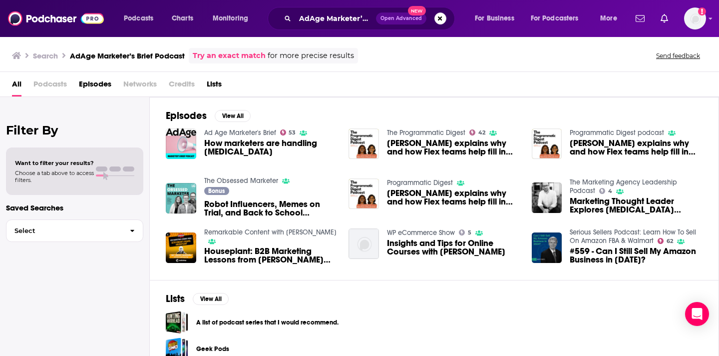
click at [60, 88] on span "Podcasts" at bounding box center [49, 86] width 33 height 20
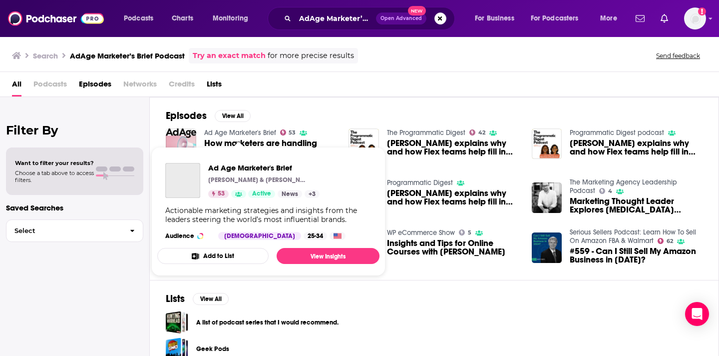
click at [220, 130] on link "Ad Age Marketer's Brief" at bounding box center [240, 132] width 72 height 8
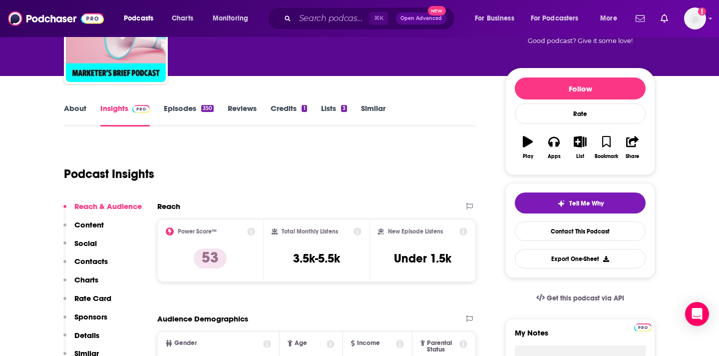
scroll to position [88, 0]
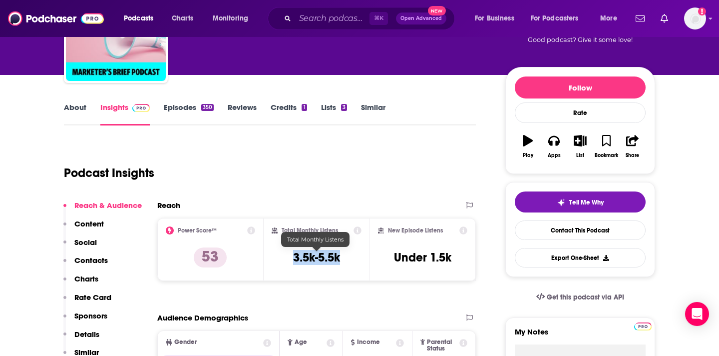
drag, startPoint x: 345, startPoint y: 251, endPoint x: 294, endPoint y: 259, distance: 52.1
click at [294, 259] on div "Total Monthly Listens 3.5k-5.5k" at bounding box center [317, 249] width 90 height 46
copy h3 "3.5k-5.5k"
click at [78, 260] on p "Contacts" at bounding box center [90, 259] width 33 height 9
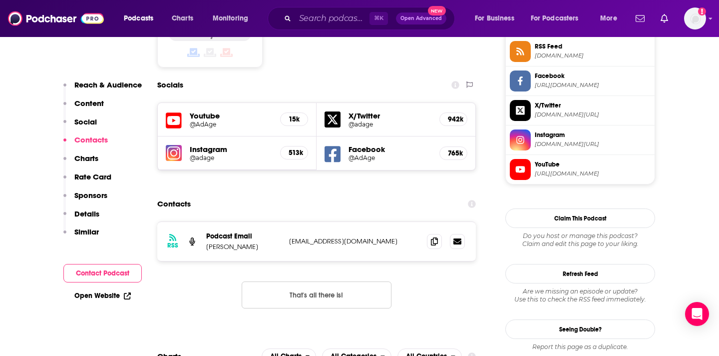
scroll to position [858, 0]
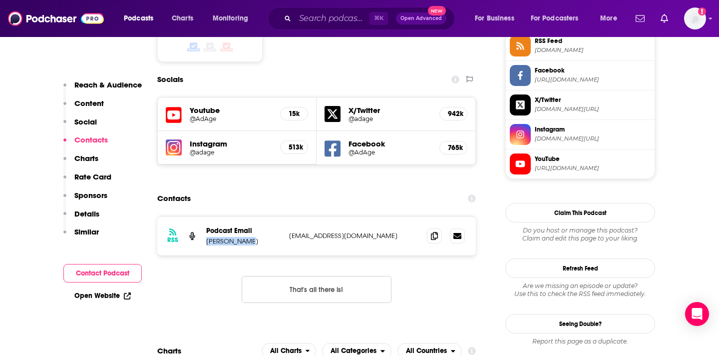
drag, startPoint x: 260, startPoint y: 190, endPoint x: 205, endPoint y: 189, distance: 54.5
click at [205, 216] on div "RSS Podcast Email Kevin Skaggs kskaggs@adage.com kskaggs@adage.com" at bounding box center [316, 235] width 319 height 39
copy p "Kevin Skaggs"
click at [433, 228] on span at bounding box center [434, 235] width 15 height 15
click at [326, 19] on input "Search podcasts, credits, & more..." at bounding box center [332, 18] width 74 height 16
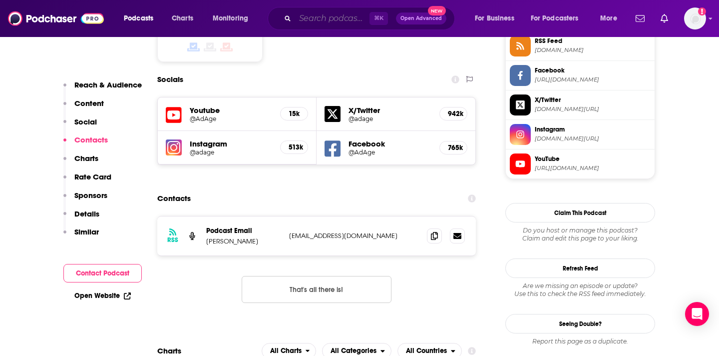
paste input "Marketing Today"
type input "Marketing Today"
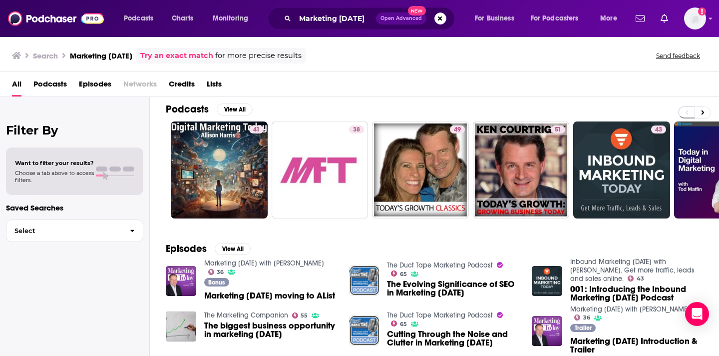
scroll to position [9, 0]
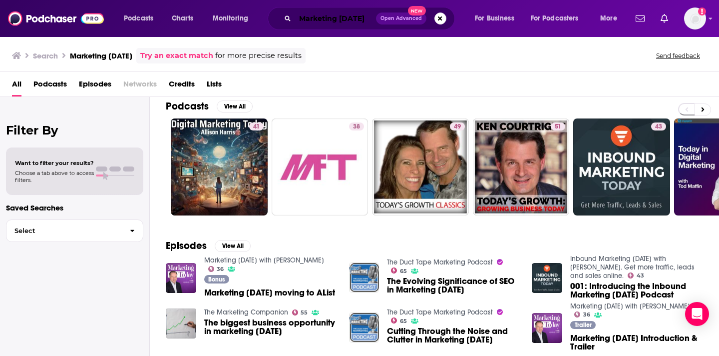
click at [336, 20] on input "Marketing [DATE]" at bounding box center [335, 18] width 81 height 16
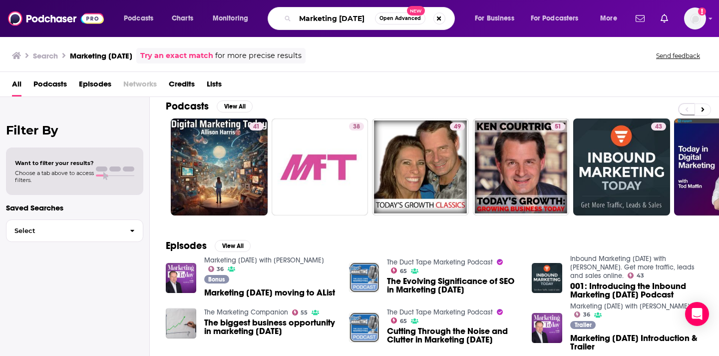
drag, startPoint x: 366, startPoint y: 20, endPoint x: 298, endPoint y: 14, distance: 68.2
click at [298, 14] on input "Marketing [DATE]" at bounding box center [335, 18] width 80 height 16
paste input "[PERSON_NAME]"
type input "[PERSON_NAME]"
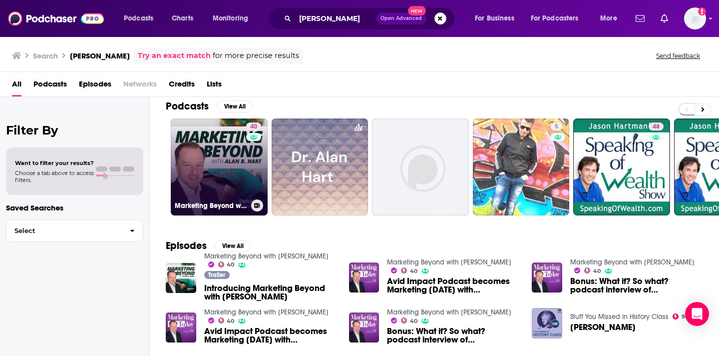
click at [219, 147] on link "40 Marketing Beyond with [PERSON_NAME]" at bounding box center [219, 166] width 97 height 97
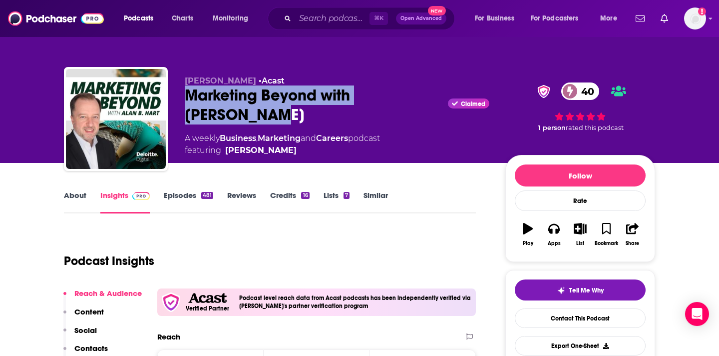
drag, startPoint x: 213, startPoint y: 114, endPoint x: 184, endPoint y: 97, distance: 33.6
click at [185, 97] on div "Marketing Beyond with [PERSON_NAME] Claimed 40" at bounding box center [337, 104] width 305 height 39
copy h2 "Marketing Beyond with [PERSON_NAME] Har"
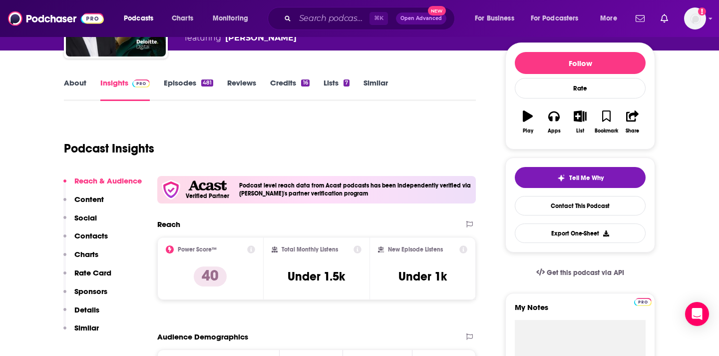
scroll to position [140, 0]
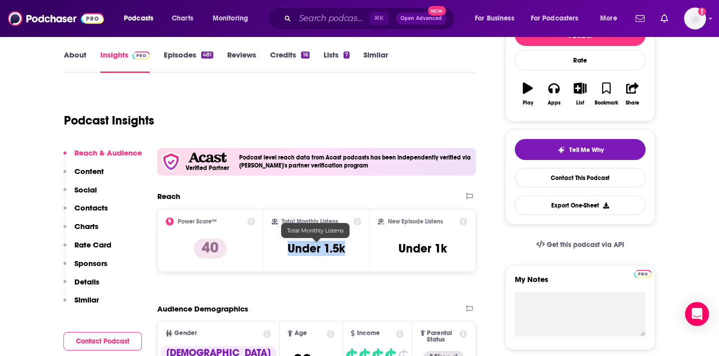
drag, startPoint x: 345, startPoint y: 248, endPoint x: 287, endPoint y: 243, distance: 57.7
click at [288, 243] on h3 "Under 1.5k" at bounding box center [316, 248] width 57 height 15
copy h3 "Under 1.5k"
click at [108, 204] on div "Reach & Audience Content Social Contacts Charts Rate Card Sponsors Details Simi…" at bounding box center [102, 230] width 78 height 165
click at [99, 207] on p "Contacts" at bounding box center [90, 207] width 33 height 9
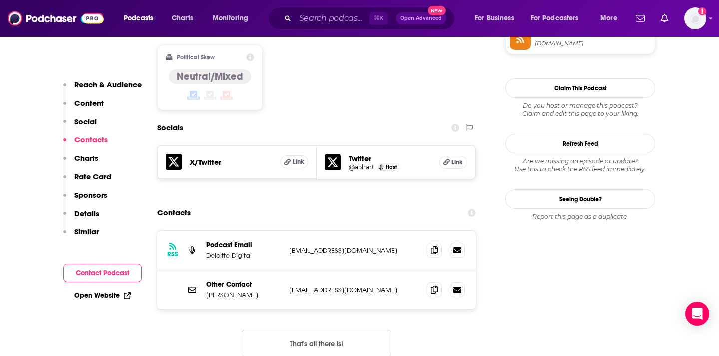
scroll to position [857, 0]
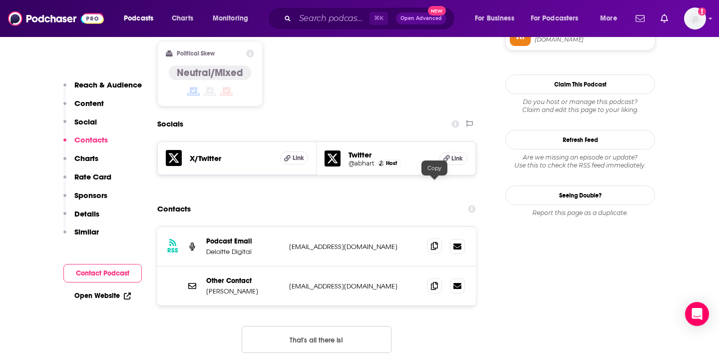
click at [433, 242] on icon at bounding box center [434, 246] width 7 height 8
click at [435, 281] on icon at bounding box center [434, 285] width 7 height 8
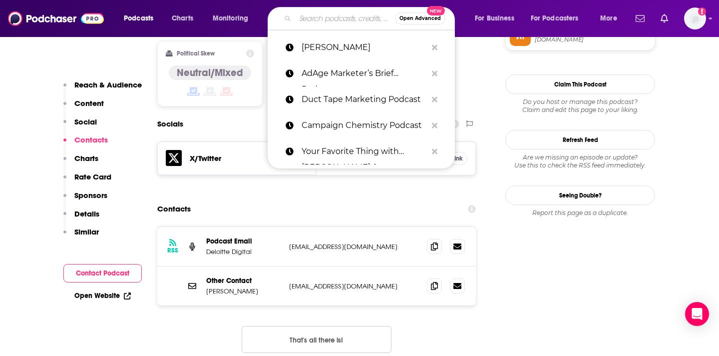
click at [306, 22] on input "Search podcasts, credits, & more..." at bounding box center [345, 18] width 100 height 16
paste input "The CMO Podcast"
type input "The CMO Podcast"
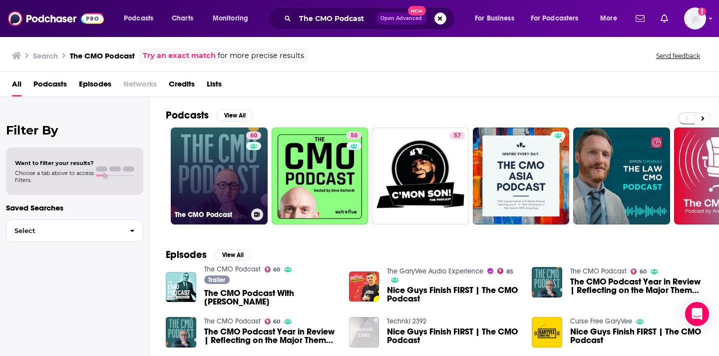
click at [231, 171] on link "60 The CMO Podcast" at bounding box center [219, 175] width 97 height 97
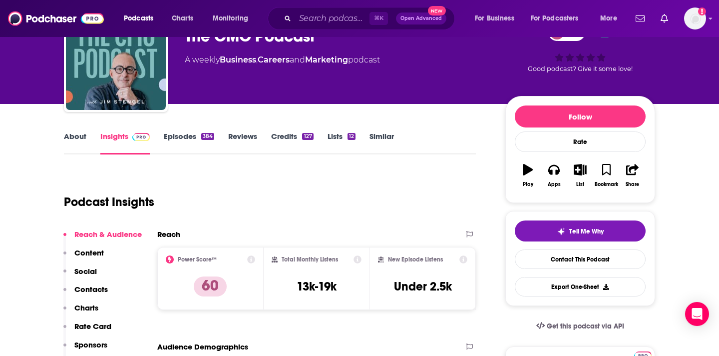
scroll to position [72, 0]
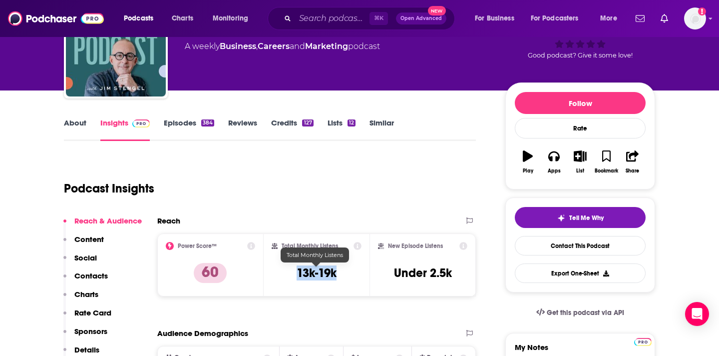
drag, startPoint x: 339, startPoint y: 274, endPoint x: 294, endPoint y: 274, distance: 45.0
click at [294, 274] on div "Total Monthly Listens 13k-19k" at bounding box center [317, 265] width 90 height 46
copy h3 "13k-19k"
click at [99, 273] on p "Contacts" at bounding box center [90, 275] width 33 height 9
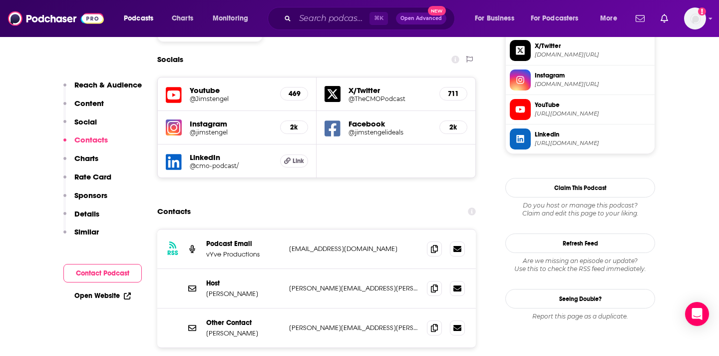
scroll to position [902, 0]
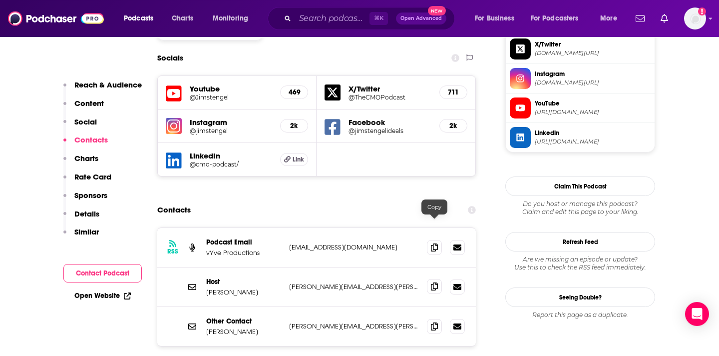
click at [438, 282] on icon at bounding box center [434, 286] width 7 height 8
click at [434, 322] on icon at bounding box center [434, 326] width 7 height 8
click at [310, 21] on input "Search podcasts, credits, & more..." at bounding box center [332, 18] width 74 height 16
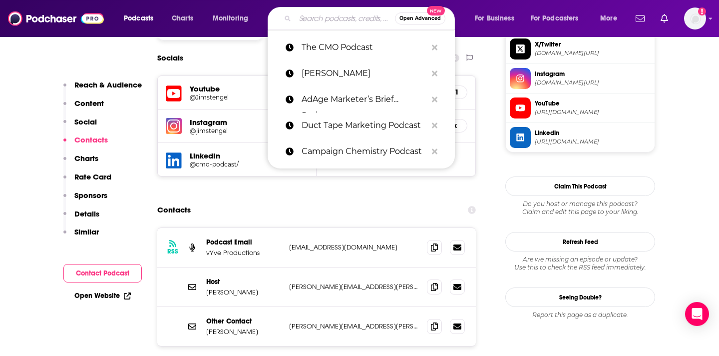
paste input "The Marketing Companion"
type input "The Marketing Companion"
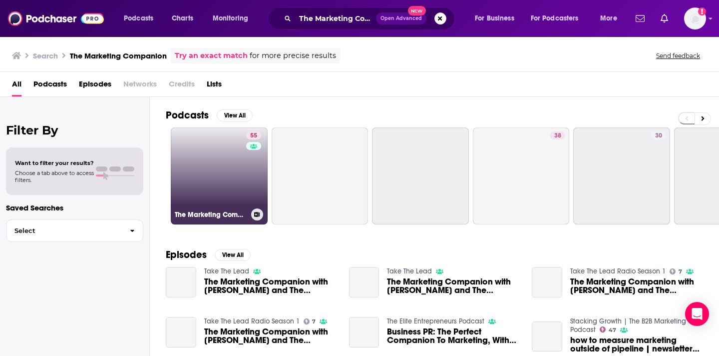
click at [214, 168] on link "55 The Marketing Companion" at bounding box center [219, 175] width 97 height 97
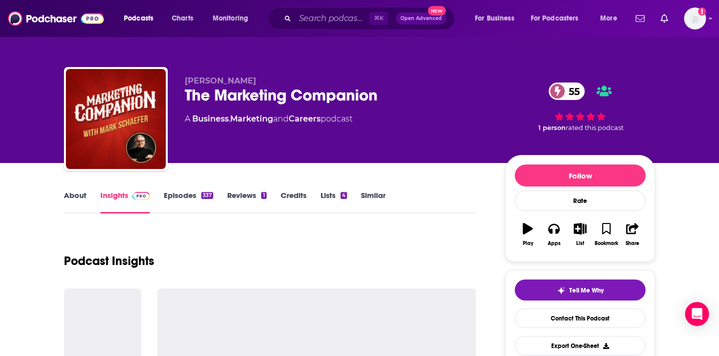
scroll to position [15, 0]
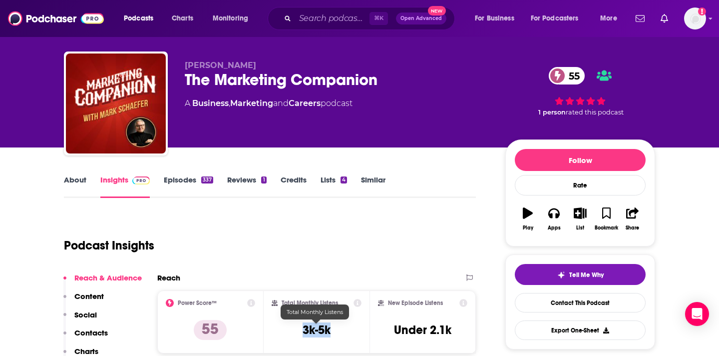
drag, startPoint x: 345, startPoint y: 330, endPoint x: 301, endPoint y: 328, distance: 43.5
click at [301, 328] on div "Total Monthly Listens 3k-5k" at bounding box center [317, 322] width 90 height 46
copy h3 "3k-5k"
click at [94, 329] on p "Contacts" at bounding box center [90, 332] width 33 height 9
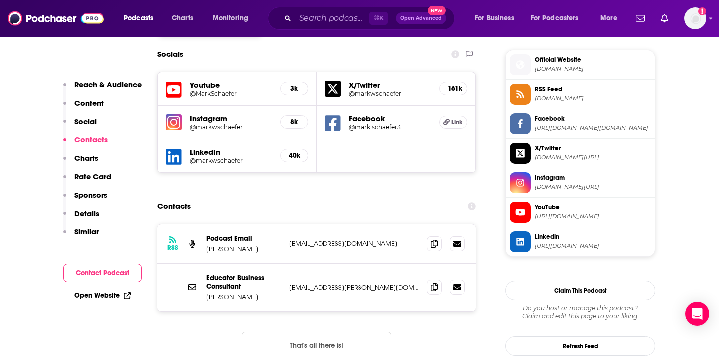
scroll to position [902, 0]
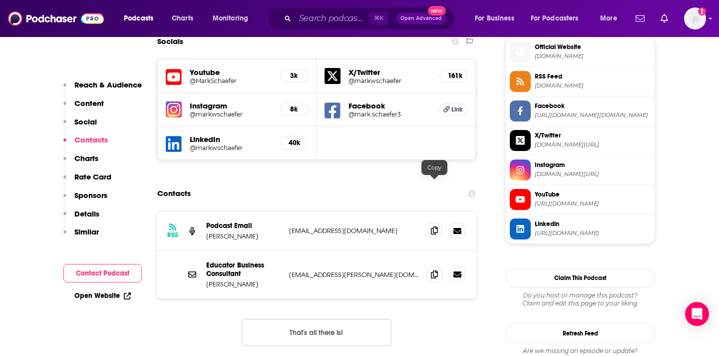
click at [435, 226] on icon at bounding box center [434, 230] width 7 height 8
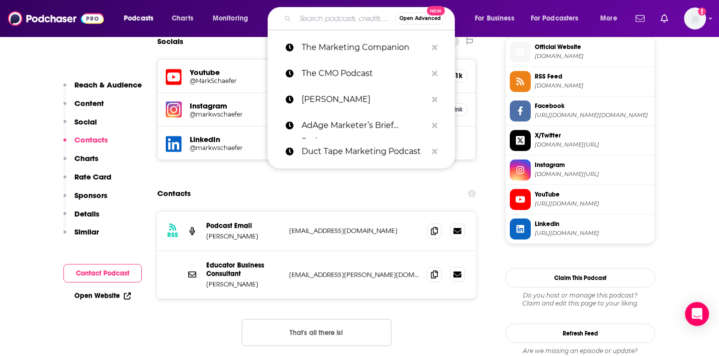
click at [309, 20] on input "Search podcasts, credits, & more..." at bounding box center [345, 18] width 100 height 16
paste input "The Glossy Podcast"
type input "The Glossy Podcast"
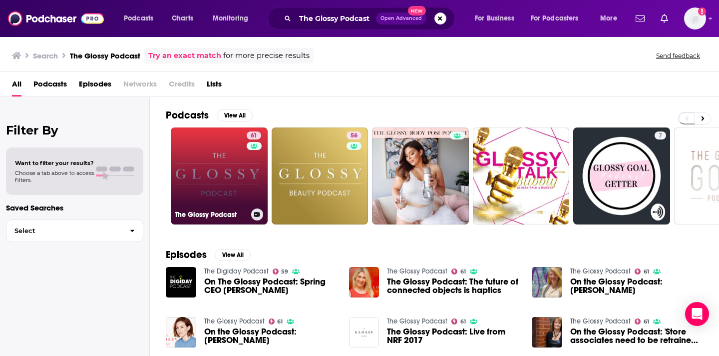
click at [247, 174] on div "61" at bounding box center [255, 169] width 17 height 77
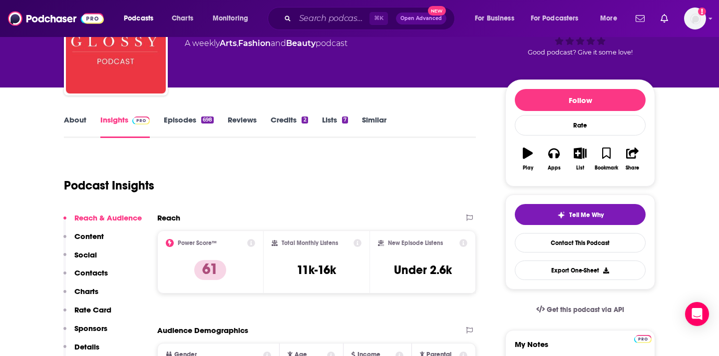
scroll to position [77, 0]
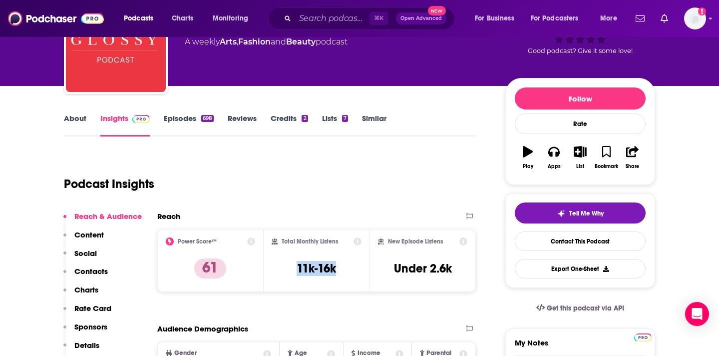
drag, startPoint x: 342, startPoint y: 267, endPoint x: 291, endPoint y: 268, distance: 51.4
click at [291, 268] on div "Total Monthly Listens 11k-16k" at bounding box center [317, 260] width 90 height 46
copy h3 "11k-16k"
click at [104, 272] on p "Contacts" at bounding box center [90, 270] width 33 height 9
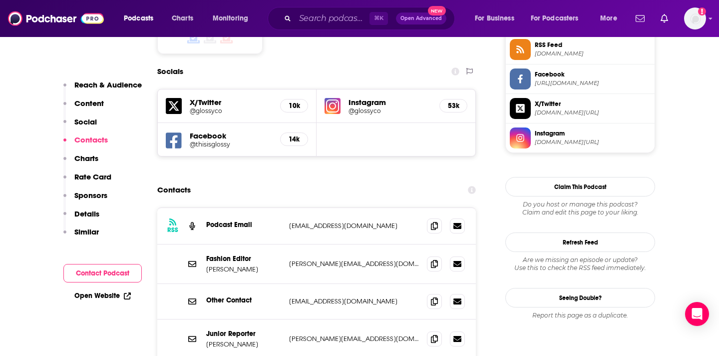
scroll to position [846, 0]
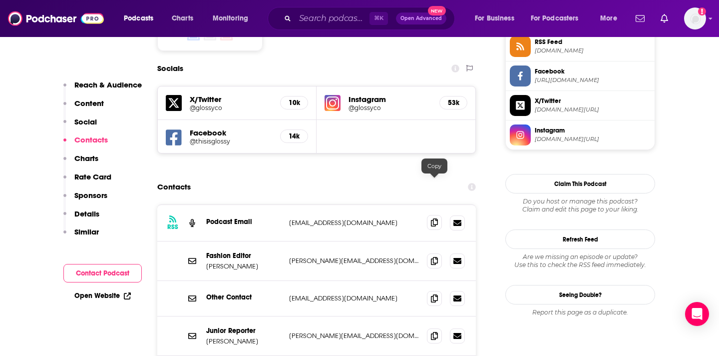
click at [434, 218] on icon at bounding box center [434, 222] width 7 height 8
click at [433, 256] on icon at bounding box center [434, 260] width 7 height 8
click at [324, 22] on input "Search podcasts, credits, & more..." at bounding box center [332, 18] width 74 height 16
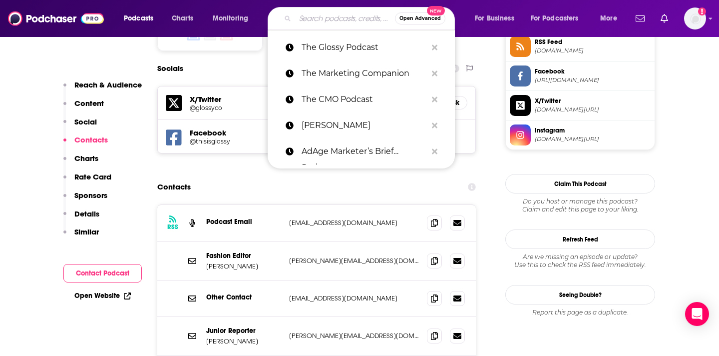
paste input "Shopify Masters"
type input "Shopify Masters"
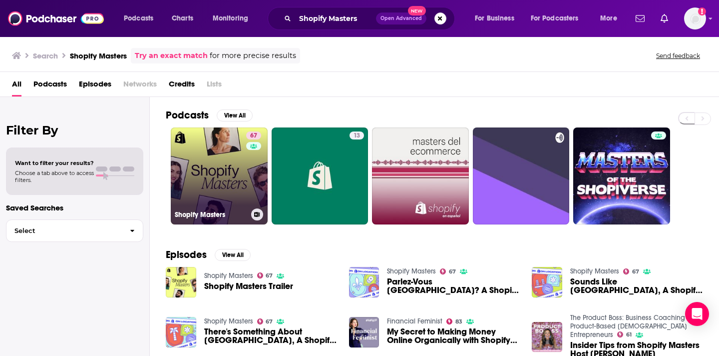
click at [180, 179] on link "67 Shopify Masters" at bounding box center [219, 175] width 97 height 97
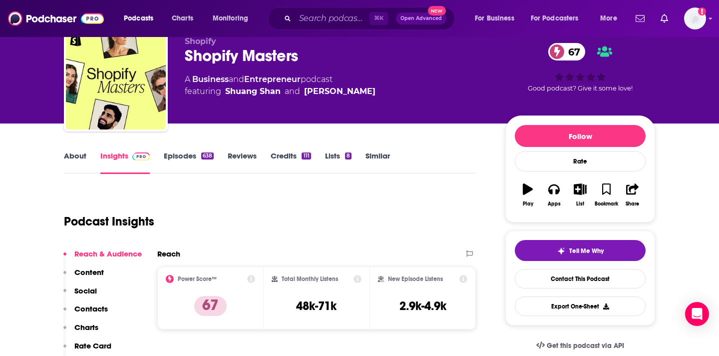
scroll to position [77, 0]
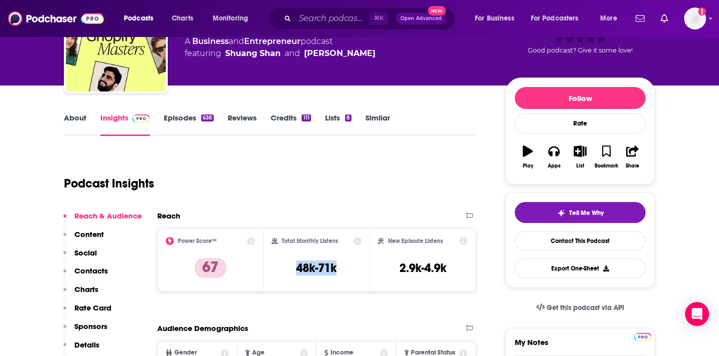
drag, startPoint x: 341, startPoint y: 273, endPoint x: 289, endPoint y: 271, distance: 52.0
click at [289, 271] on div "Total Monthly Listens 48k-71k" at bounding box center [317, 260] width 90 height 46
copy h3 "48k-71k"
click at [102, 266] on p "Contacts" at bounding box center [90, 270] width 33 height 9
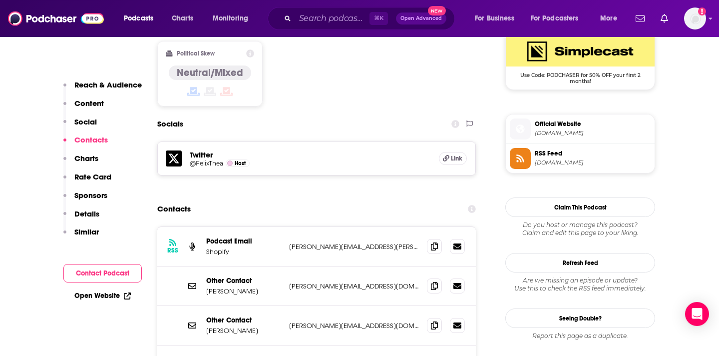
scroll to position [836, 0]
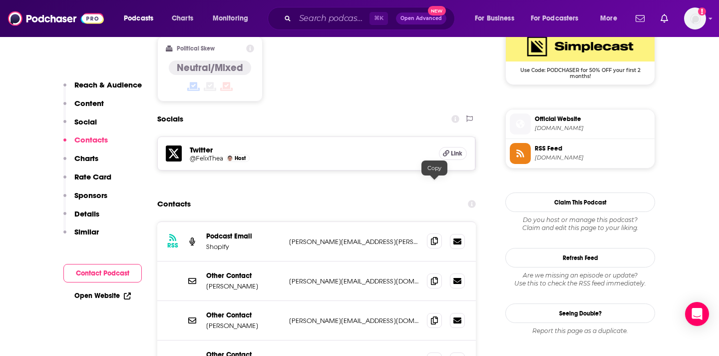
click at [432, 237] on icon at bounding box center [434, 241] width 7 height 8
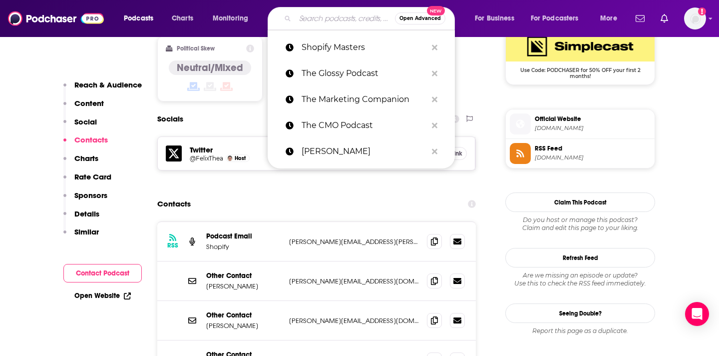
click at [296, 12] on input "Search podcasts, credits, & more..." at bounding box center [345, 18] width 100 height 16
paste input "Business Breakdowns Podcast"
type input "Business Breakdowns Podcast"
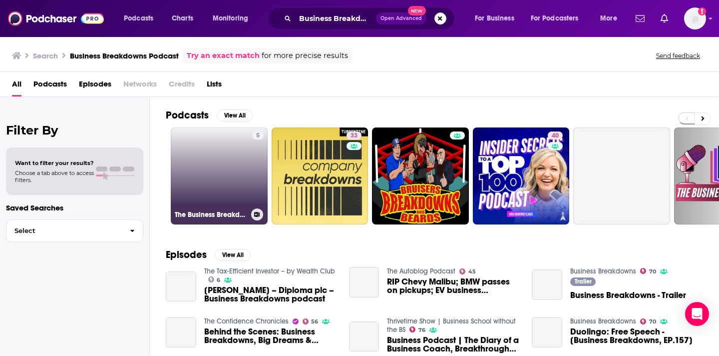
click at [226, 176] on link "5 The Business Breakdowns Podcast" at bounding box center [219, 175] width 97 height 97
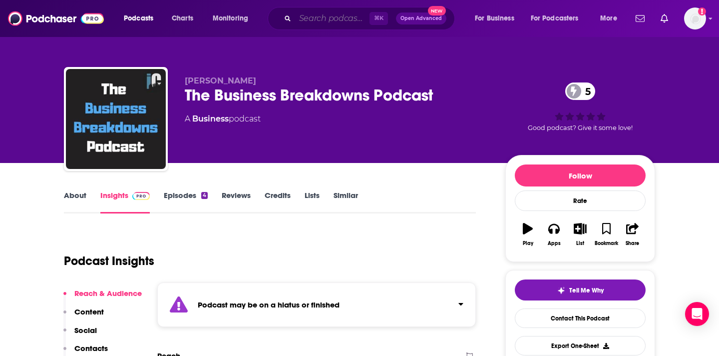
click at [312, 22] on input "Search podcasts, credits, & more..." at bounding box center [332, 18] width 74 height 16
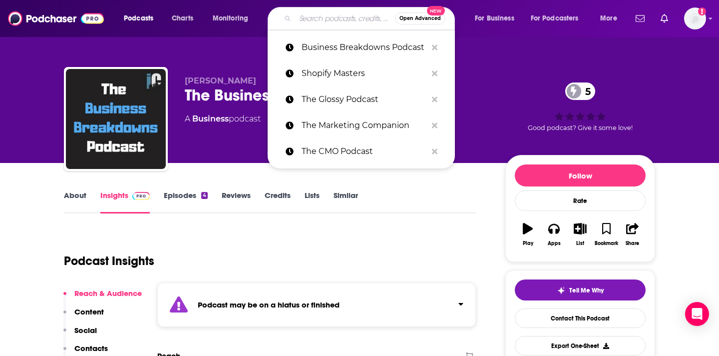
paste input "Entrepreneur's How Success Happens"
type input "Entrepreneur's How Success Happens"
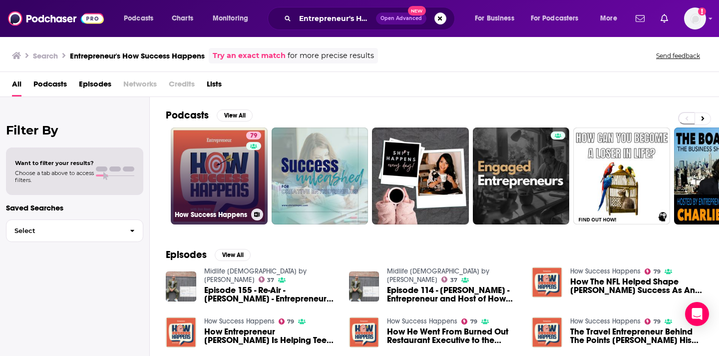
click at [211, 163] on link "79 How Success Happens" at bounding box center [219, 175] width 97 height 97
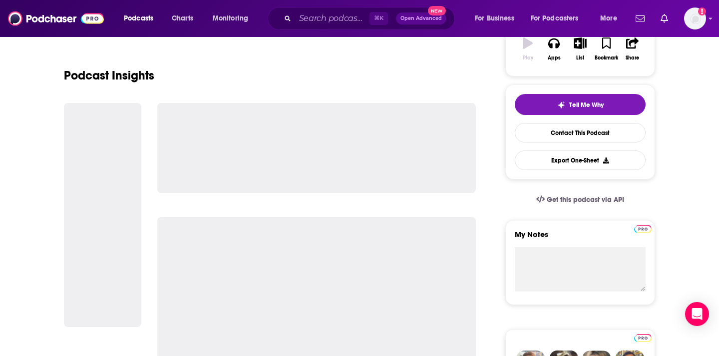
scroll to position [250, 0]
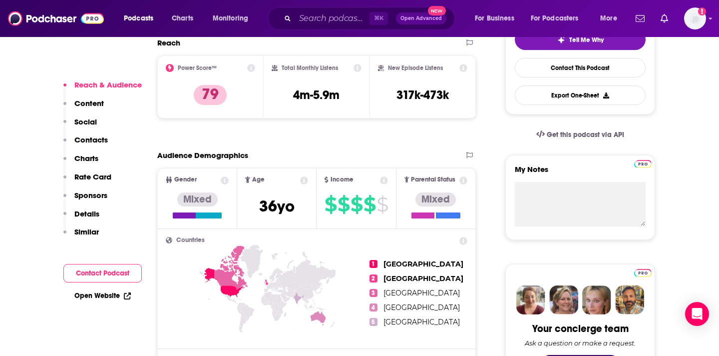
click at [108, 137] on div "Reach & Audience Content Social Contacts Charts Rate Card Sponsors Details Simi…" at bounding box center [102, 162] width 78 height 165
click at [103, 138] on p "Contacts" at bounding box center [90, 139] width 33 height 9
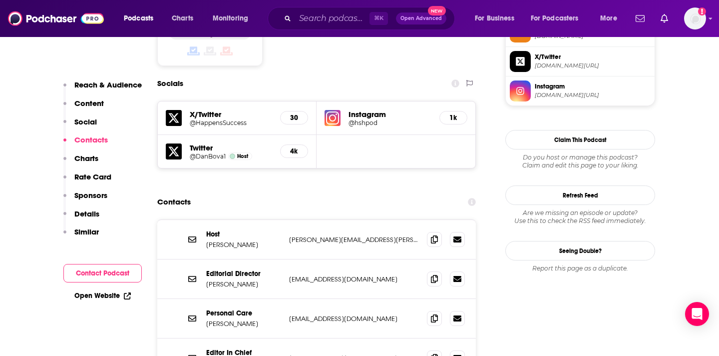
scroll to position [870, 0]
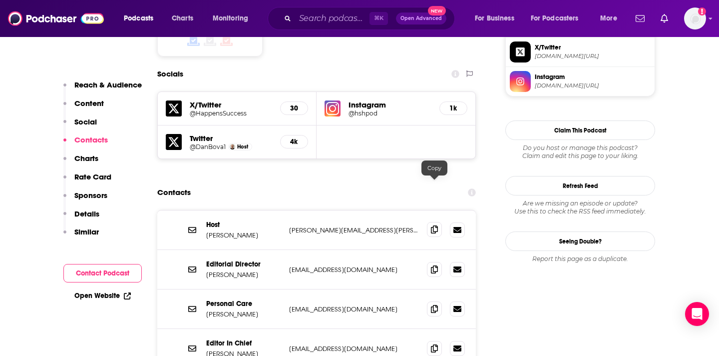
click at [438, 225] on icon at bounding box center [434, 229] width 7 height 8
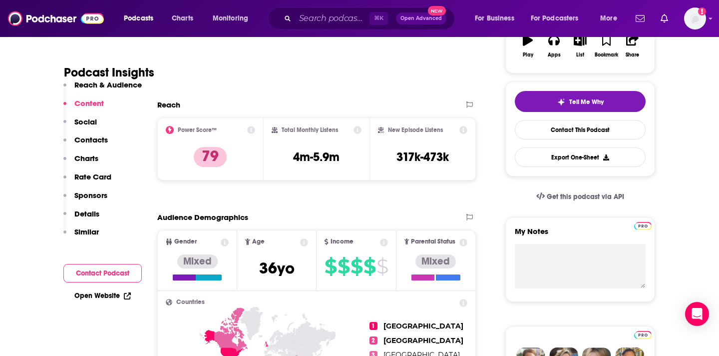
scroll to position [180, 0]
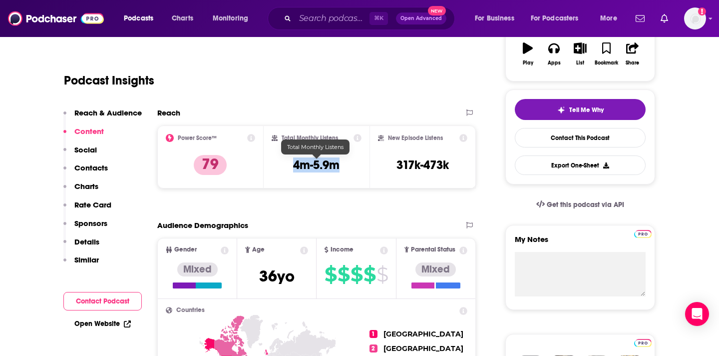
drag, startPoint x: 342, startPoint y: 167, endPoint x: 296, endPoint y: 167, distance: 46.0
click at [296, 167] on div "Total Monthly Listens 4m-5.9m" at bounding box center [317, 157] width 90 height 46
copy h3 "4m-5.9m"
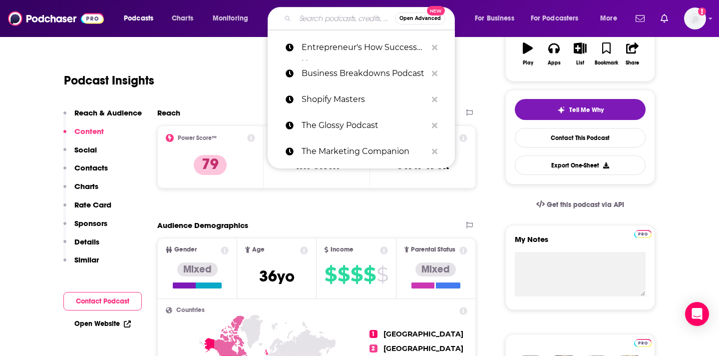
click at [348, 23] on input "Search podcasts, credits, & more..." at bounding box center [345, 18] width 100 height 16
paste input "Power User w [PERSON_NAME]"
type input "Power User w [PERSON_NAME]"
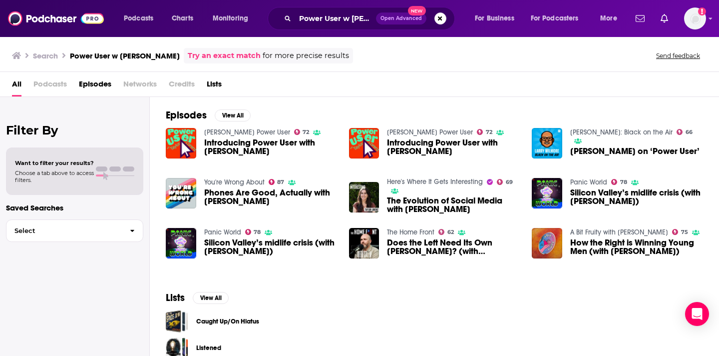
click at [216, 146] on span "Introducing Power User with [PERSON_NAME]" at bounding box center [270, 146] width 133 height 17
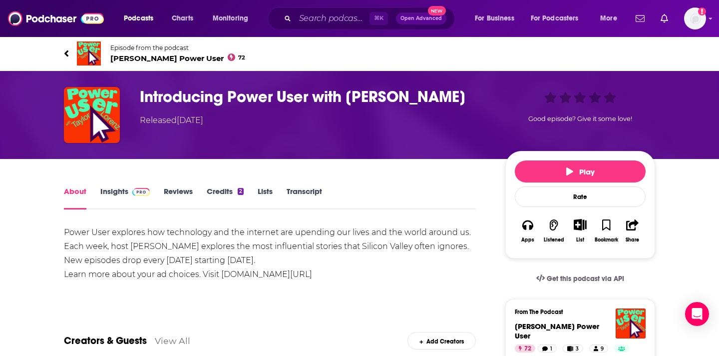
click at [129, 192] on span at bounding box center [138, 190] width 21 height 9
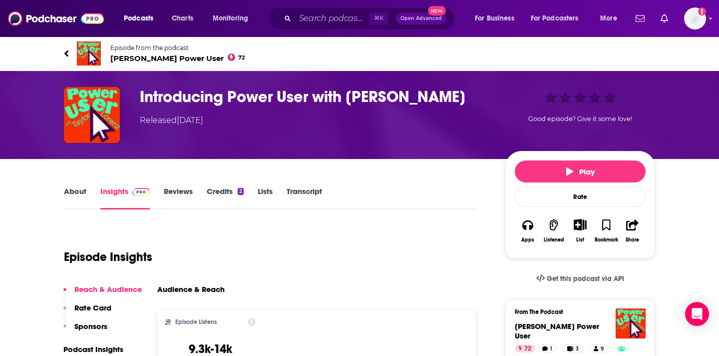
click at [171, 58] on span "[PERSON_NAME] Power User 72" at bounding box center [177, 57] width 135 height 9
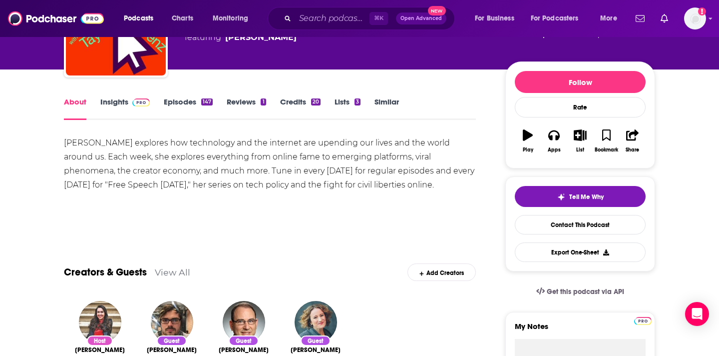
scroll to position [94, 0]
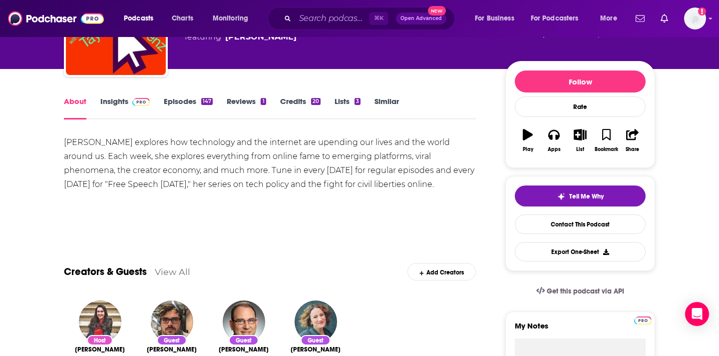
click at [137, 100] on img at bounding box center [140, 102] width 17 height 8
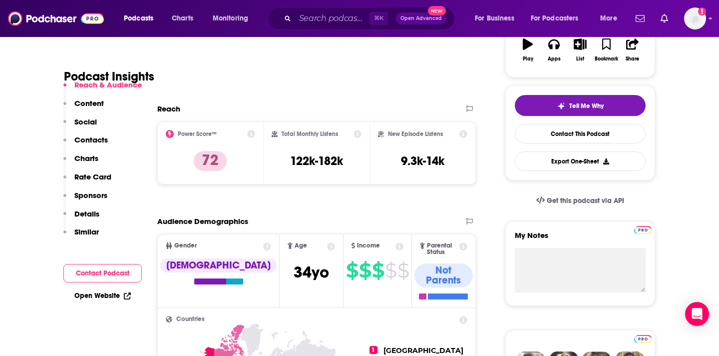
scroll to position [192, 0]
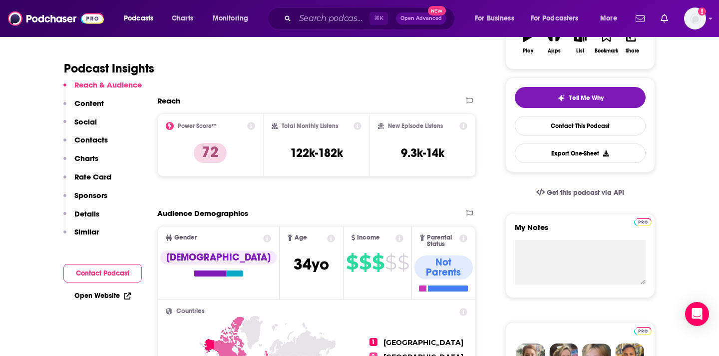
drag, startPoint x: 346, startPoint y: 156, endPoint x: 286, endPoint y: 162, distance: 59.8
click at [286, 162] on div "Total Monthly Listens 122k-182k" at bounding box center [317, 145] width 90 height 46
drag, startPoint x: 286, startPoint y: 152, endPoint x: 346, endPoint y: 154, distance: 59.5
click at [346, 154] on div "Total Monthly Listens 122k-182k" at bounding box center [317, 145] width 90 height 46
copy h3 "122k-182k"
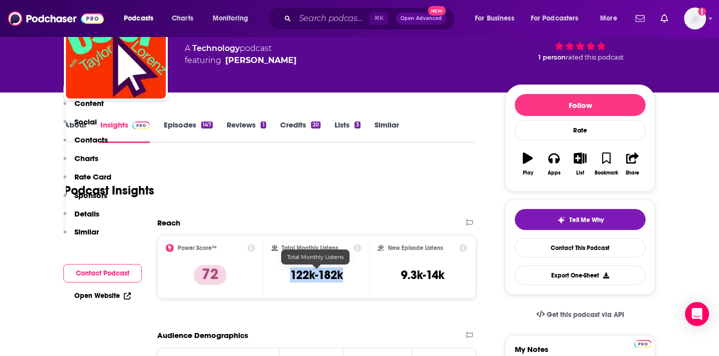
scroll to position [0, 0]
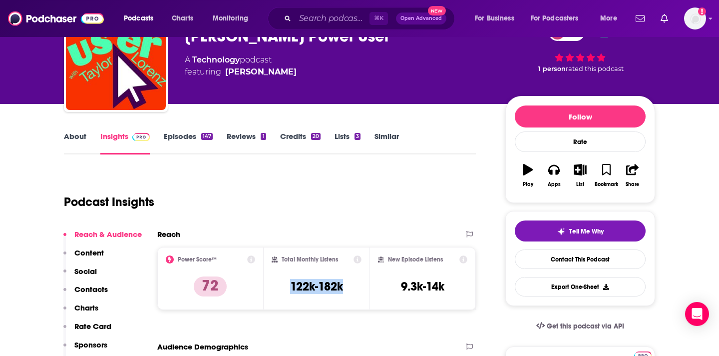
click at [104, 291] on p "Contacts" at bounding box center [90, 288] width 33 height 9
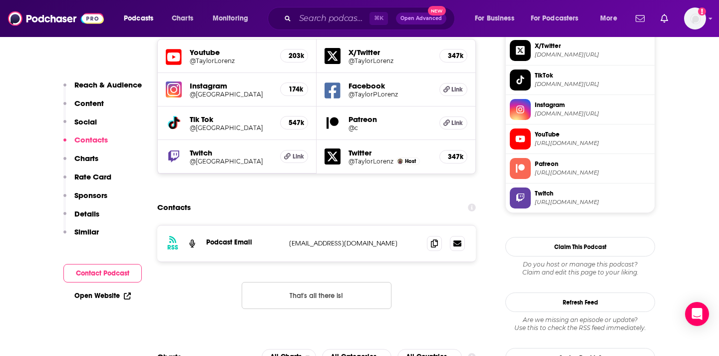
scroll to position [902, 0]
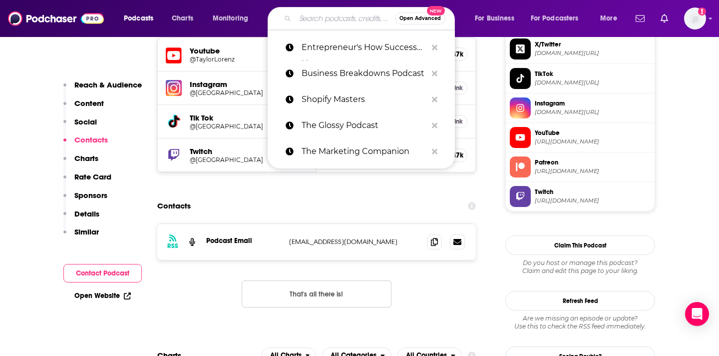
click at [329, 25] on input "Search podcasts, credits, & more..." at bounding box center [345, 18] width 100 height 16
paste input "Vibe Check"
type input "Vibe Check"
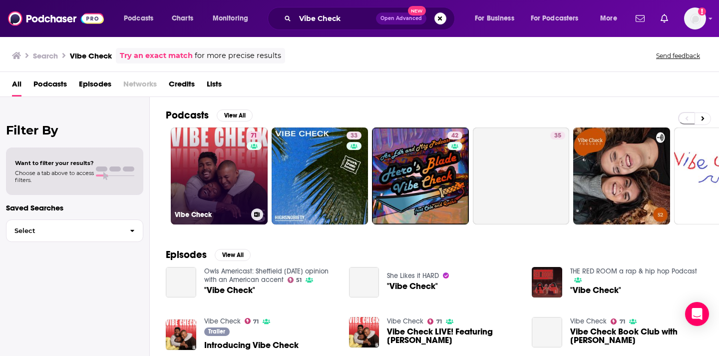
click at [213, 171] on link "71 Vibe Check" at bounding box center [219, 175] width 97 height 97
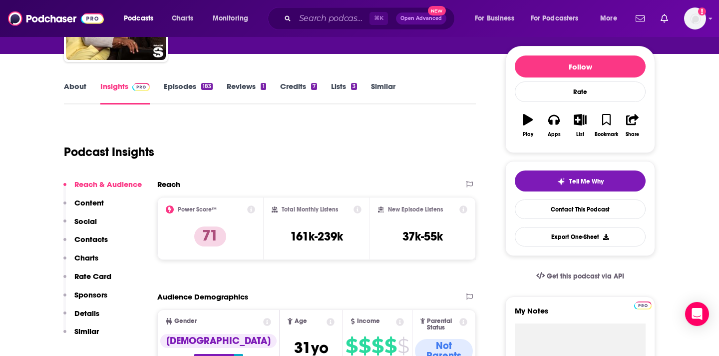
scroll to position [114, 0]
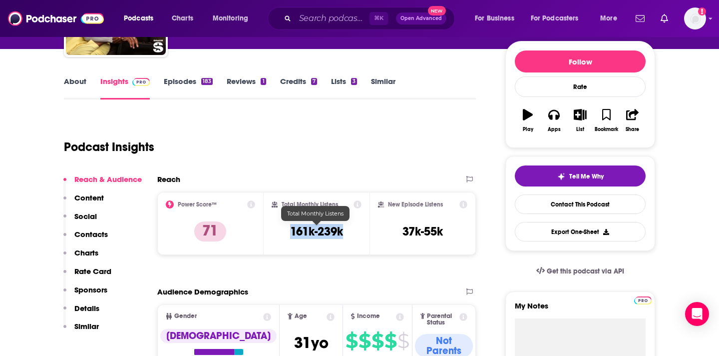
drag, startPoint x: 349, startPoint y: 233, endPoint x: 290, endPoint y: 231, distance: 58.5
click at [290, 231] on div "Total Monthly Listens 161k-239k" at bounding box center [317, 223] width 90 height 46
copy h3 "161k-239k"
click at [193, 79] on link "Episodes 183" at bounding box center [188, 87] width 49 height 23
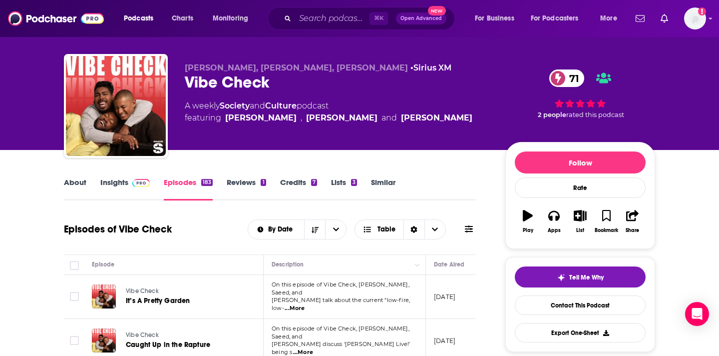
scroll to position [39, 0]
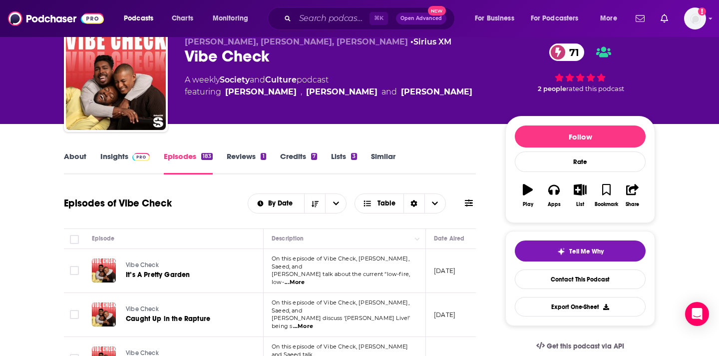
click at [136, 155] on img at bounding box center [140, 157] width 17 height 8
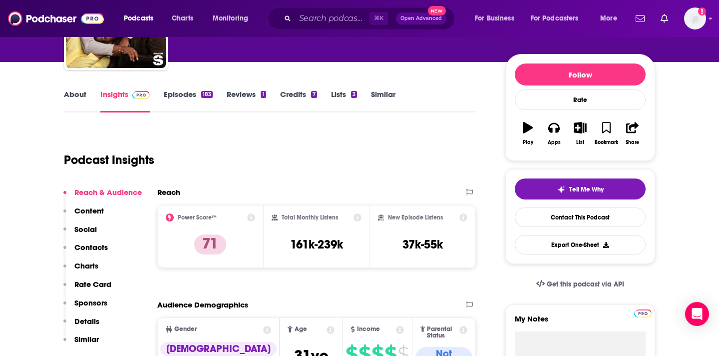
scroll to position [127, 0]
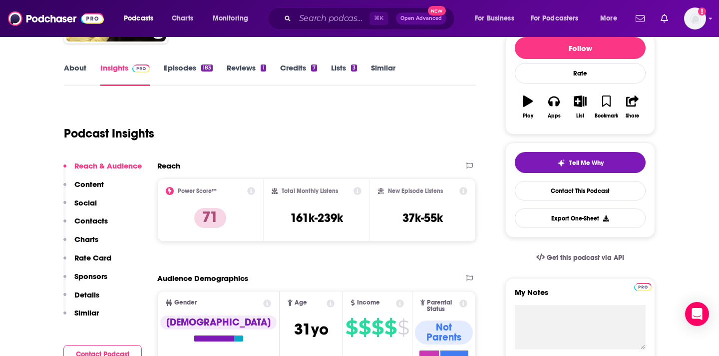
click at [101, 223] on p "Contacts" at bounding box center [90, 220] width 33 height 9
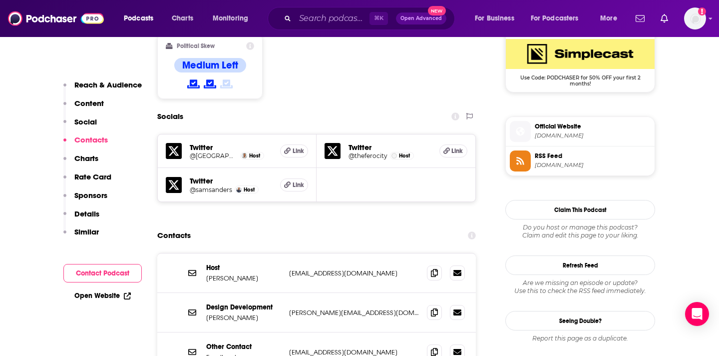
scroll to position [848, 0]
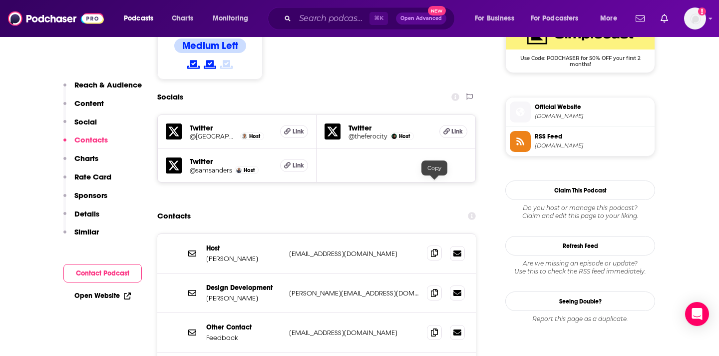
click at [432, 249] on icon at bounding box center [434, 253] width 7 height 8
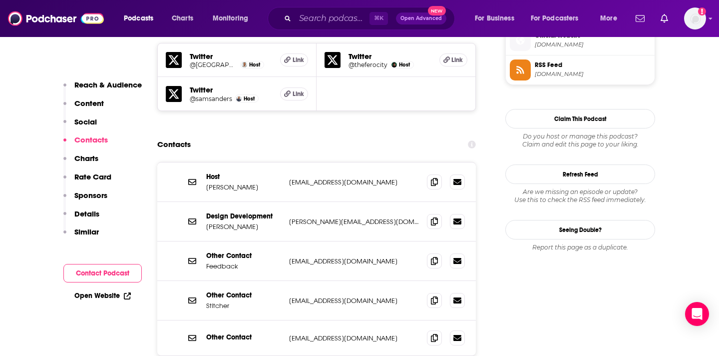
scroll to position [949, 0]
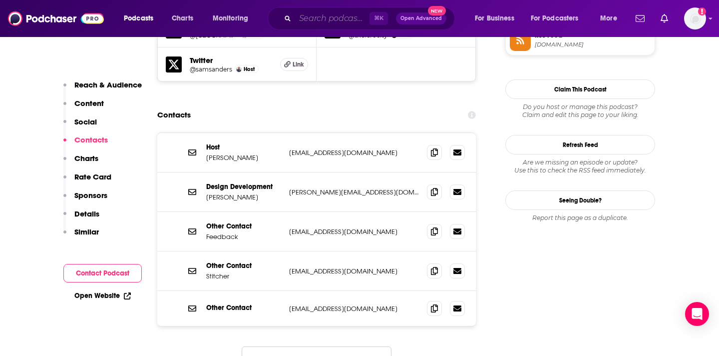
click at [341, 20] on input "Search podcasts, credits, & more..." at bounding box center [332, 18] width 74 height 16
paste input "NPR Consider This"
type input "NPR Consider This"
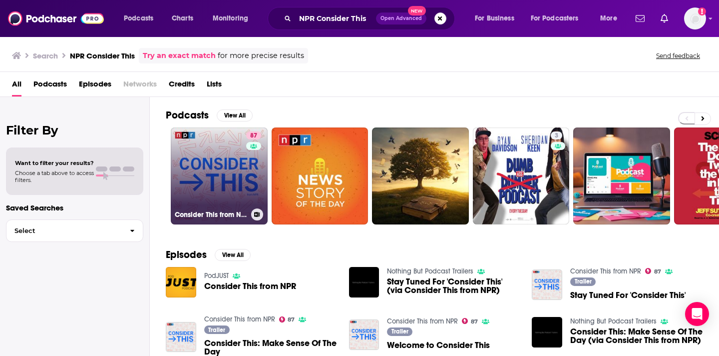
click at [234, 157] on link "87 Consider This from NPR" at bounding box center [219, 175] width 97 height 97
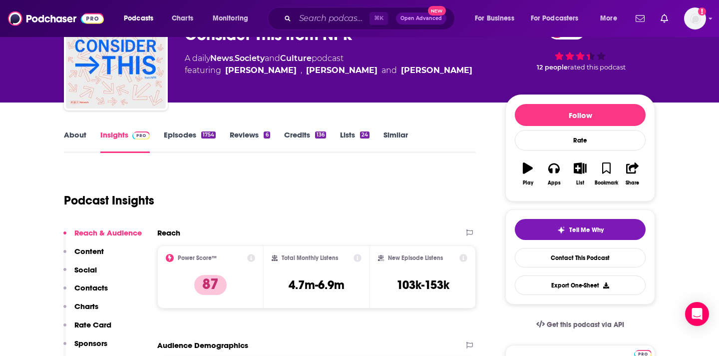
scroll to position [75, 0]
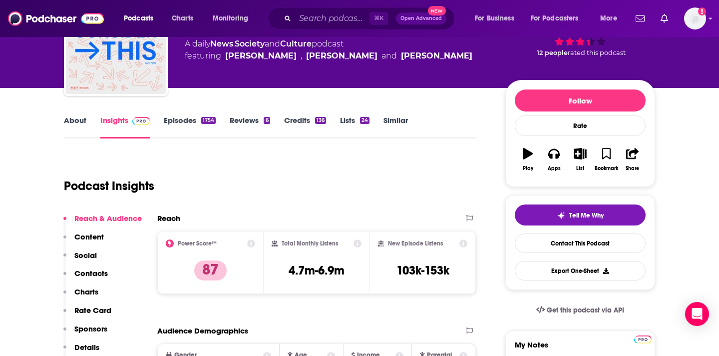
drag, startPoint x: 355, startPoint y: 275, endPoint x: 349, endPoint y: 272, distance: 6.5
click at [355, 274] on div "Total Monthly Listens 4.7m-6.9m" at bounding box center [317, 262] width 90 height 46
drag, startPoint x: 348, startPoint y: 272, endPoint x: 286, endPoint y: 268, distance: 62.6
click at [286, 268] on div "Total Monthly Listens 4.7m-6.9m" at bounding box center [317, 262] width 90 height 46
copy h3 "4.7m-6.9m"
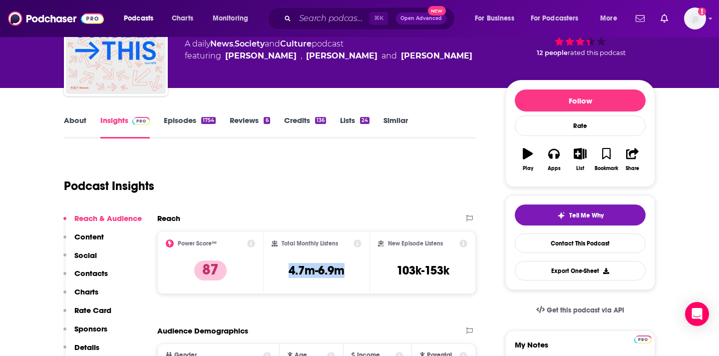
click at [92, 268] on p "Contacts" at bounding box center [90, 272] width 33 height 9
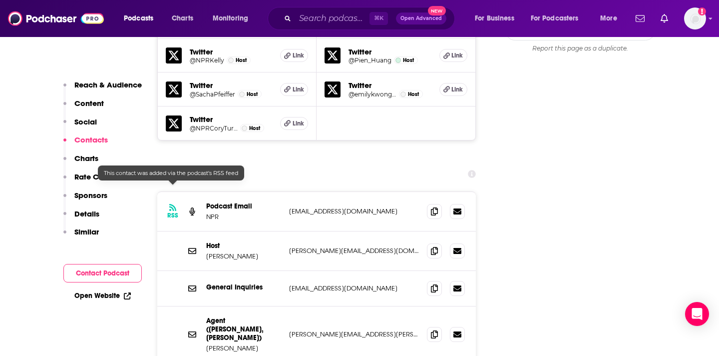
scroll to position [1056, 0]
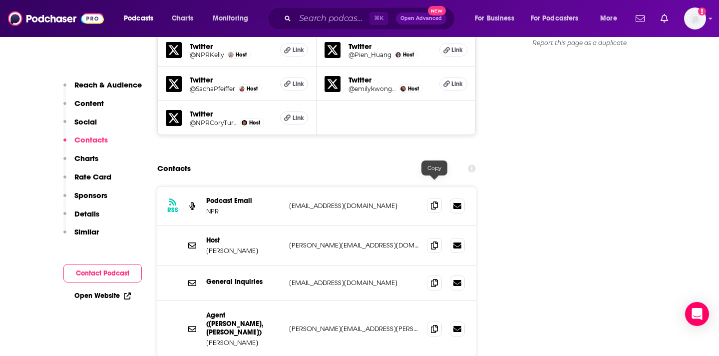
click at [436, 201] on icon at bounding box center [434, 205] width 7 height 8
click at [441, 238] on div at bounding box center [446, 245] width 38 height 15
click at [438, 237] on span at bounding box center [434, 244] width 15 height 15
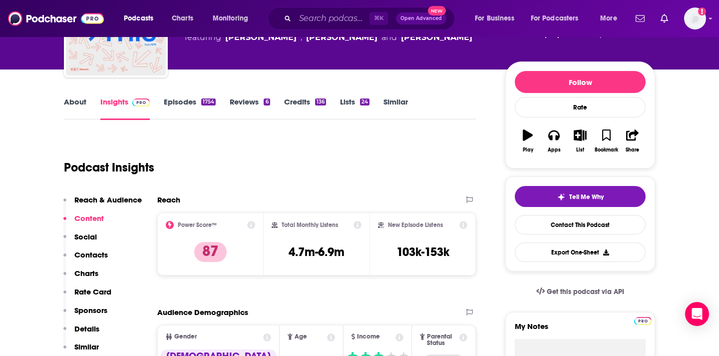
scroll to position [0, 0]
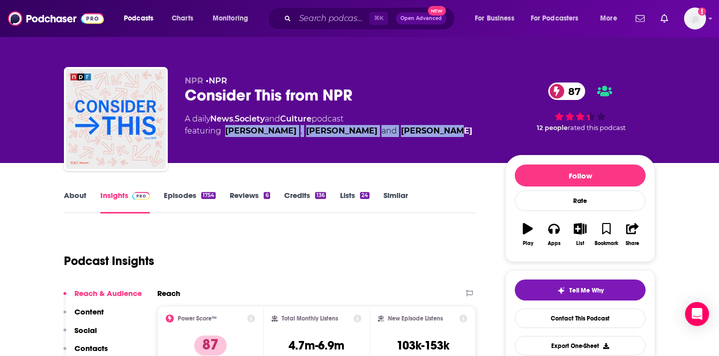
drag, startPoint x: 427, startPoint y: 130, endPoint x: 223, endPoint y: 134, distance: 203.3
click at [223, 134] on div "A daily News , Society and Culture podcast featuring [PERSON_NAME] , [PERSON_NA…" at bounding box center [337, 125] width 305 height 24
copy span "[PERSON_NAME] , [PERSON_NAME] and [PERSON_NAME]"
click at [337, 16] on input "Search podcasts, credits, & more..." at bounding box center [332, 18] width 74 height 16
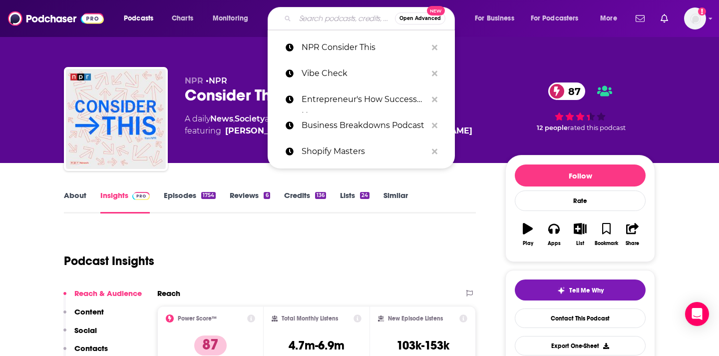
paste input "NPR Fresh Air"
type input "NPR Fresh Air"
